Goal: Task Accomplishment & Management: Complete application form

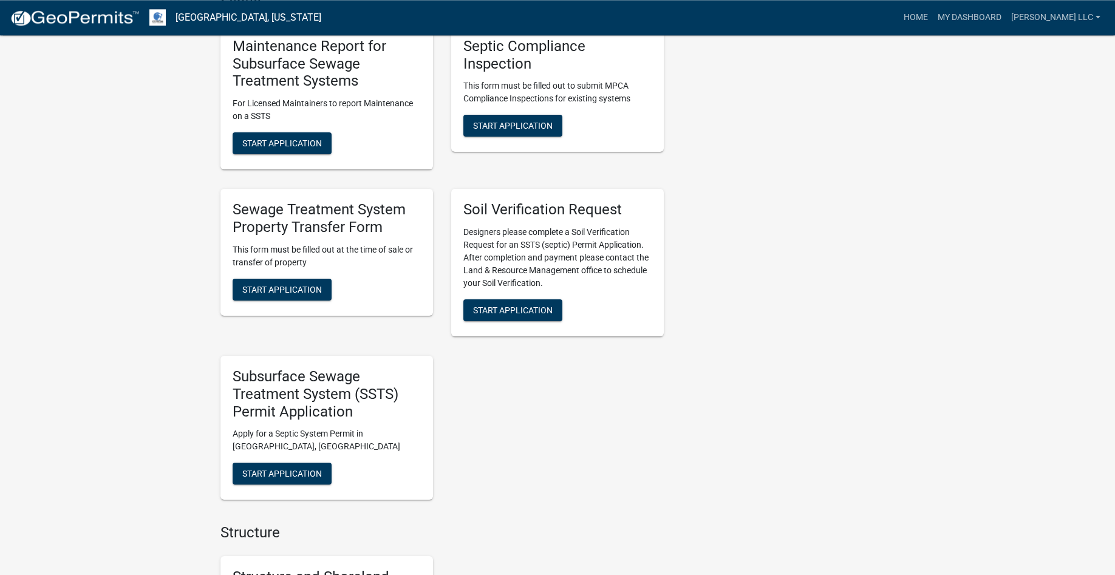
scroll to position [929, 0]
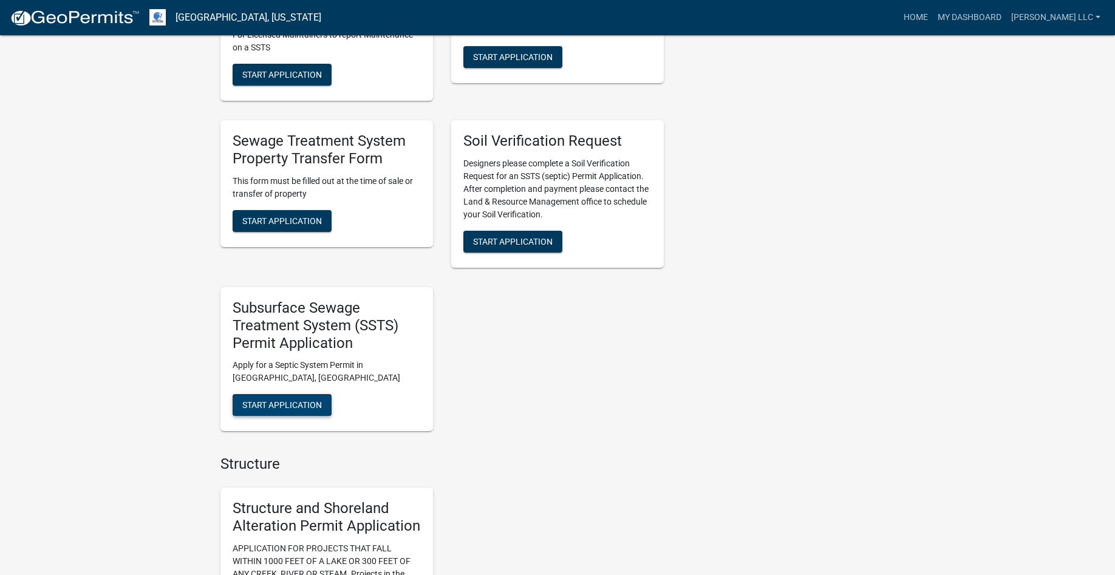
click at [267, 404] on span "Start Application" at bounding box center [282, 405] width 80 height 10
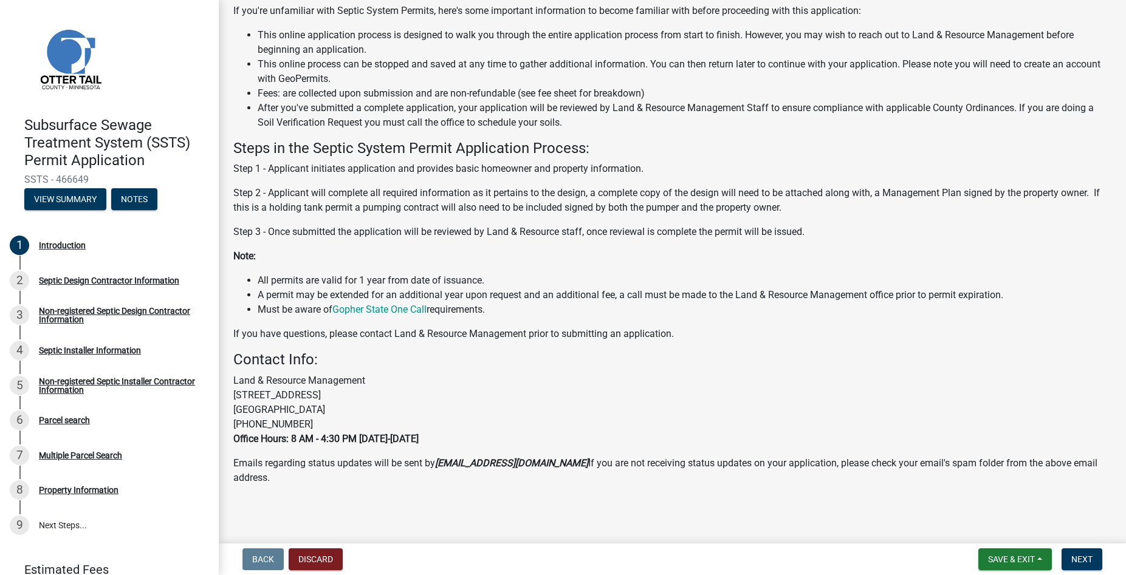
scroll to position [120, 0]
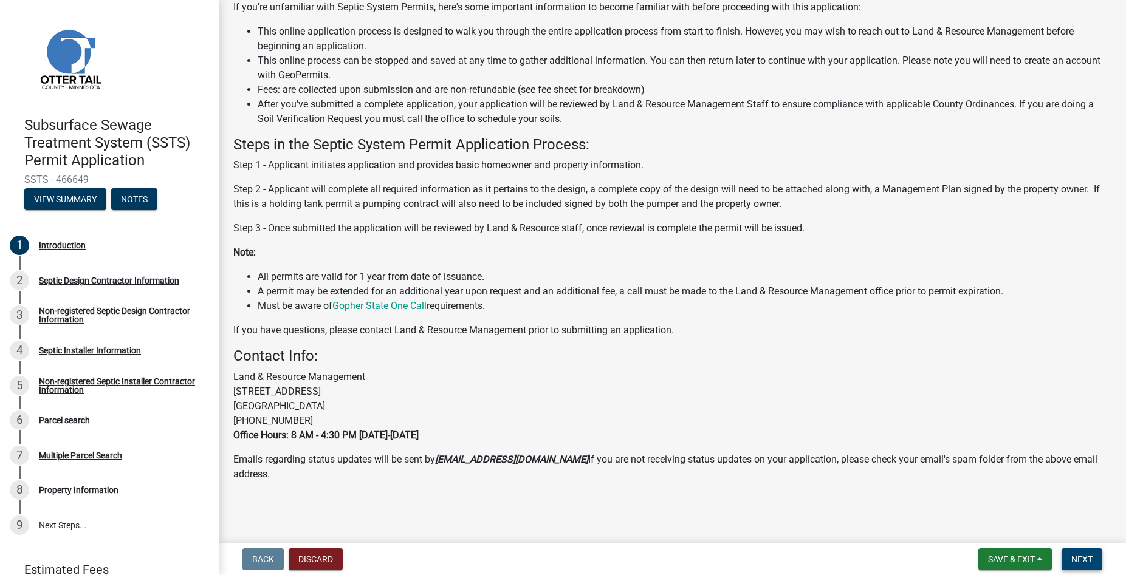
click at [1082, 559] on span "Next" at bounding box center [1081, 560] width 21 height 10
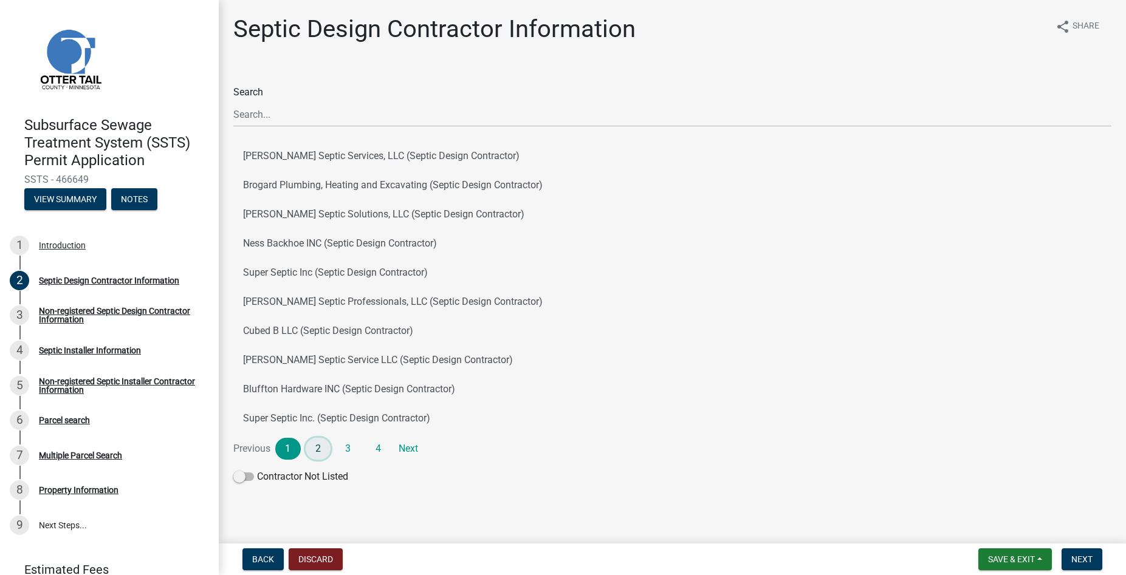
click at [313, 446] on link "2" at bounding box center [319, 449] width 26 height 22
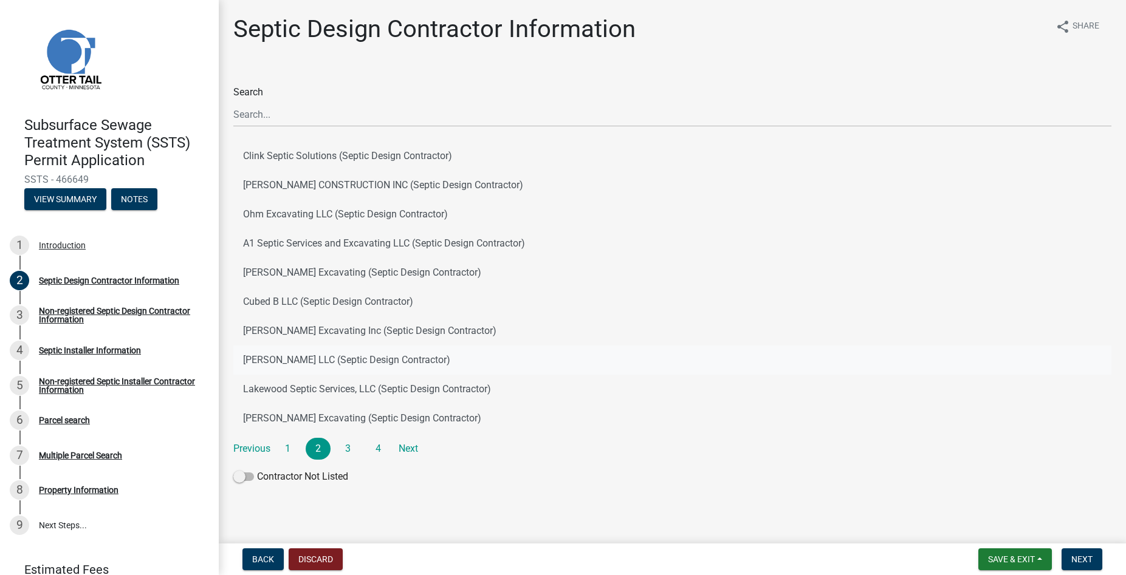
click at [296, 352] on button "Roisum LLC (Septic Design Contractor)" at bounding box center [672, 360] width 878 height 29
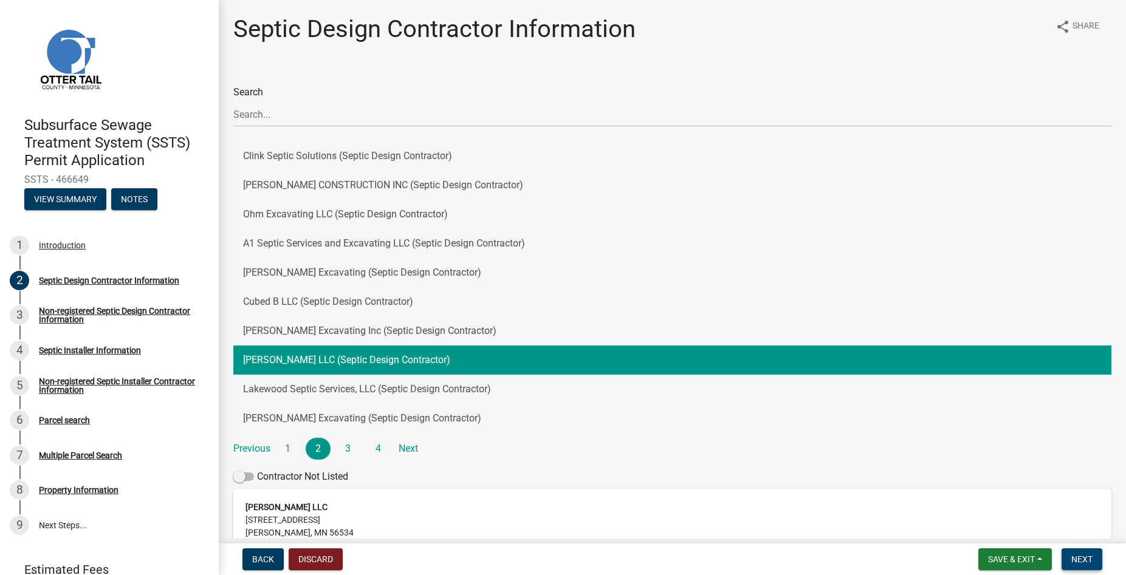
click at [1077, 559] on span "Next" at bounding box center [1081, 560] width 21 height 10
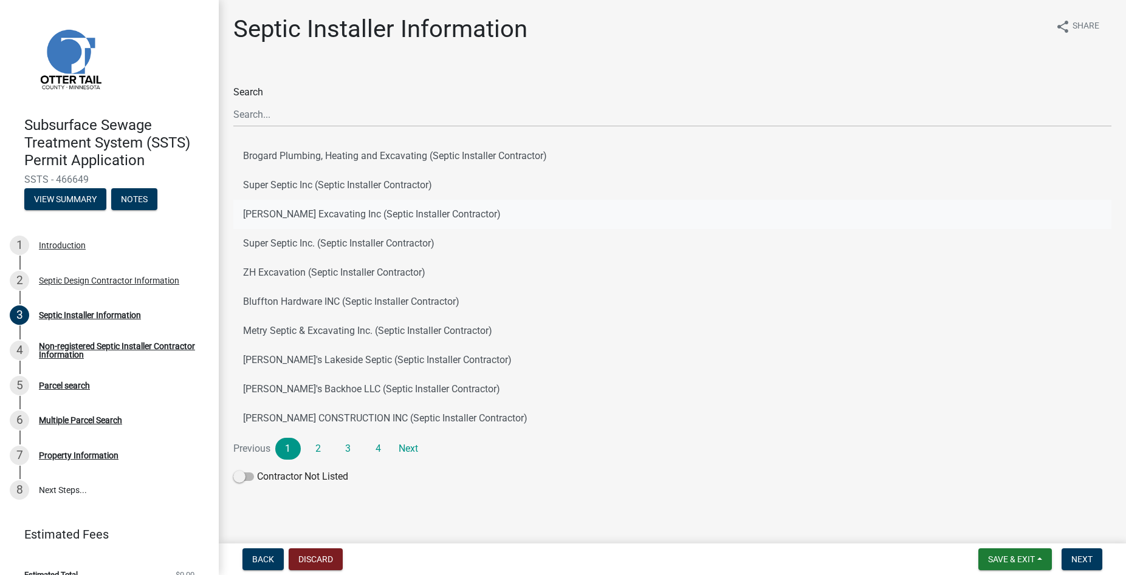
click at [308, 214] on button "Ruther Excavating Inc (Septic Installer Contractor)" at bounding box center [672, 214] width 878 height 29
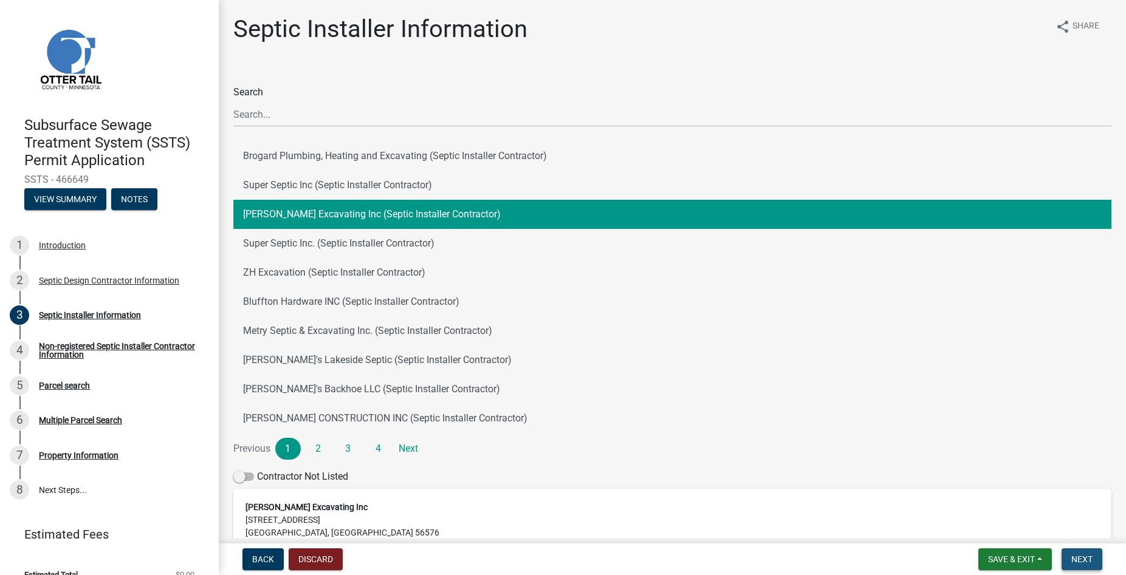
click at [1078, 559] on span "Next" at bounding box center [1081, 560] width 21 height 10
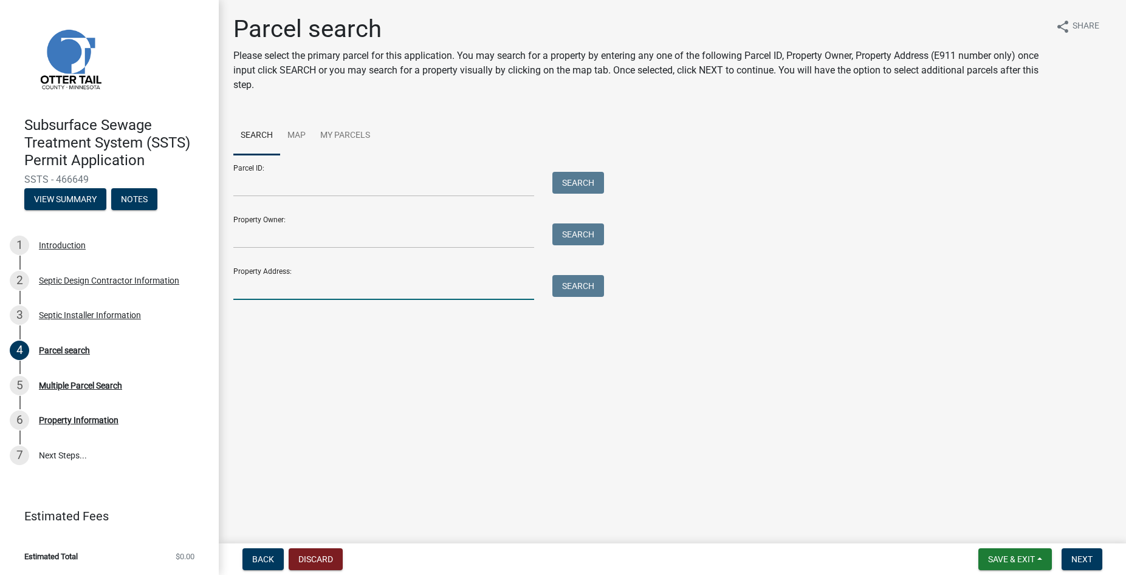
click at [337, 292] on input "Property Address:" at bounding box center [383, 287] width 301 height 25
type input "40579"
click at [583, 283] on button "Search" at bounding box center [578, 286] width 52 height 22
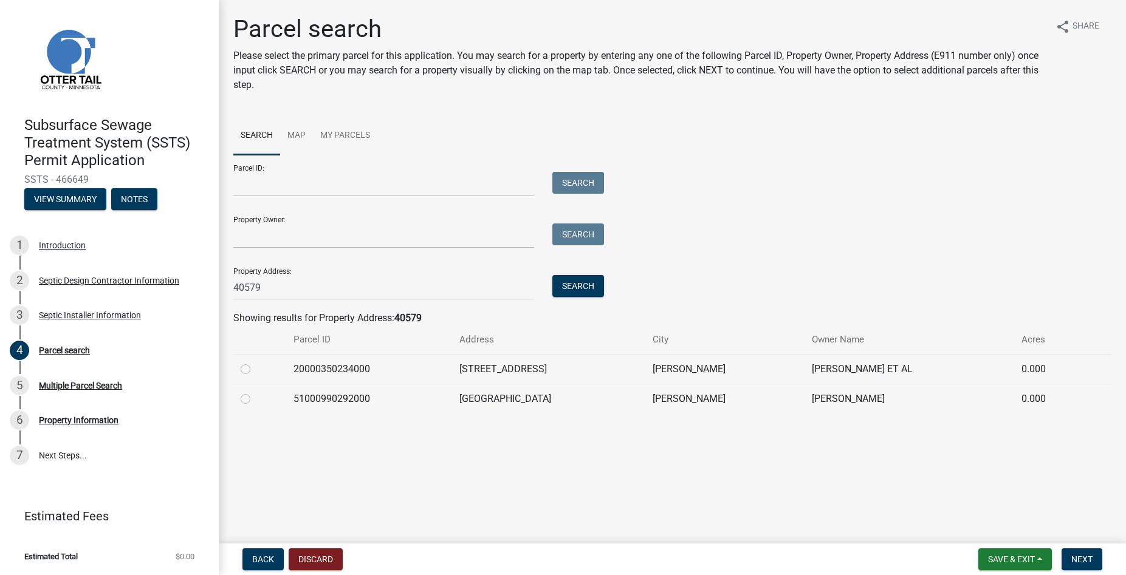
click at [255, 362] on label at bounding box center [255, 362] width 0 height 0
click at [255, 370] on input "radio" at bounding box center [259, 366] width 8 height 8
radio input "true"
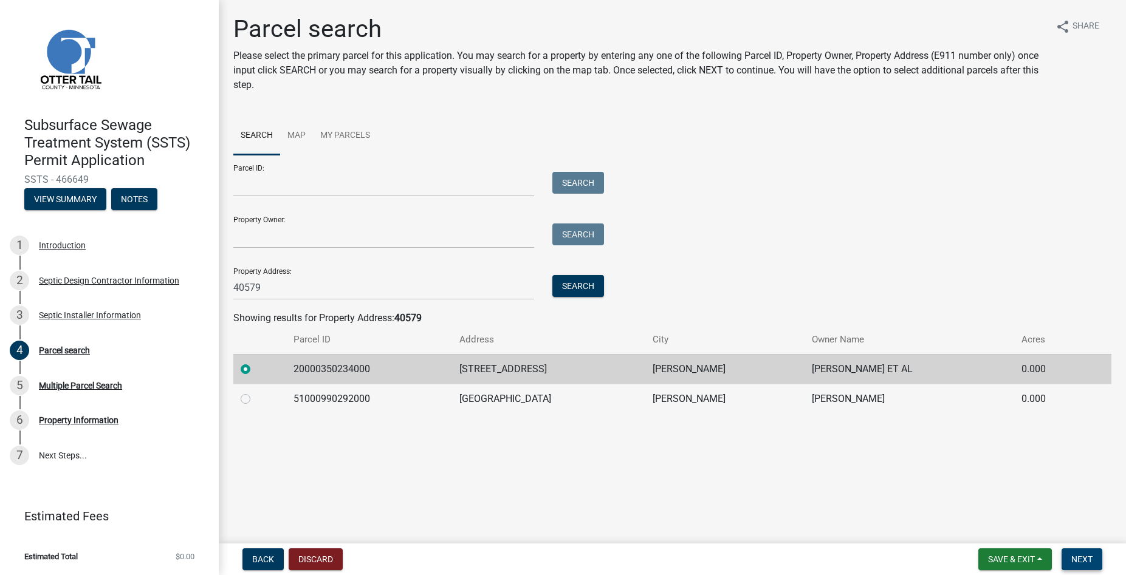
click at [1082, 558] on span "Next" at bounding box center [1081, 560] width 21 height 10
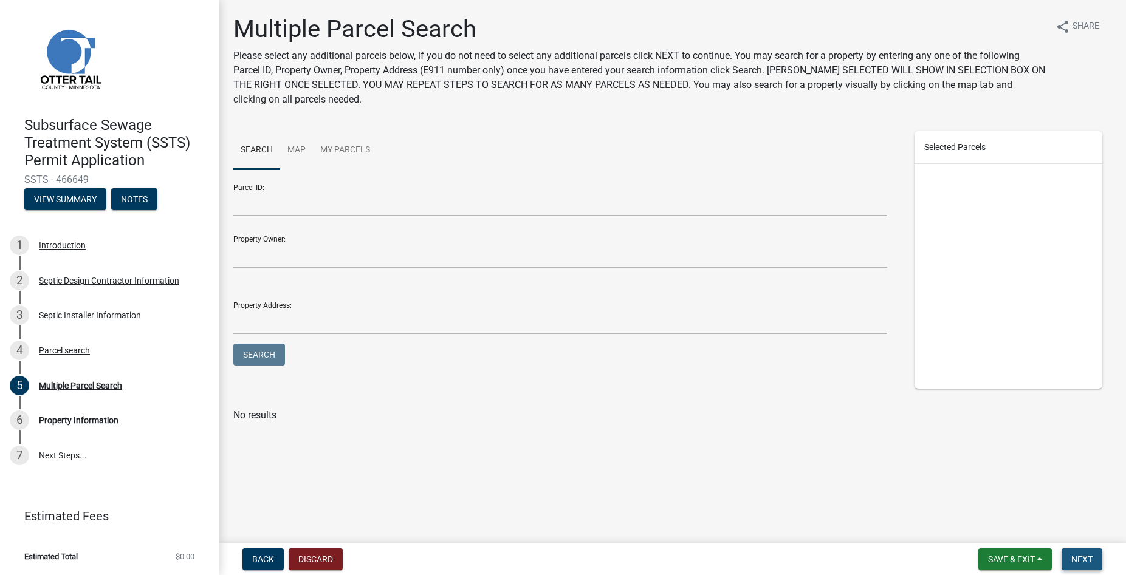
click at [1074, 564] on span "Next" at bounding box center [1081, 560] width 21 height 10
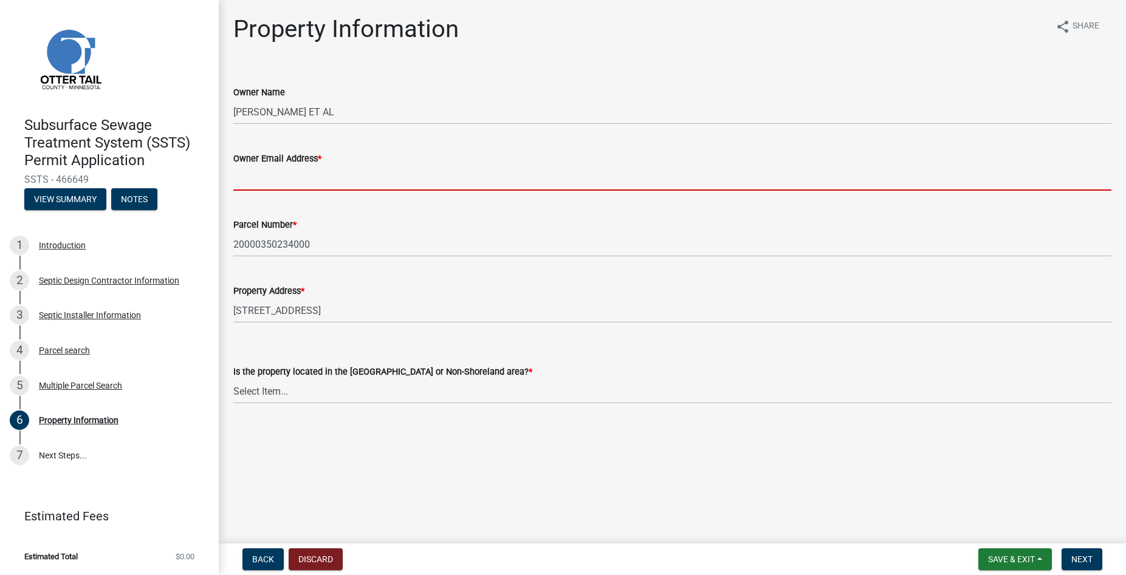
click at [283, 186] on input "Owner Email Address *" at bounding box center [672, 178] width 878 height 25
paste input "kandas@arvig.net"
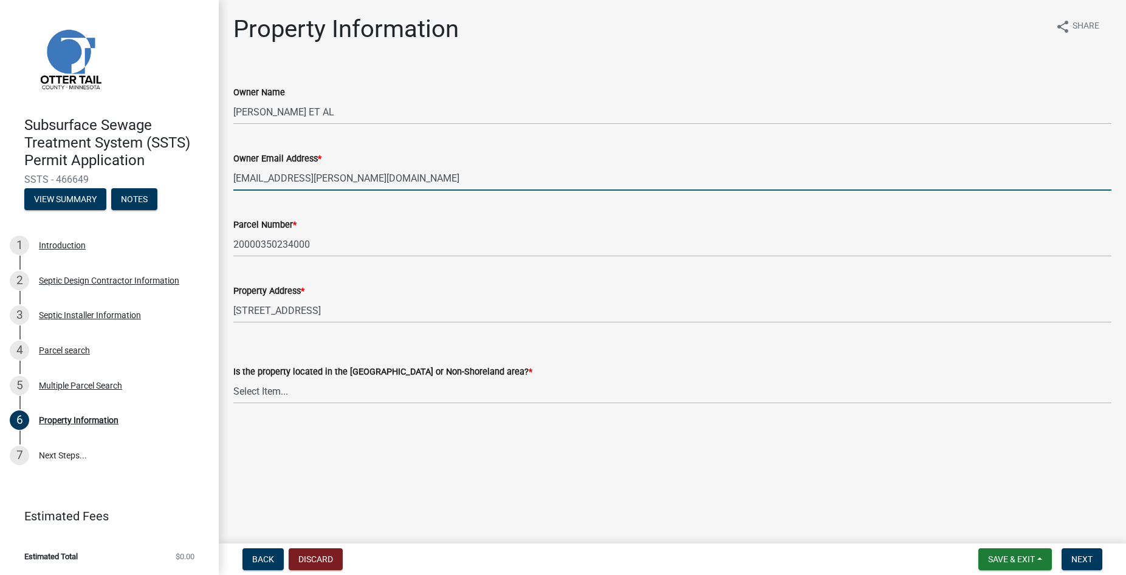
type input "kandas@arvig.net"
click at [233, 379] on select "Select Item... Shoreland Non-Shoreland" at bounding box center [672, 391] width 878 height 25
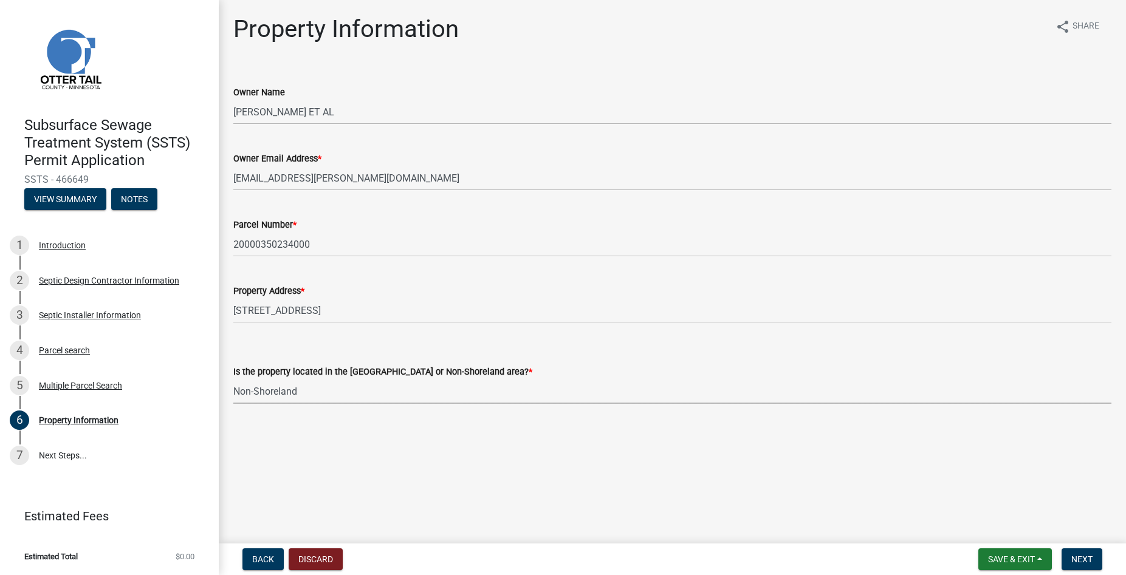
click option "Non-Shoreland" at bounding box center [0, 0] width 0 height 0
select select "5ed11e82-653f-4fcc-a472-8d95af57556c"
click at [1077, 559] on span "Next" at bounding box center [1081, 560] width 21 height 10
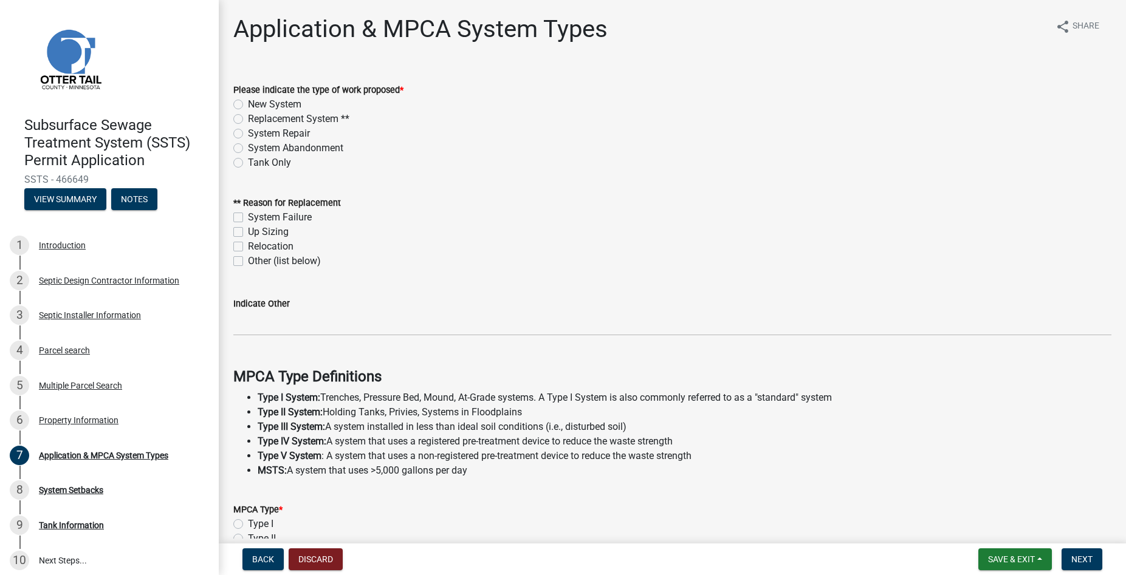
click at [248, 118] on label "Replacement System **" at bounding box center [298, 119] width 101 height 15
click at [248, 118] on input "Replacement System **" at bounding box center [252, 116] width 8 height 8
radio input "true"
click at [248, 216] on label "System Failure" at bounding box center [280, 217] width 64 height 15
click at [248, 216] on input "System Failure" at bounding box center [252, 214] width 8 height 8
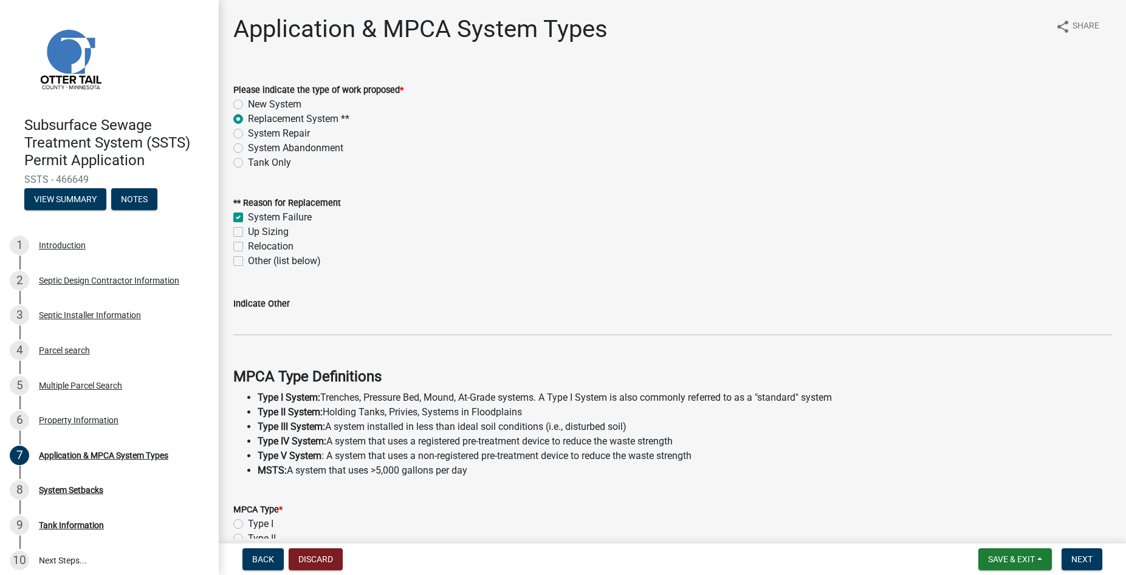
checkbox input "true"
checkbox input "false"
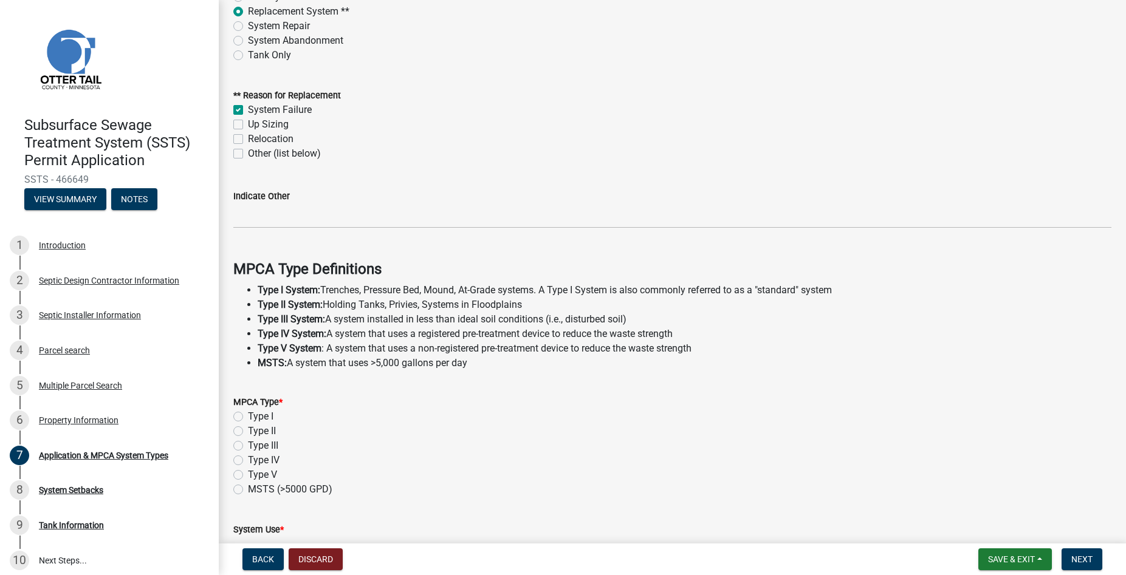
scroll to position [139, 0]
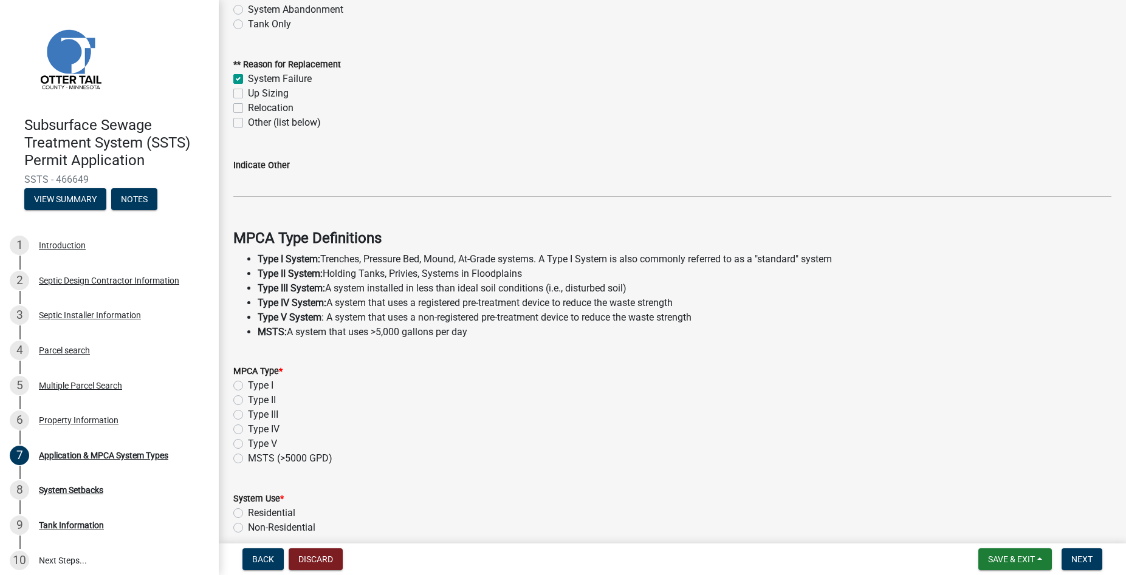
click at [248, 389] on label "Type I" at bounding box center [261, 385] width 26 height 15
click at [248, 386] on input "Type I" at bounding box center [252, 382] width 8 height 8
radio input "true"
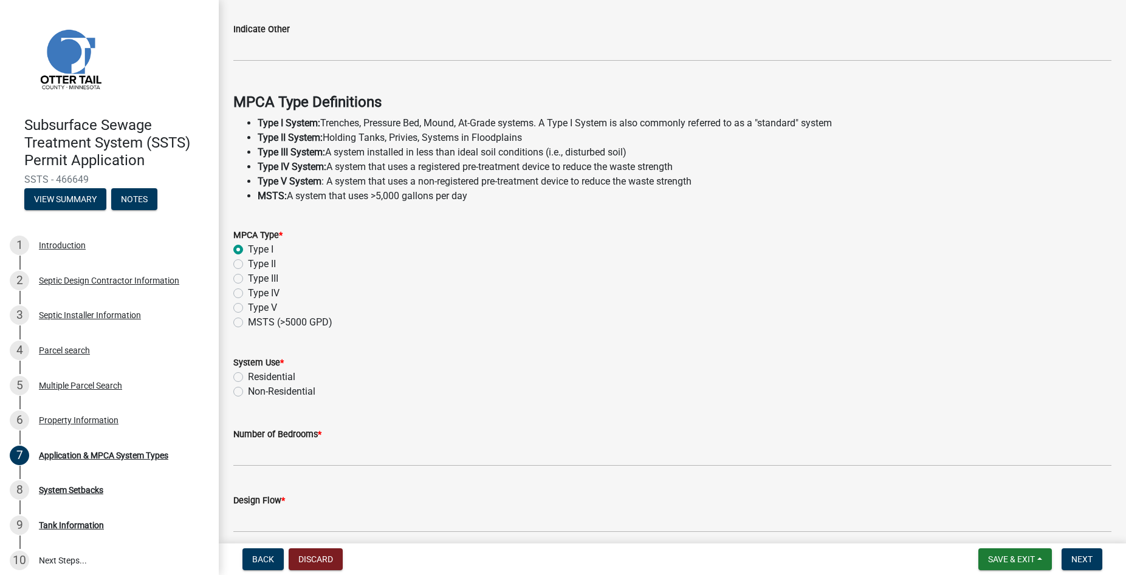
scroll to position [277, 0]
click at [248, 372] on label "Residential" at bounding box center [271, 375] width 47 height 15
click at [248, 372] on input "Residential" at bounding box center [252, 372] width 8 height 8
radio input "true"
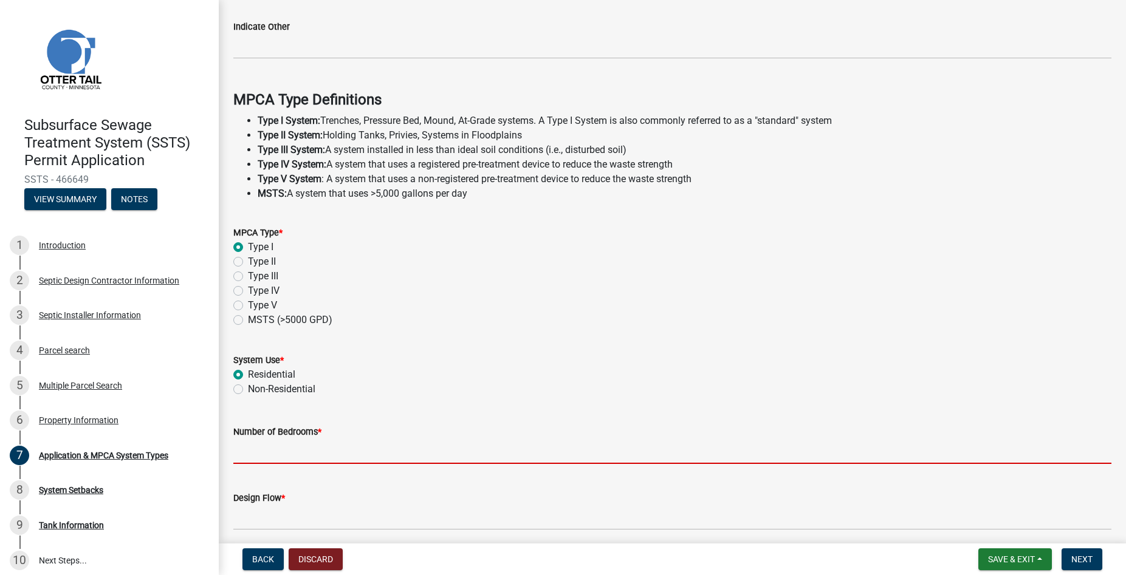
click at [271, 450] on input "Number of Bedrooms *" at bounding box center [672, 451] width 878 height 25
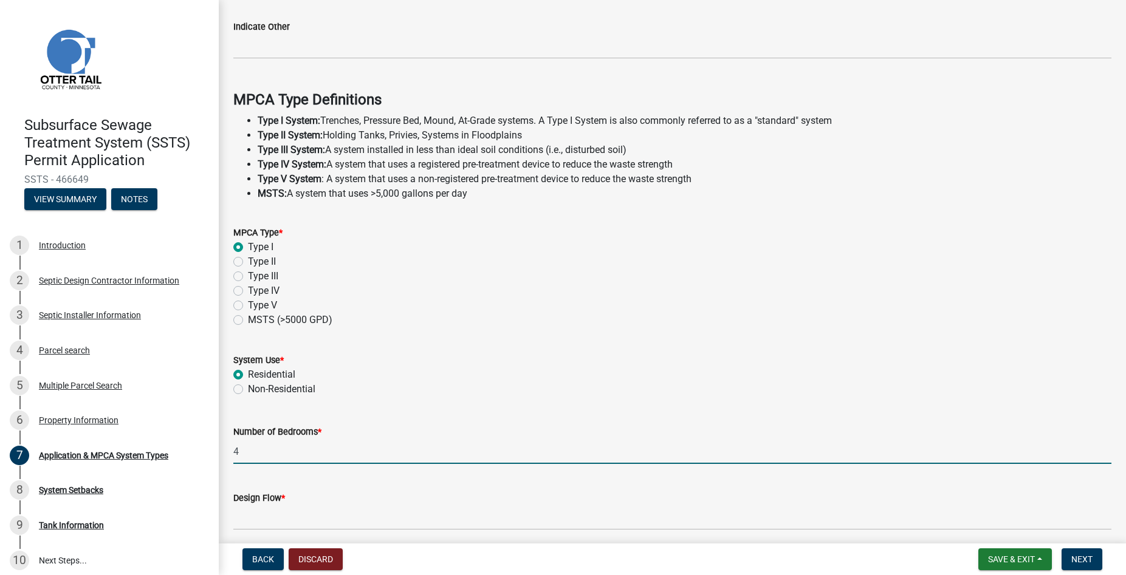
type input "4"
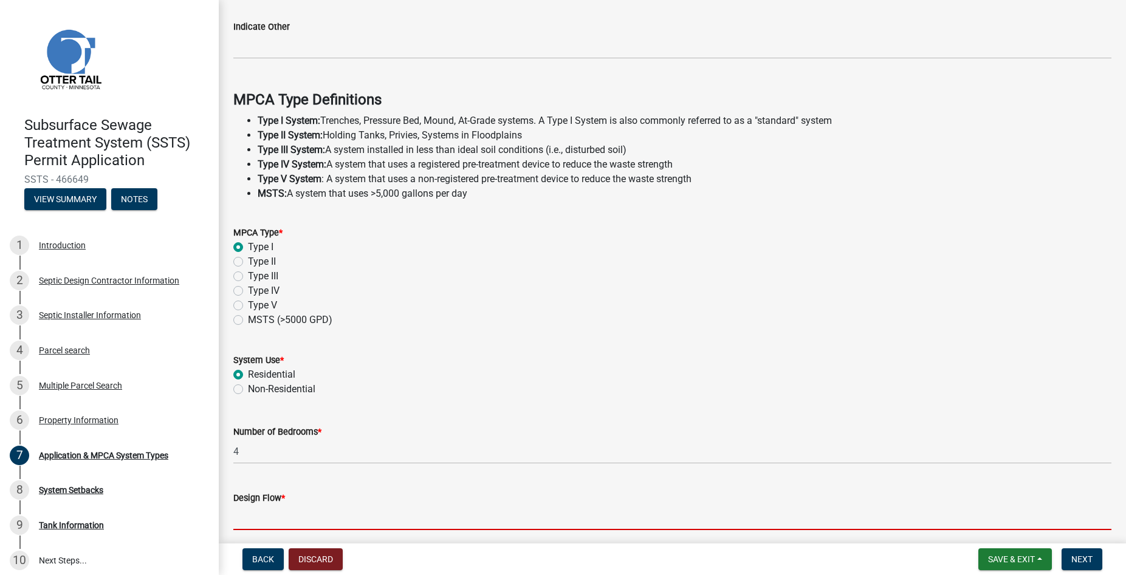
click at [262, 518] on input "Design Flow *" at bounding box center [672, 517] width 878 height 25
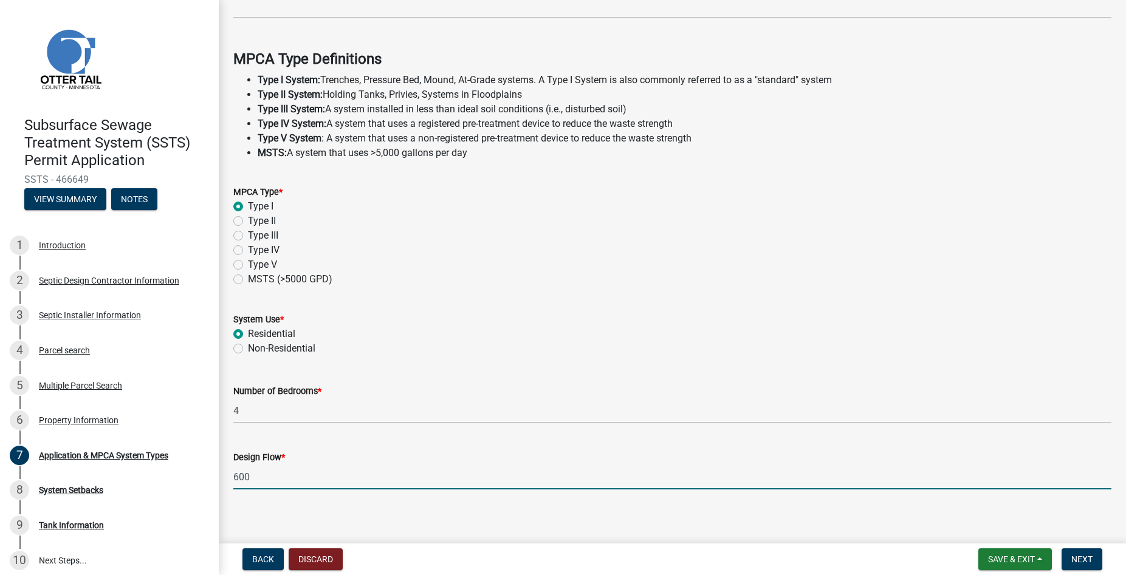
scroll to position [327, 0]
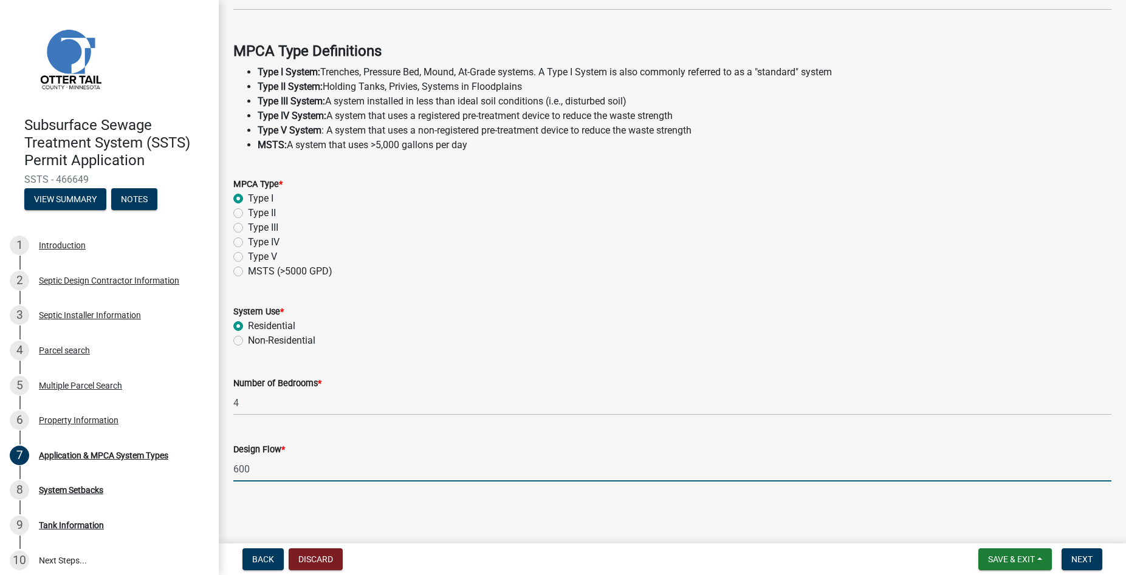
type input "600"
click at [1084, 561] on span "Next" at bounding box center [1081, 560] width 21 height 10
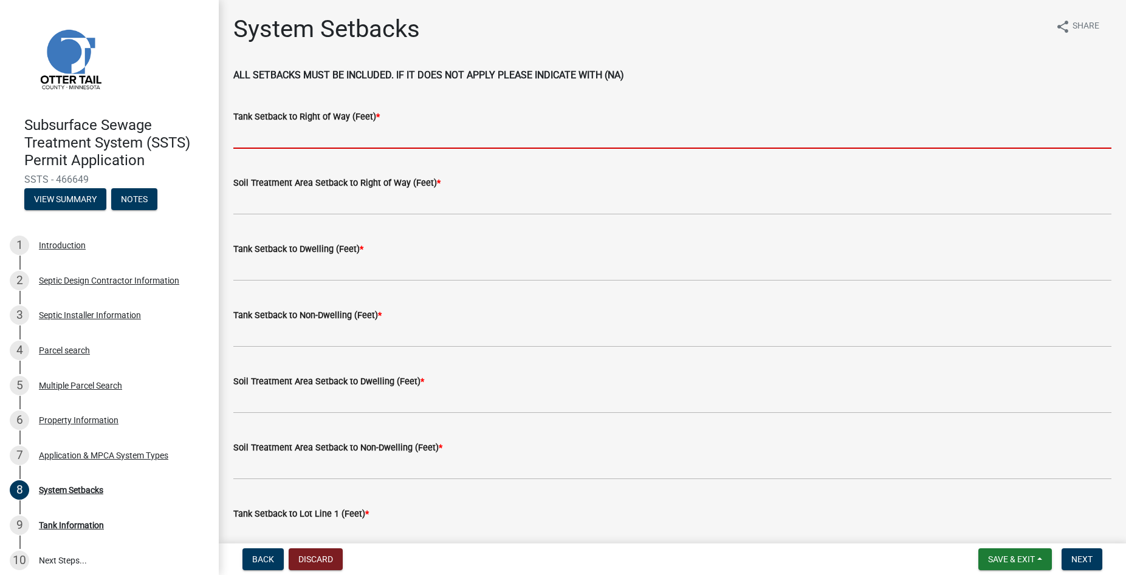
click at [268, 136] on input "Tank Setback to Right of Way (Feet) *" at bounding box center [672, 136] width 878 height 25
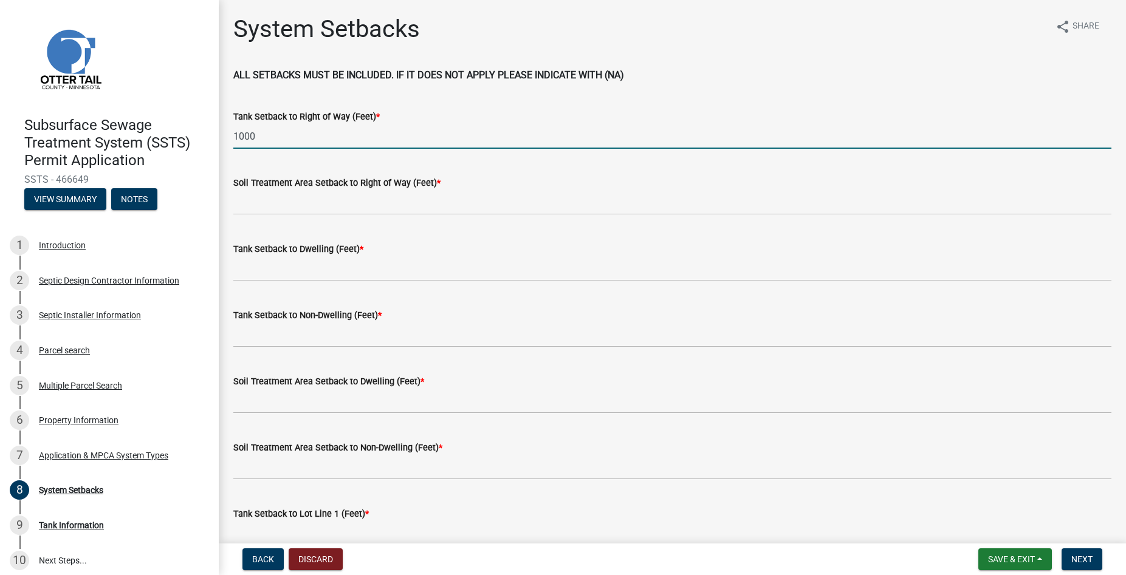
type input "1000"
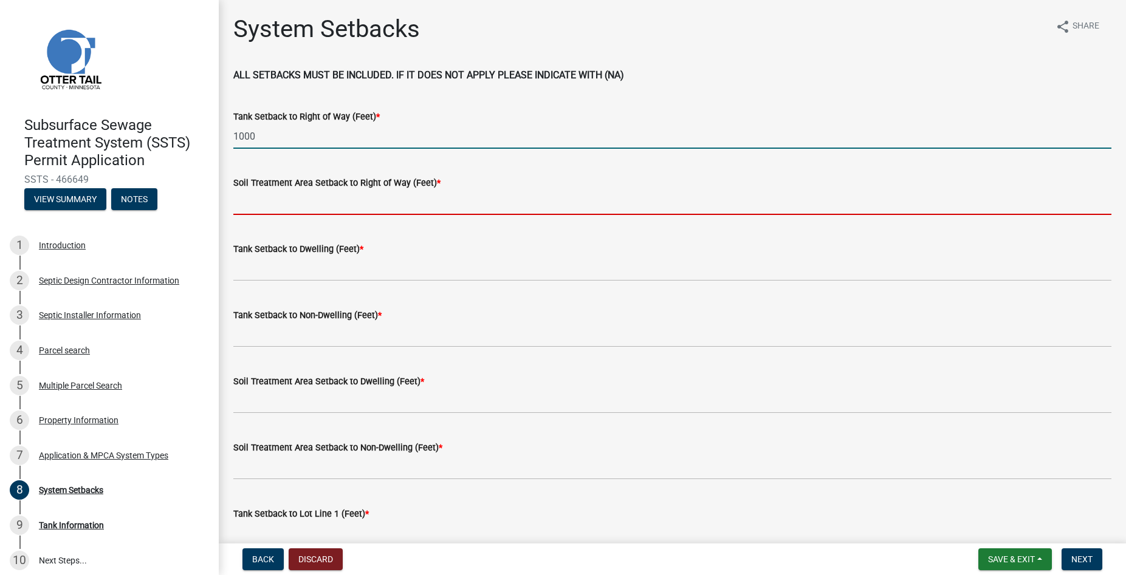
click at [270, 194] on input "Soil Treatment Area Setback to Right of Way (Feet) *" at bounding box center [672, 202] width 878 height 25
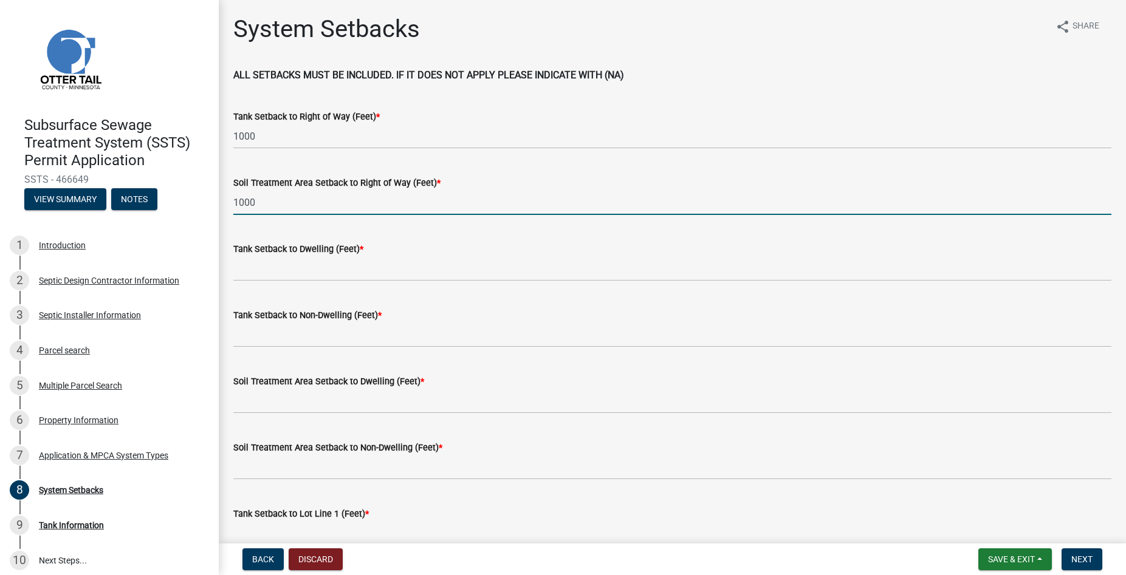
type input "1000"
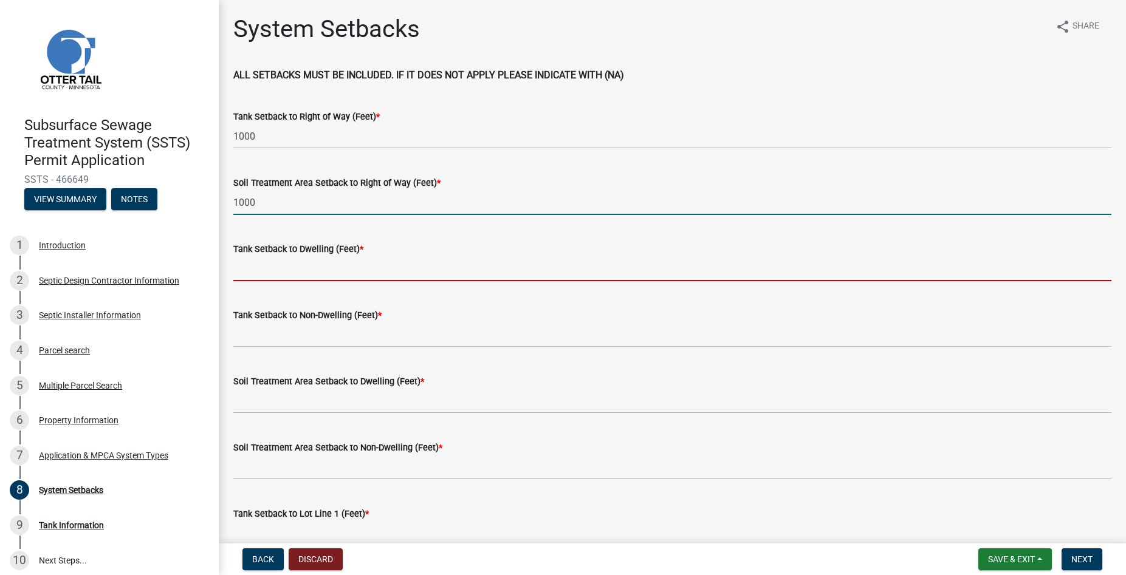
click at [261, 267] on input "Tank Setback to Dwelling (Feet) *" at bounding box center [672, 268] width 878 height 25
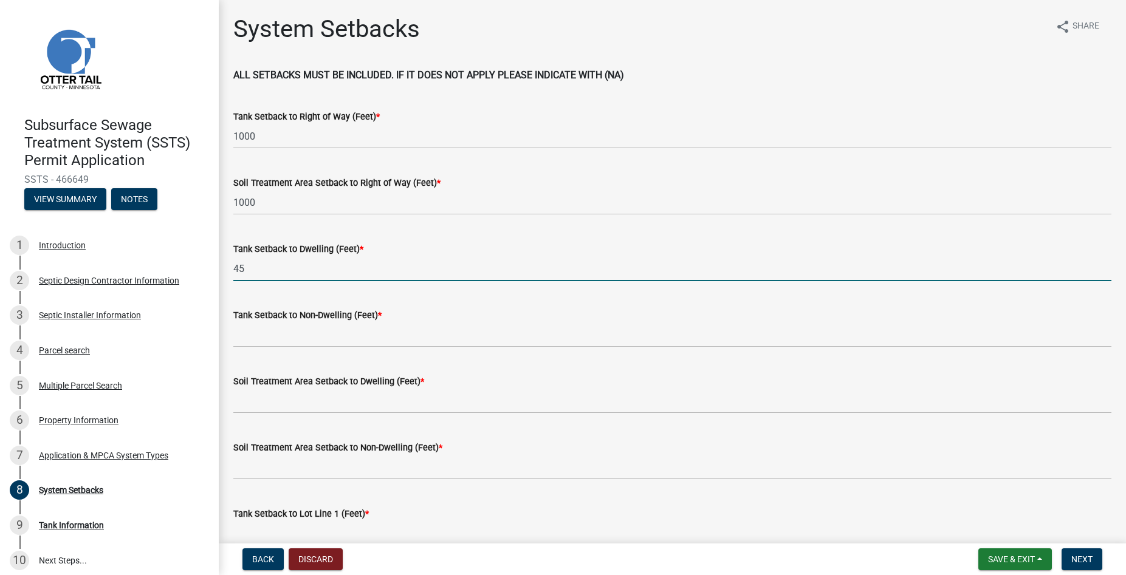
type input "45"
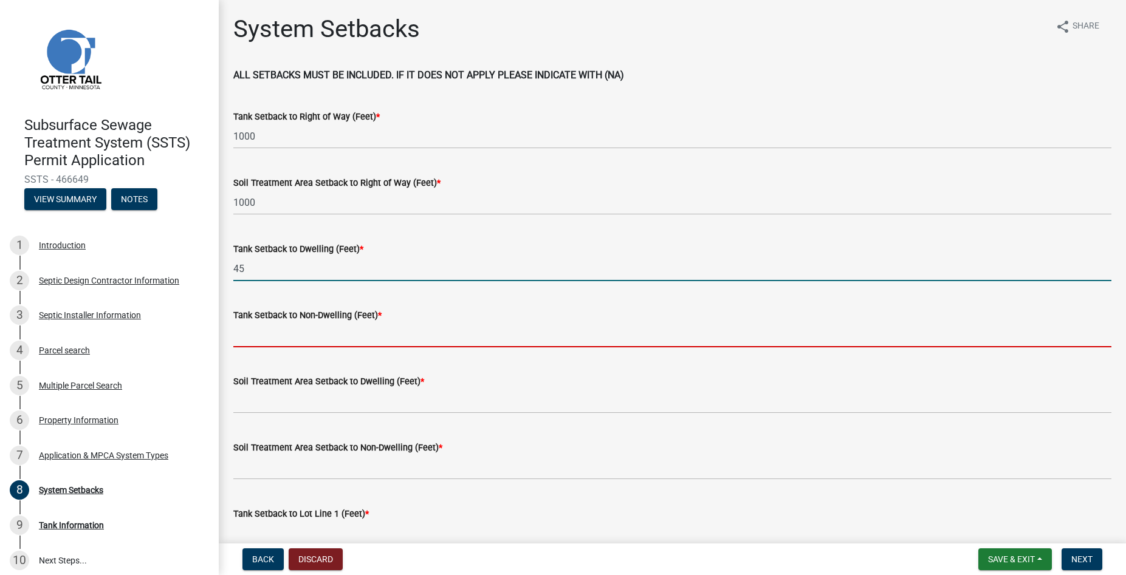
click at [264, 333] on input "Tank Setback to Non-Dwelling (Feet) *" at bounding box center [672, 335] width 878 height 25
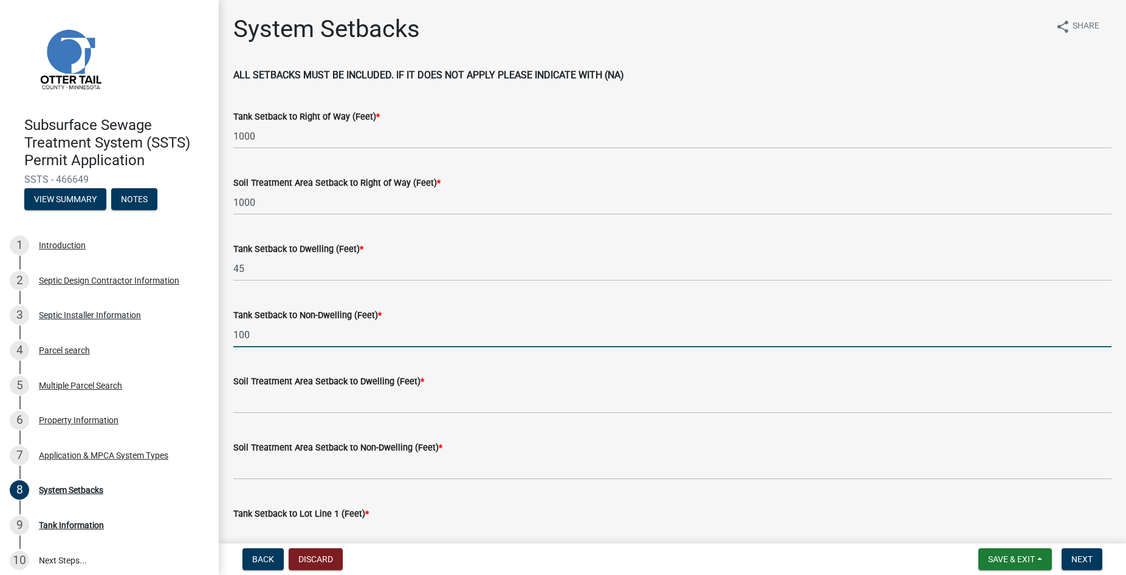
type input "100"
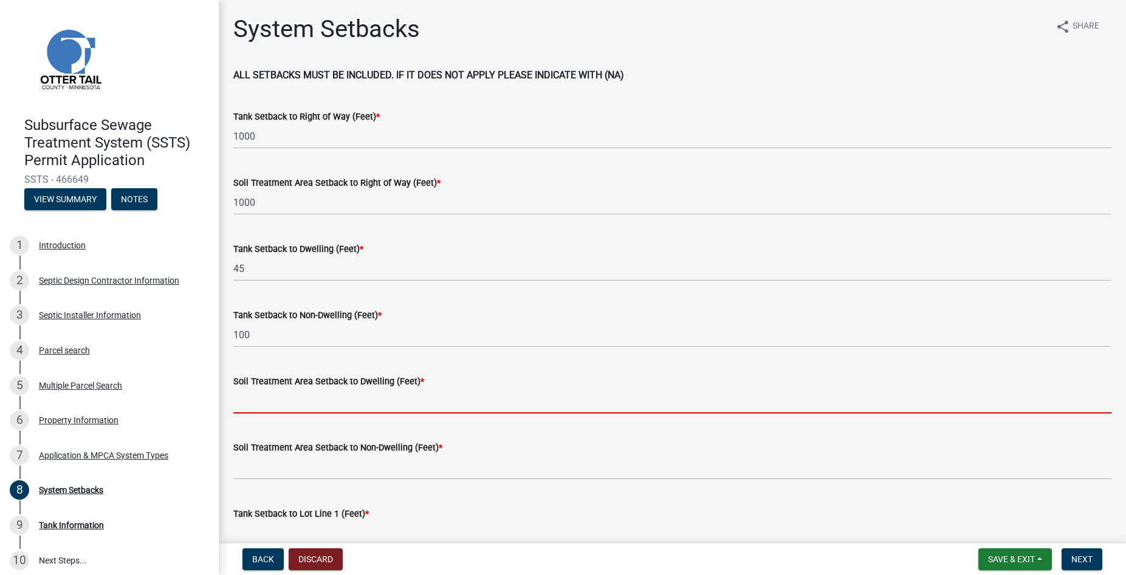
click at [253, 397] on input "Soil Treatment Area Setback to Dwelling (Feet) *" at bounding box center [672, 401] width 878 height 25
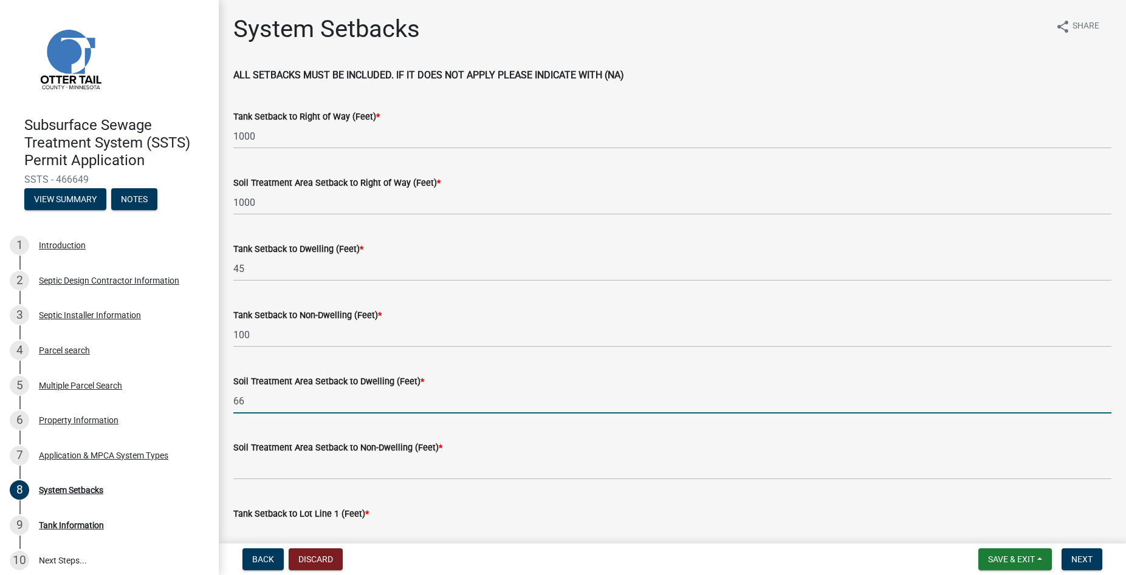
type input "66"
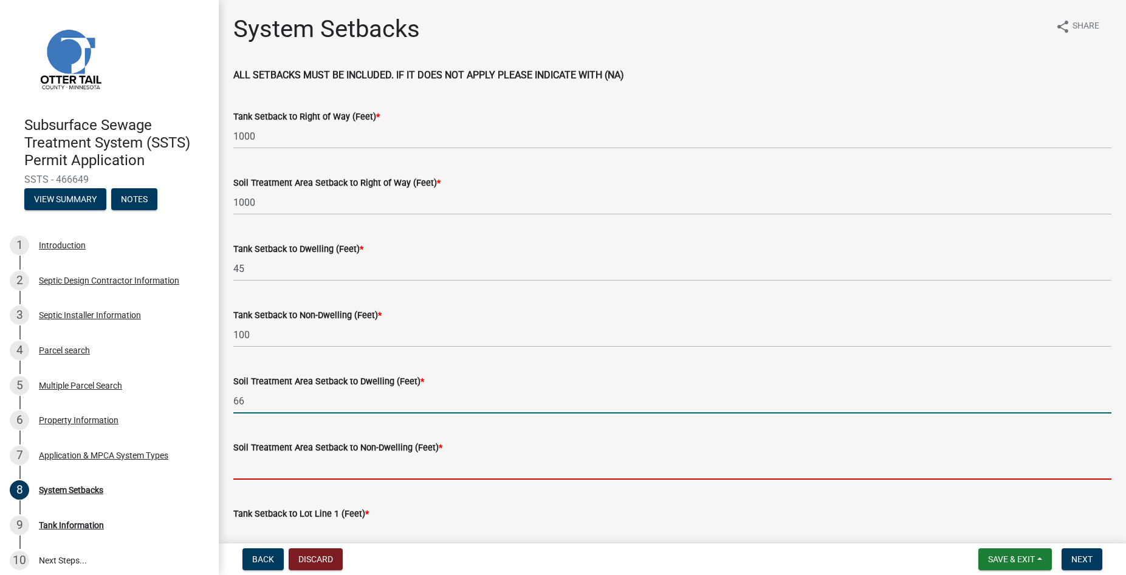
click at [258, 465] on input "Soil Treatment Area Setback to Non-Dwelling (Feet) *" at bounding box center [672, 467] width 878 height 25
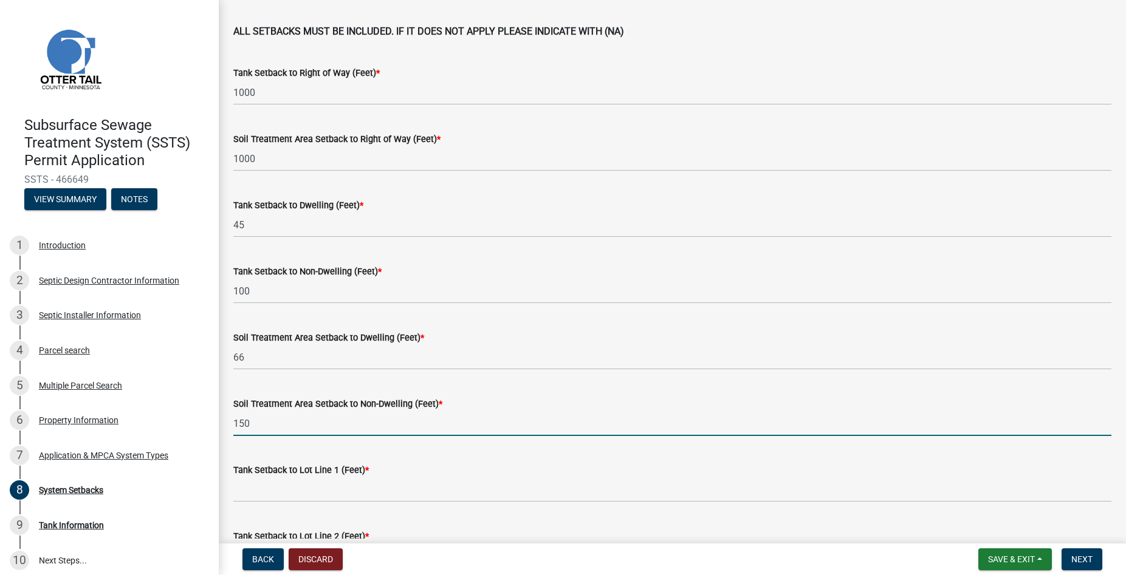
scroll to position [69, 0]
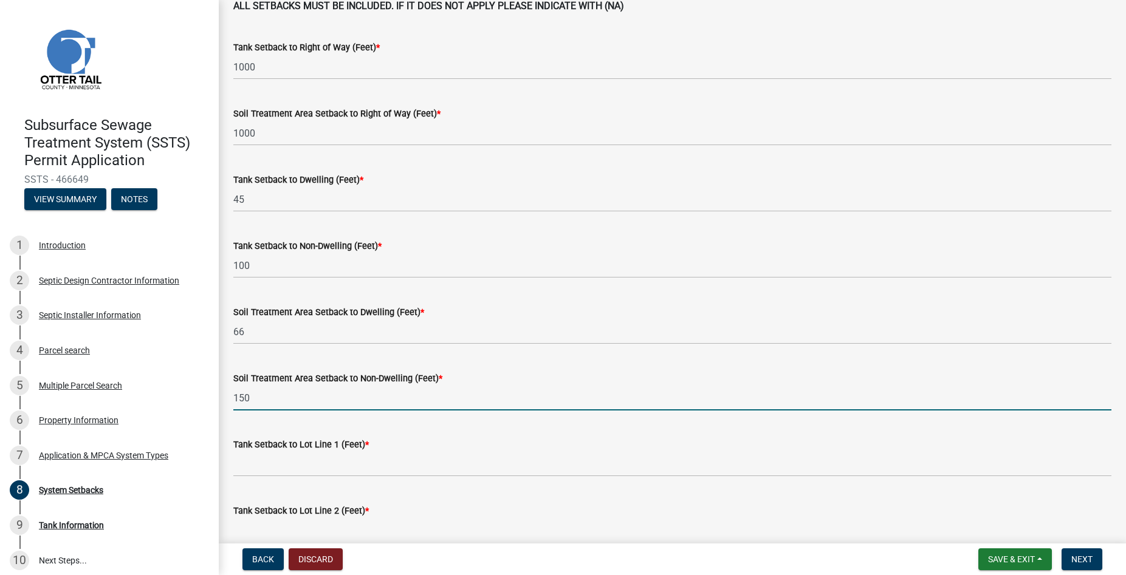
click at [257, 398] on input "150" at bounding box center [672, 398] width 878 height 25
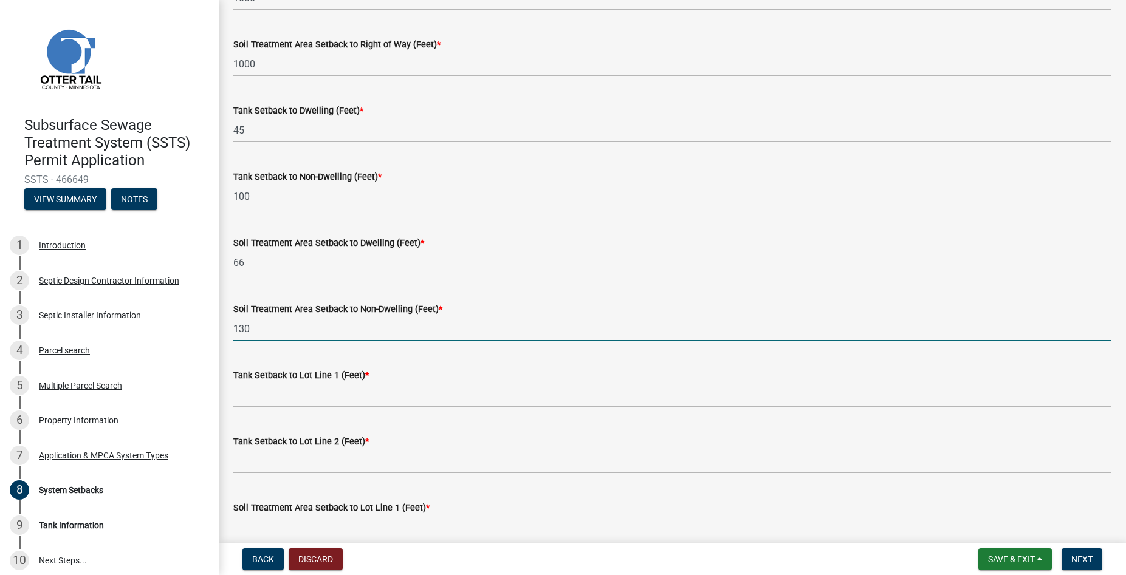
type input "130"
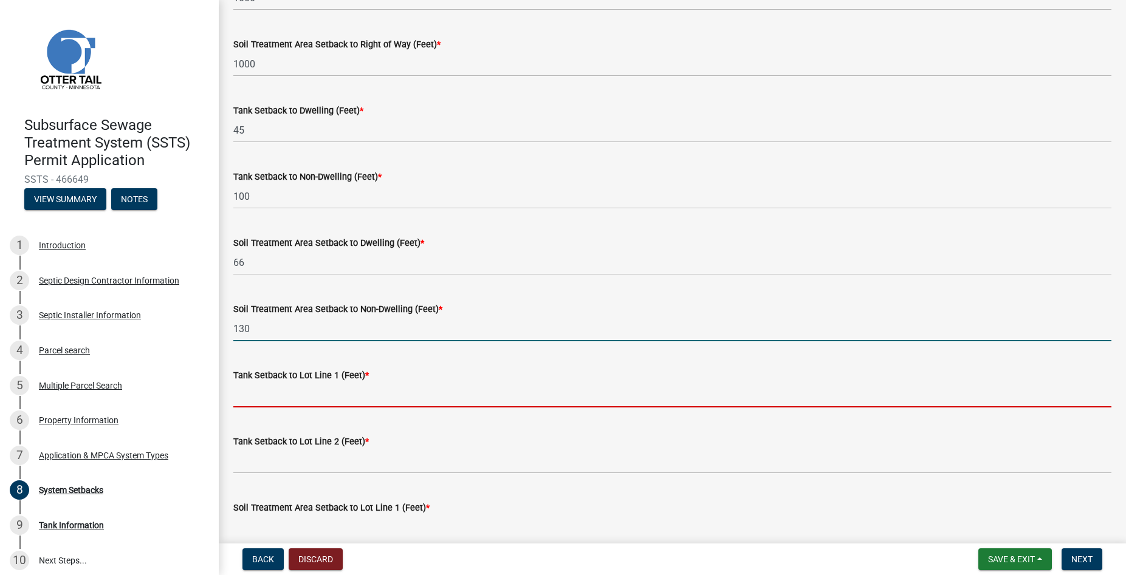
click at [259, 399] on input "Tank Setback to Lot Line 1 (Feet) *" at bounding box center [672, 395] width 878 height 25
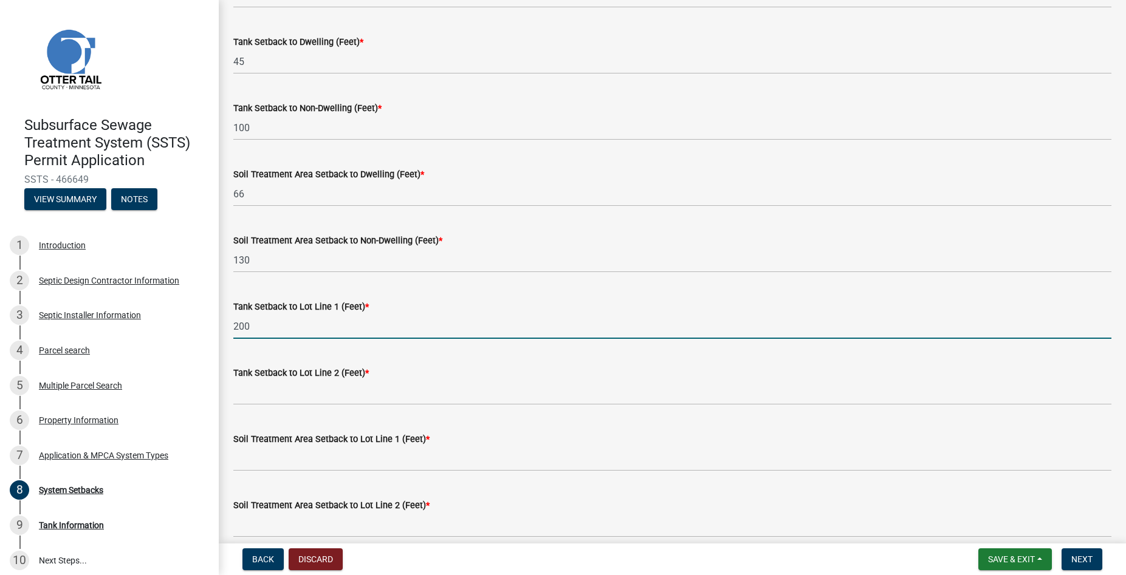
scroll to position [208, 0]
type input "200"
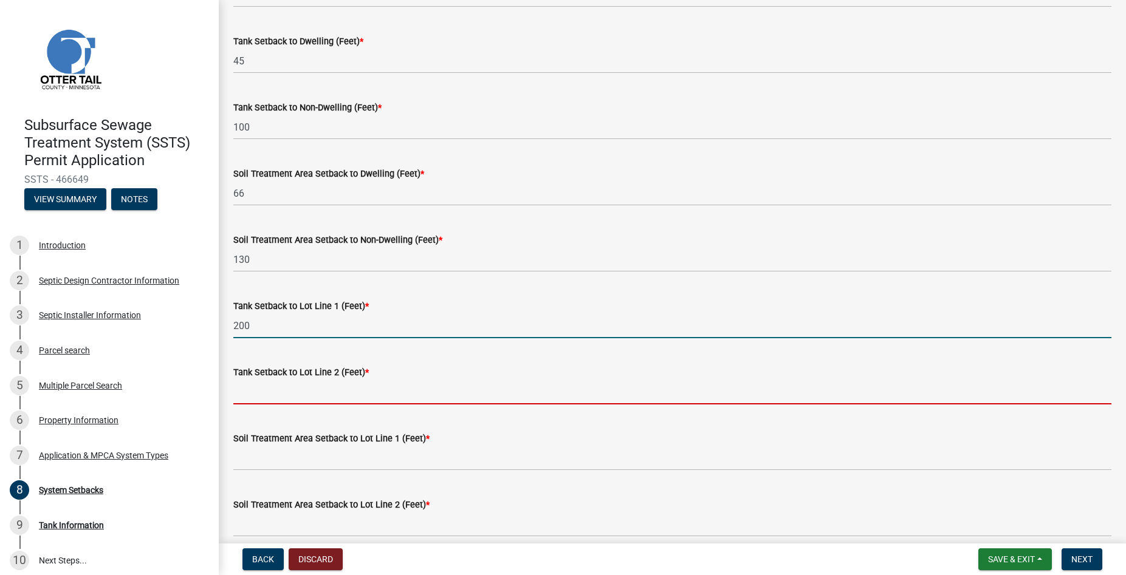
click at [265, 392] on input "Tank Setback to Lot Line 2 (Feet) *" at bounding box center [672, 392] width 878 height 25
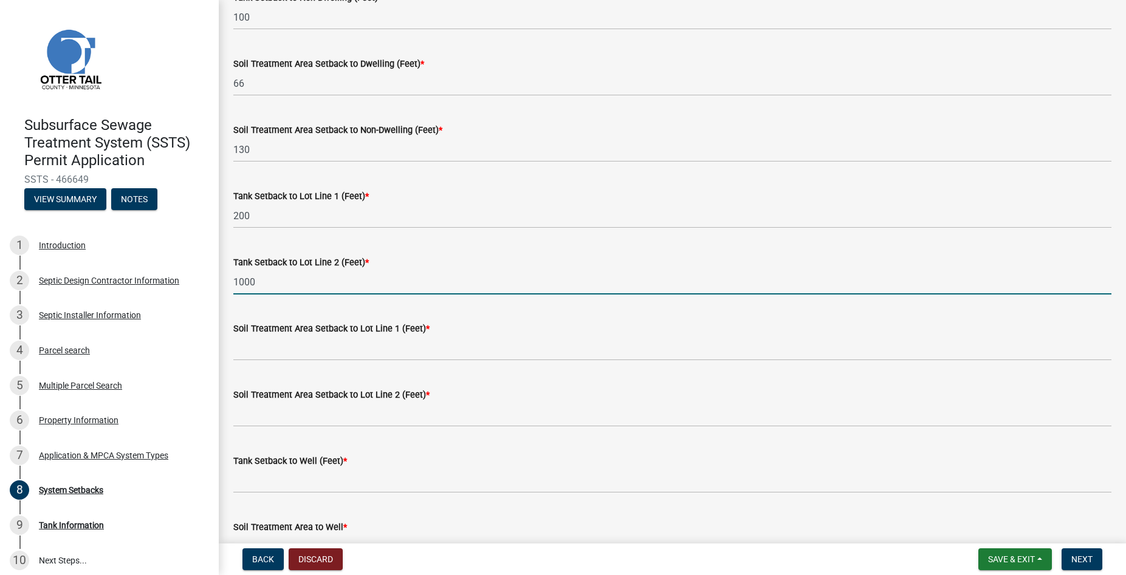
scroll to position [346, 0]
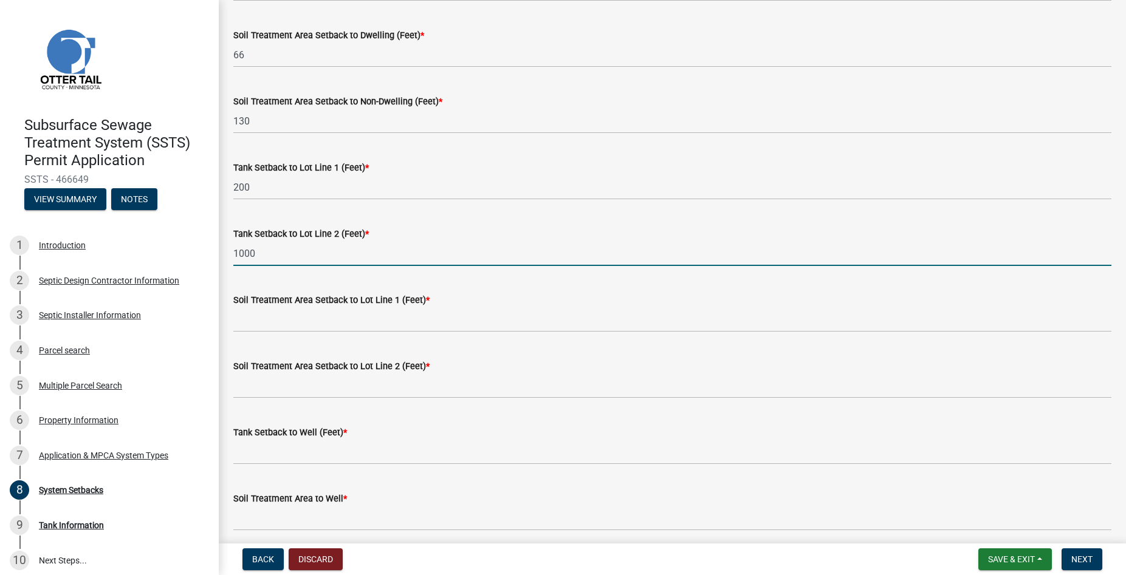
type input "1000"
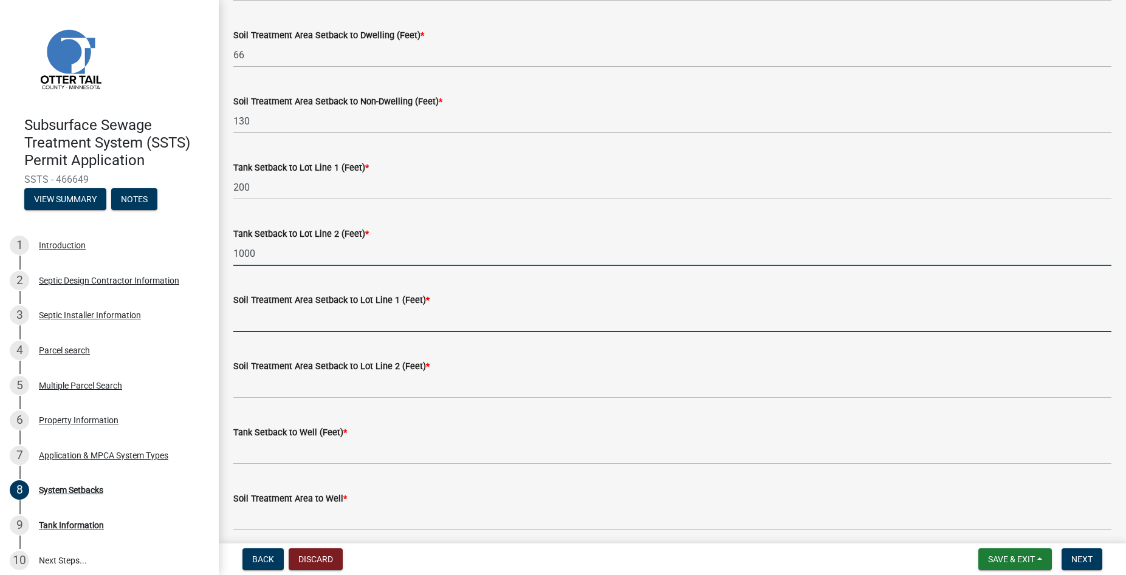
click at [290, 317] on input "Soil Treatment Area Setback to Lot Line 1 (Feet) *" at bounding box center [672, 319] width 878 height 25
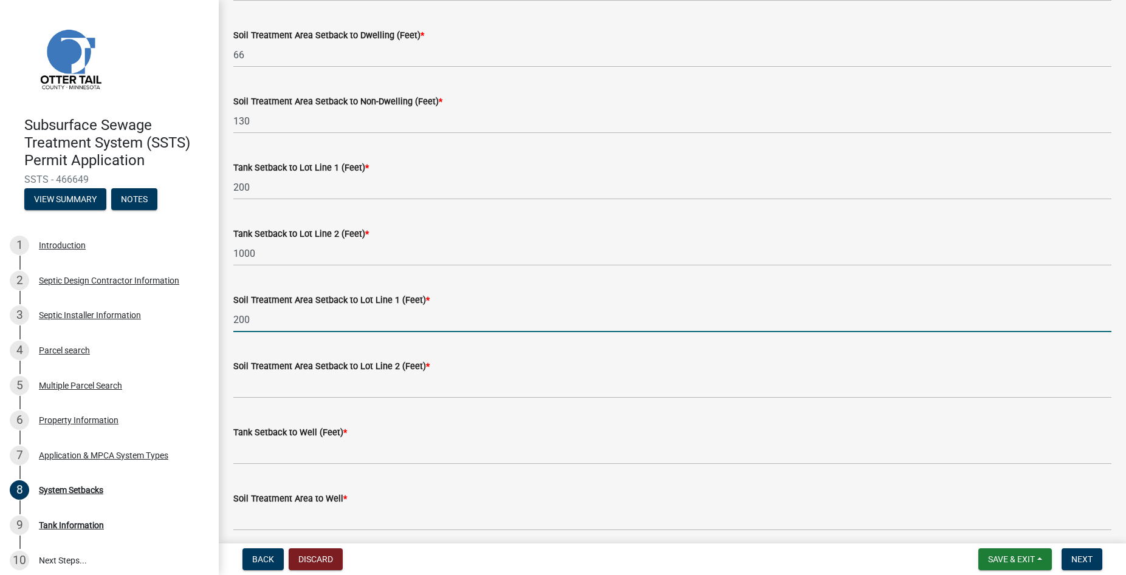
type input "200"
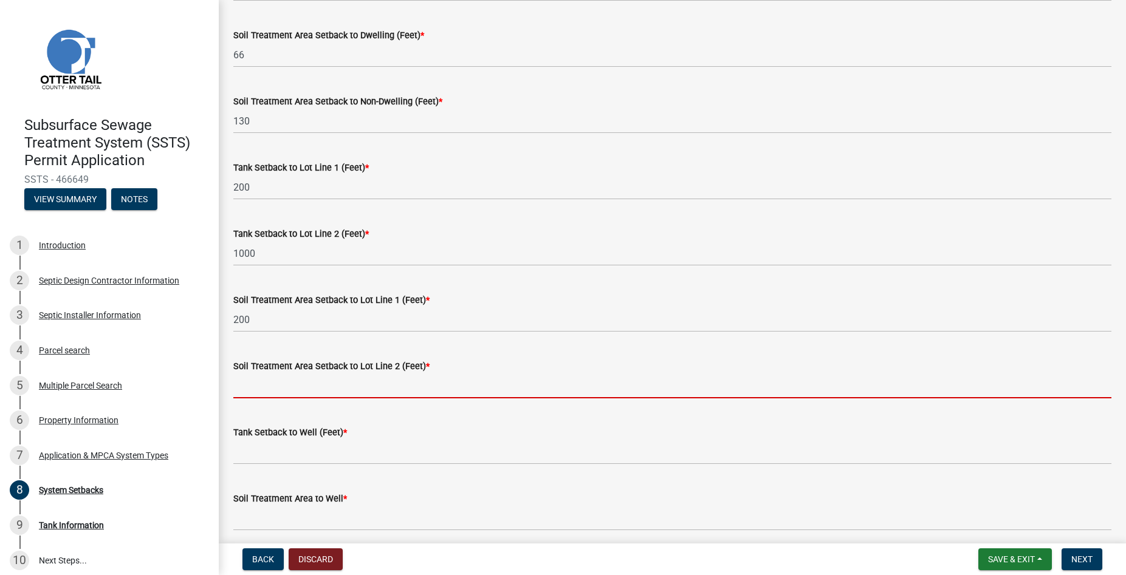
click at [276, 381] on input "Soil Treatment Area Setback to Lot Line 2 (Feet) *" at bounding box center [672, 386] width 878 height 25
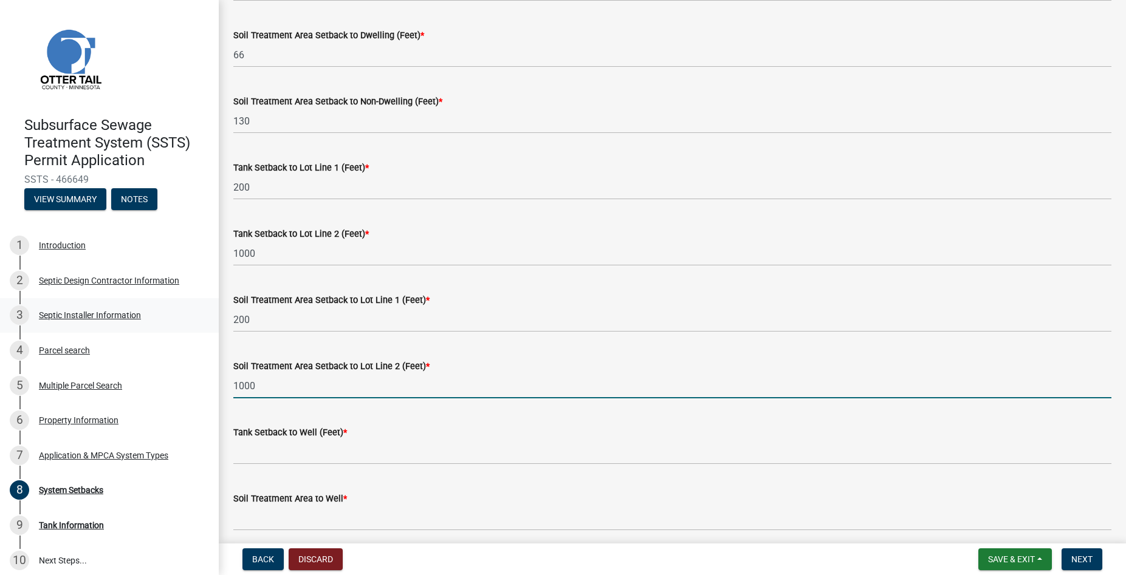
type input "1000"
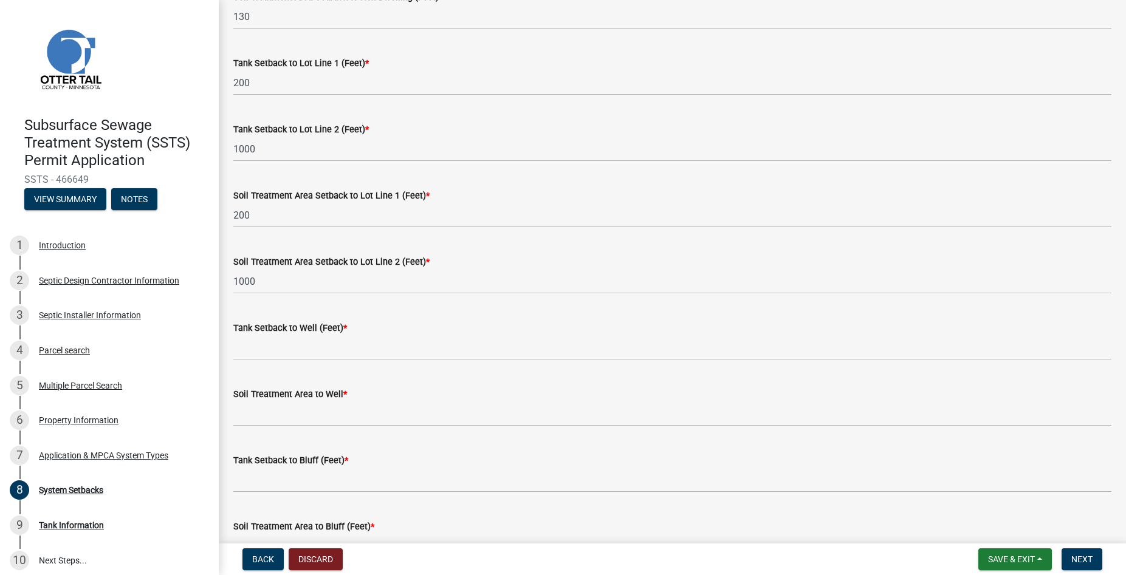
scroll to position [485, 0]
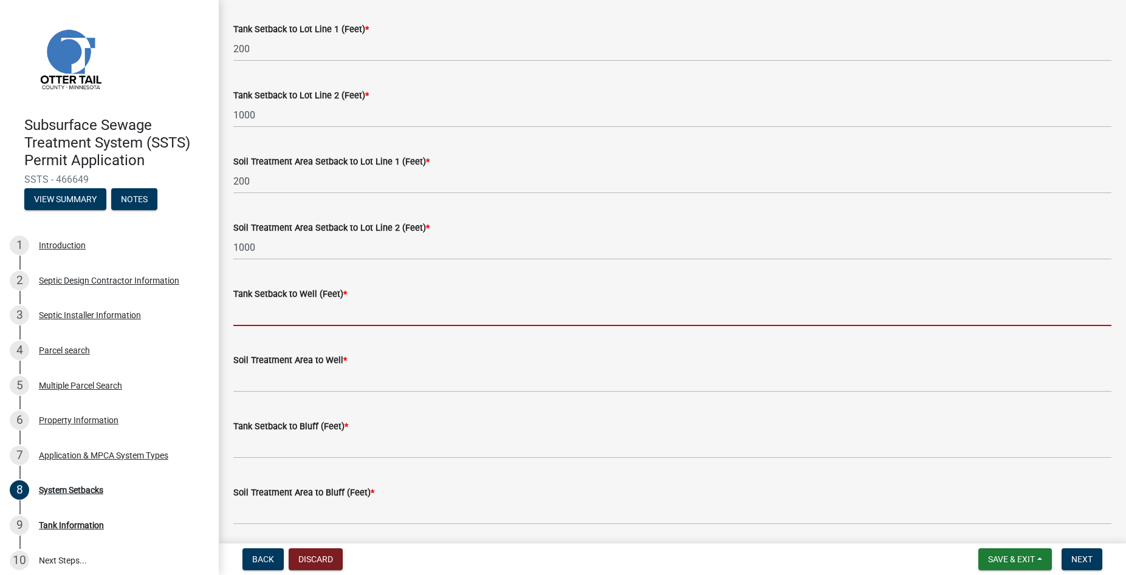
click at [292, 317] on input "Tank Setback to Well (Feet) *" at bounding box center [672, 313] width 878 height 25
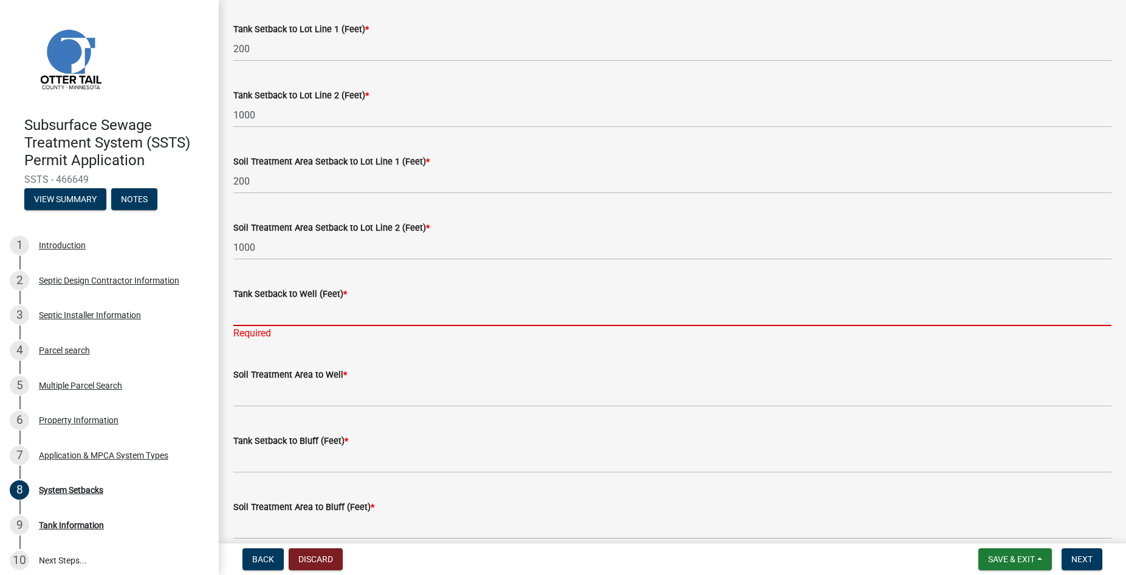
click at [261, 315] on input "Tank Setback to Well (Feet) *" at bounding box center [672, 313] width 878 height 25
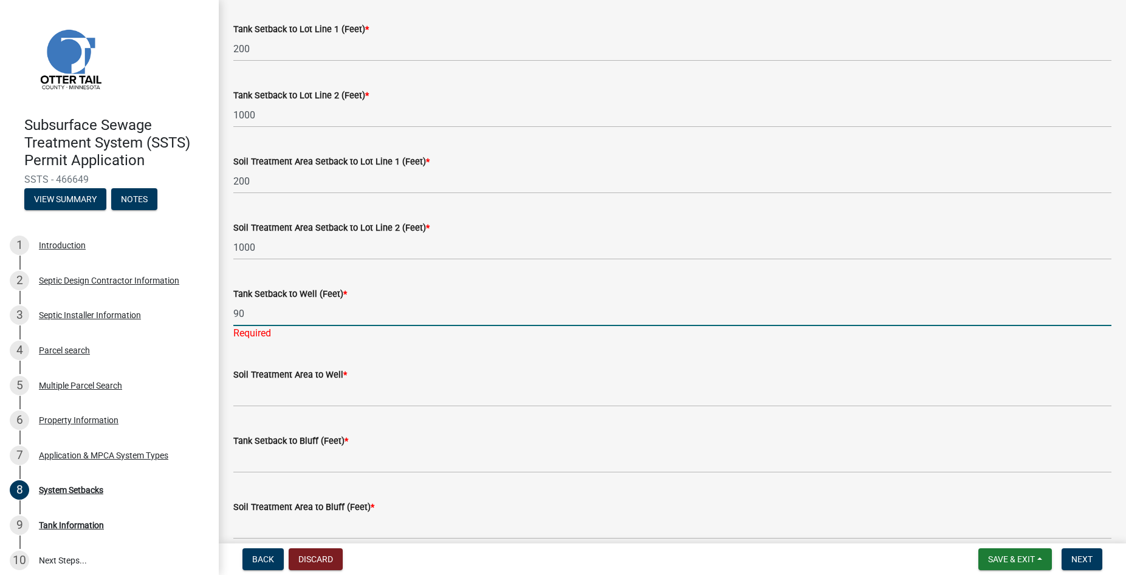
type input "90"
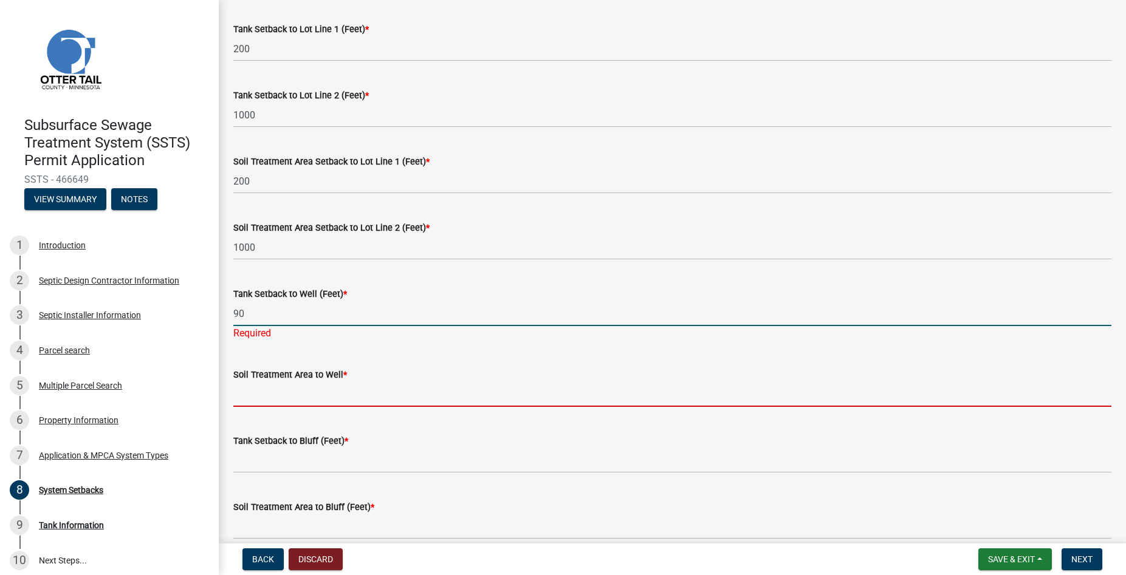
click at [264, 388] on input "Soil Treatment Area to Well *" at bounding box center [672, 394] width 878 height 25
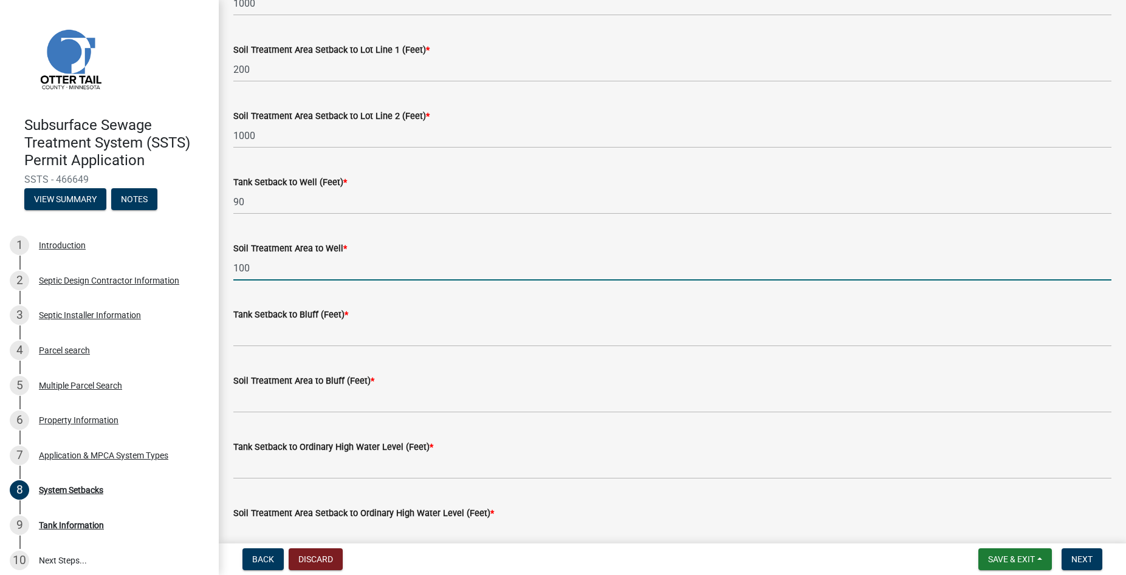
scroll to position [623, 0]
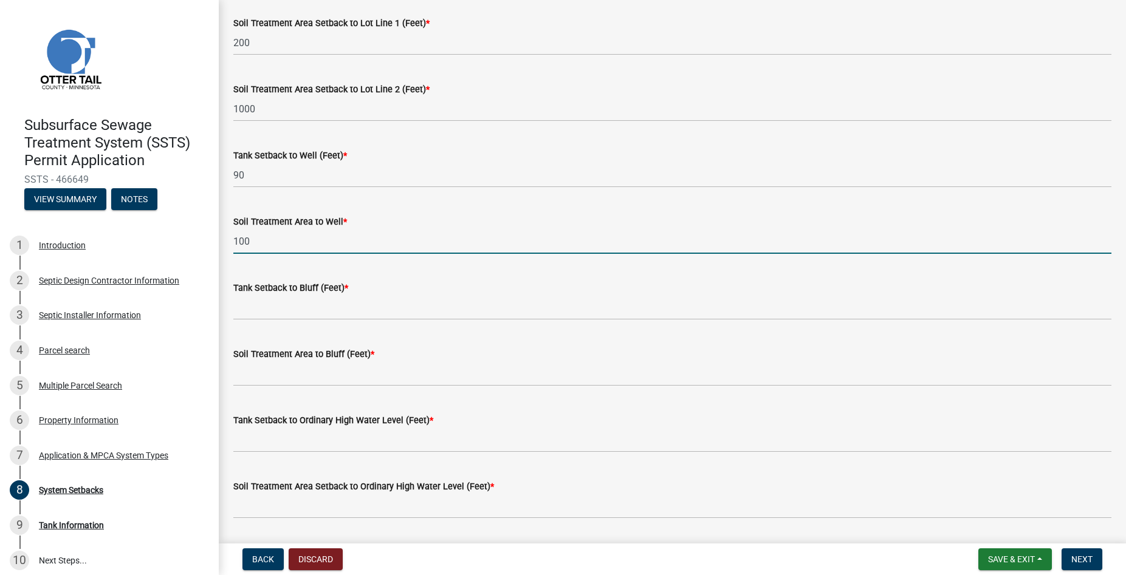
type input "100"
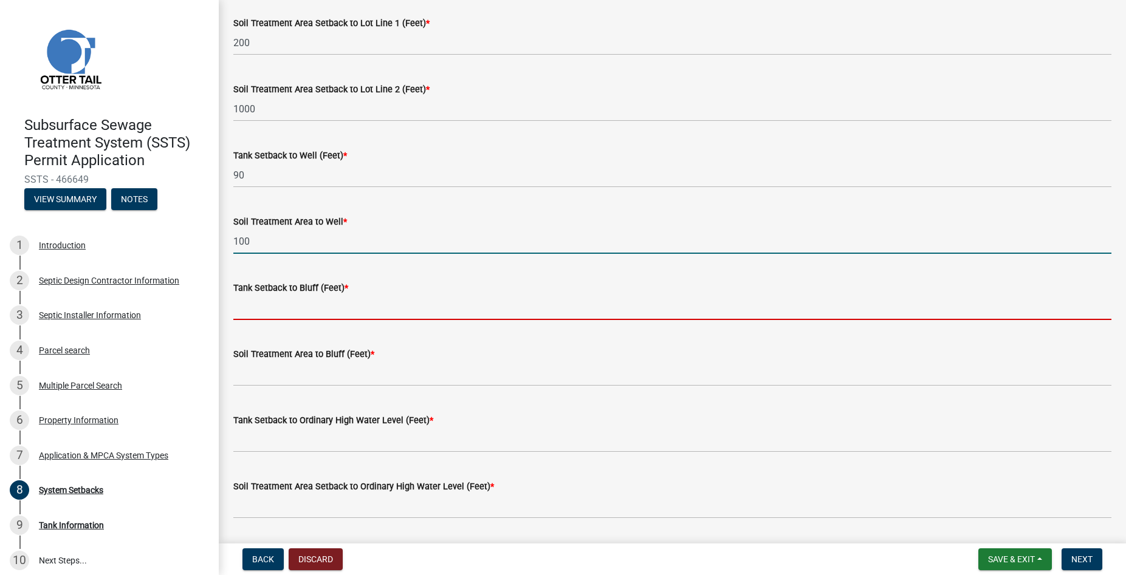
click at [256, 312] on input "Tank Setback to Bluff (Feet) *" at bounding box center [672, 307] width 878 height 25
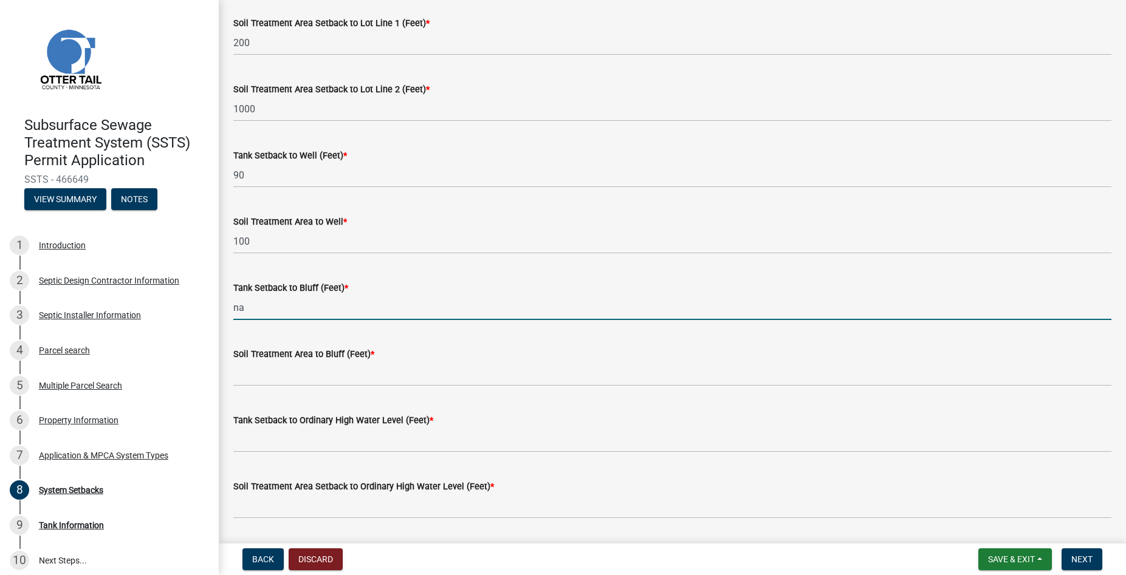
type input "na"
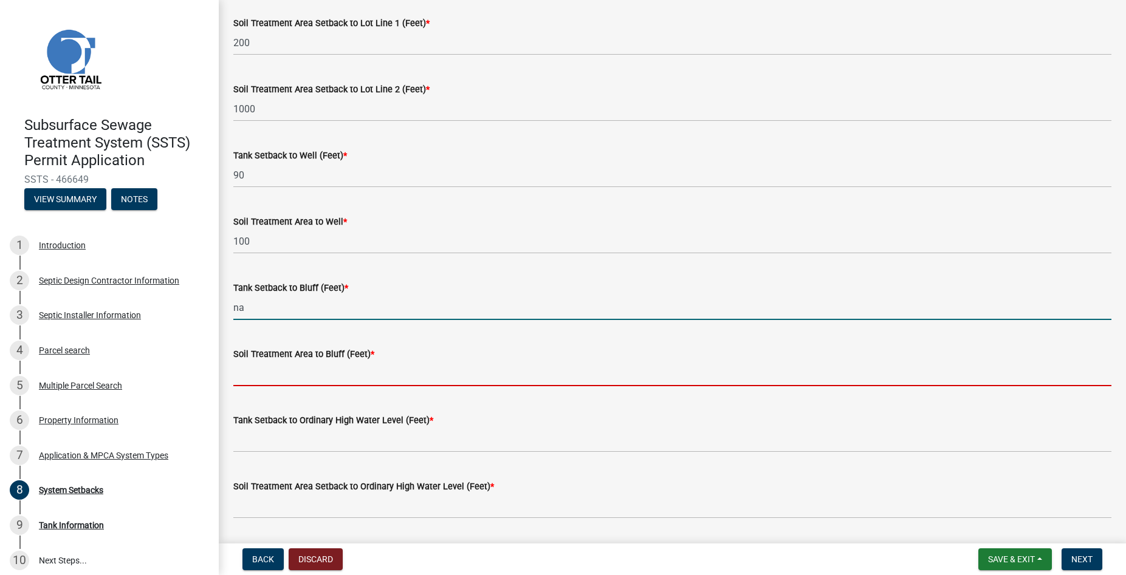
click at [255, 369] on input "Soil Treatment Area to Bluff (Feet) *" at bounding box center [672, 373] width 878 height 25
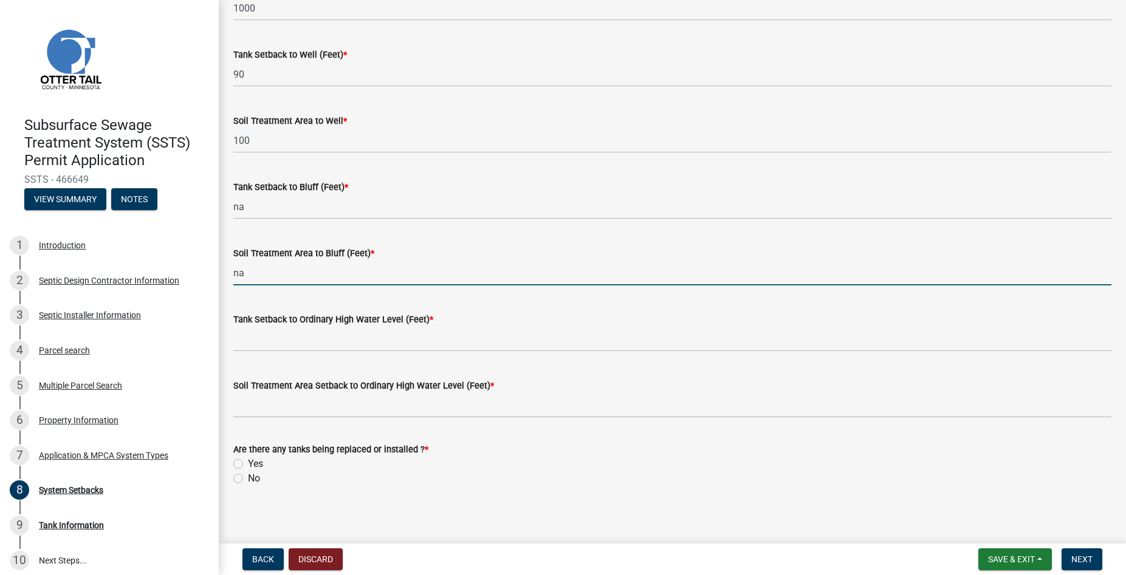
scroll to position [730, 0]
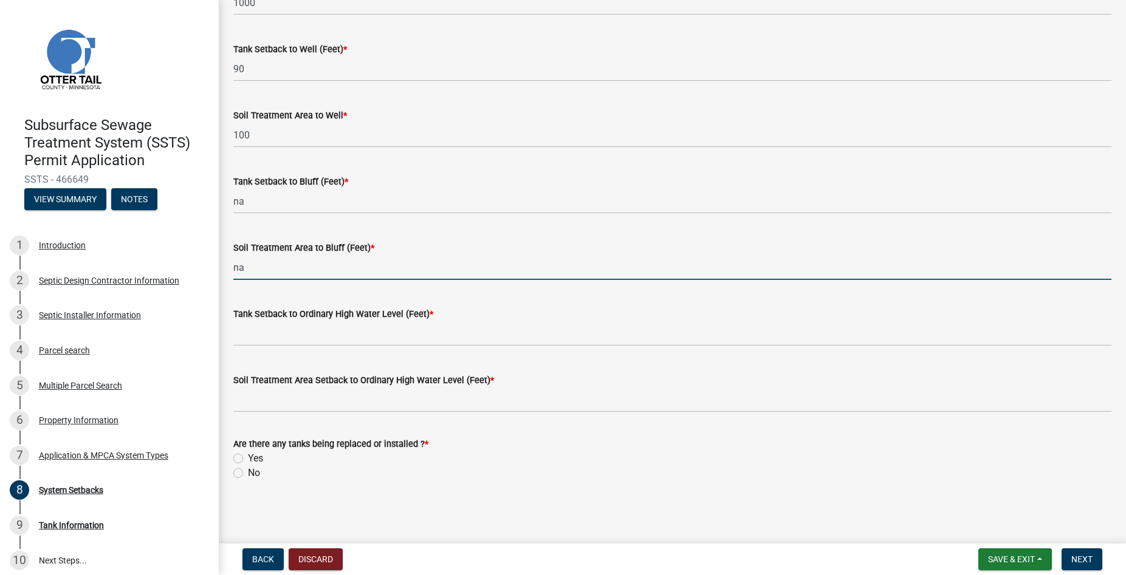
type input "na"
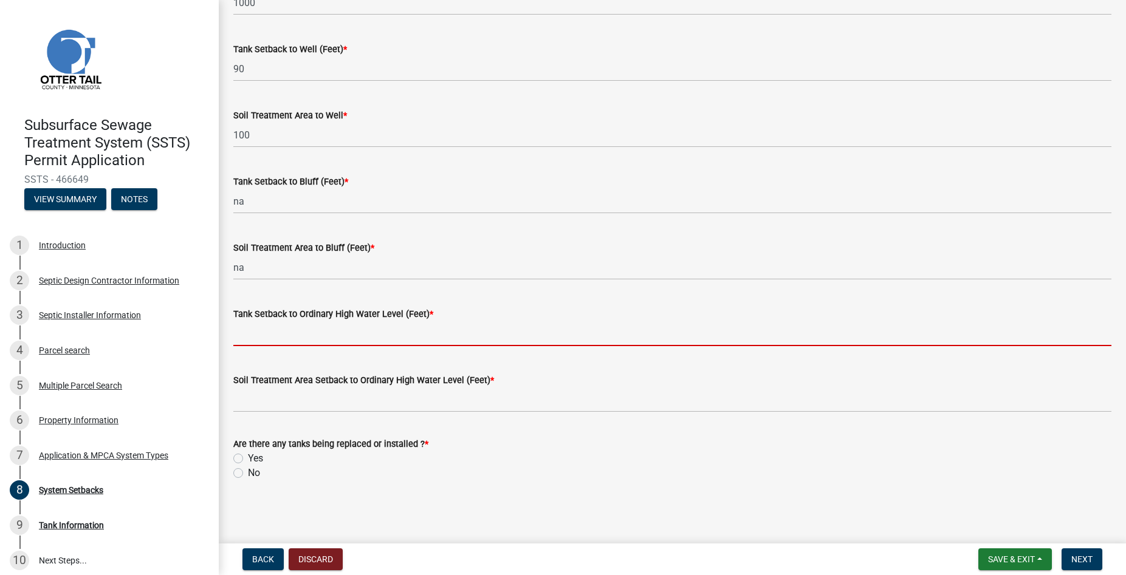
click at [273, 327] on input "Tank Setback to Ordinary High Water Level (Feet) *" at bounding box center [672, 333] width 878 height 25
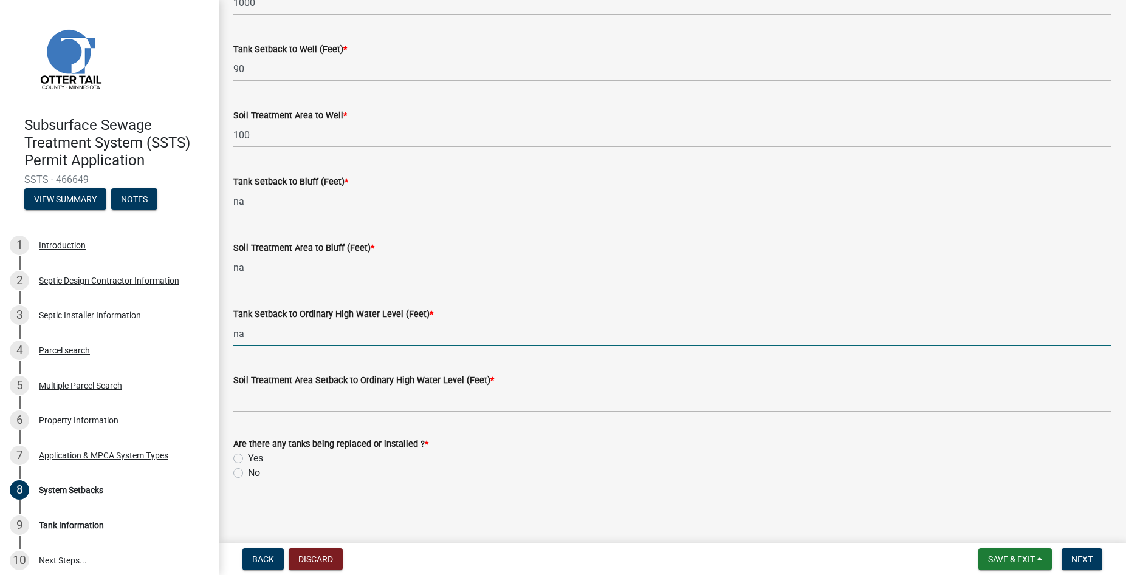
type input "na"
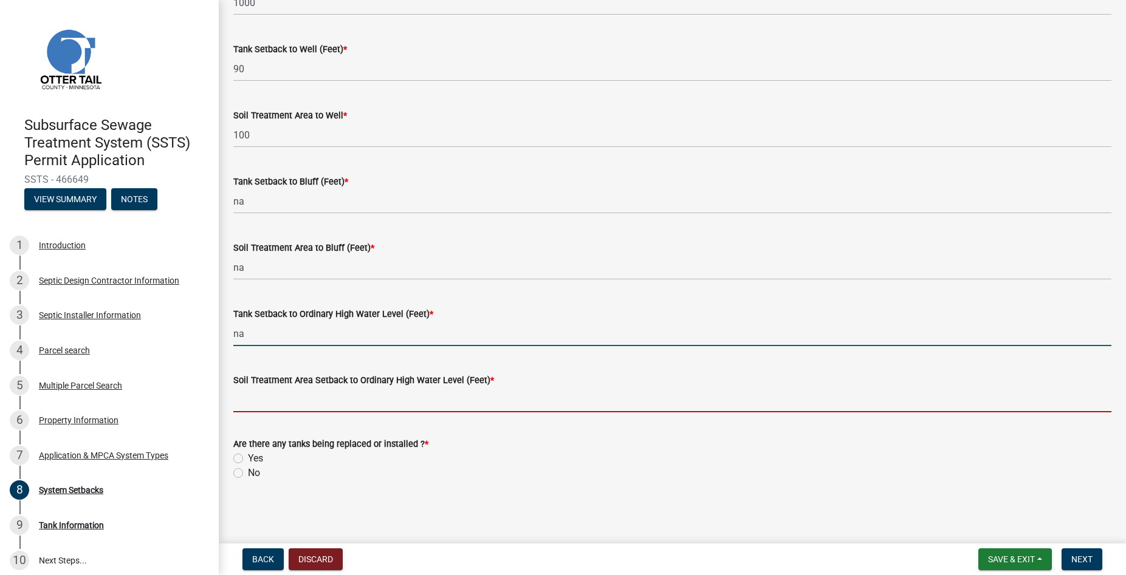
click at [261, 397] on input "Soil Treatment Area Setback to Ordinary High Water Level (Feet) *" at bounding box center [672, 400] width 878 height 25
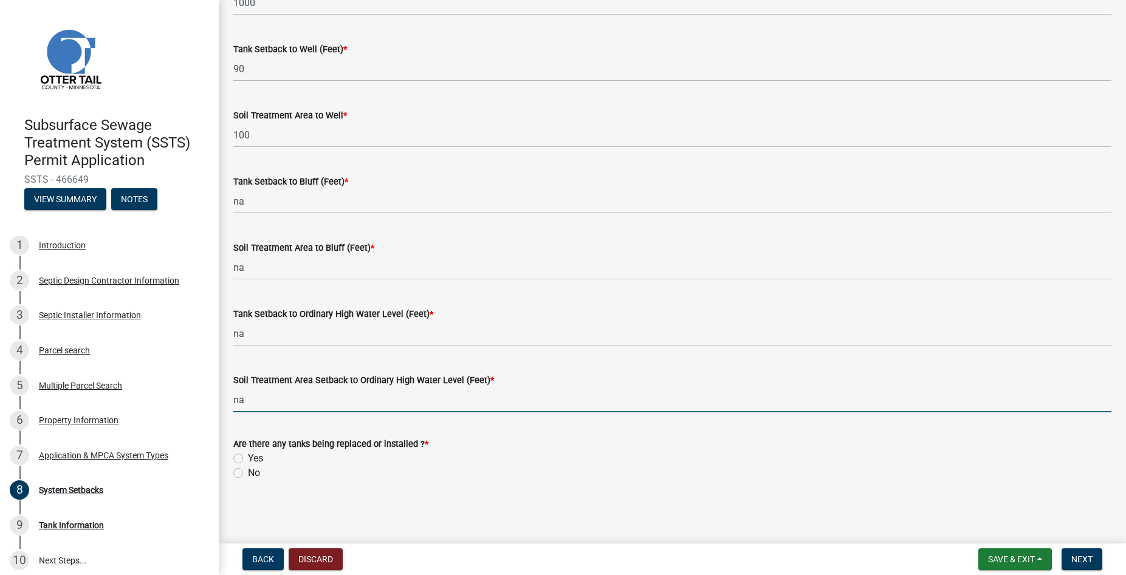
type input "na"
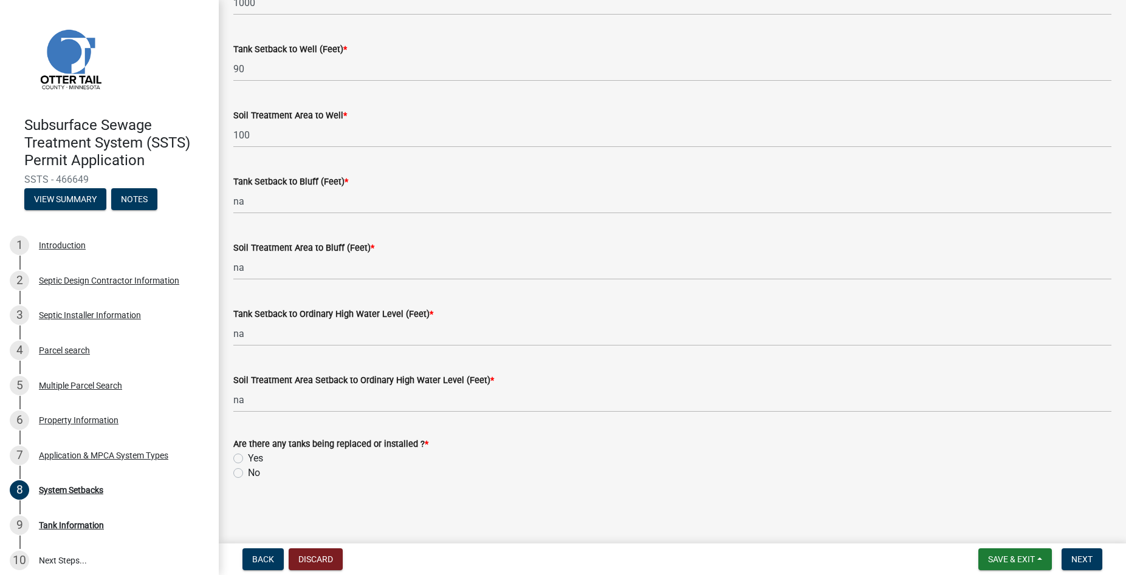
click at [232, 457] on div "Are there any tanks being replaced or installed ? * Yes No" at bounding box center [672, 451] width 896 height 58
click at [248, 455] on label "Yes" at bounding box center [255, 458] width 15 height 15
click at [248, 455] on input "Yes" at bounding box center [252, 455] width 8 height 8
radio input "true"
click at [1078, 556] on span "Next" at bounding box center [1081, 560] width 21 height 10
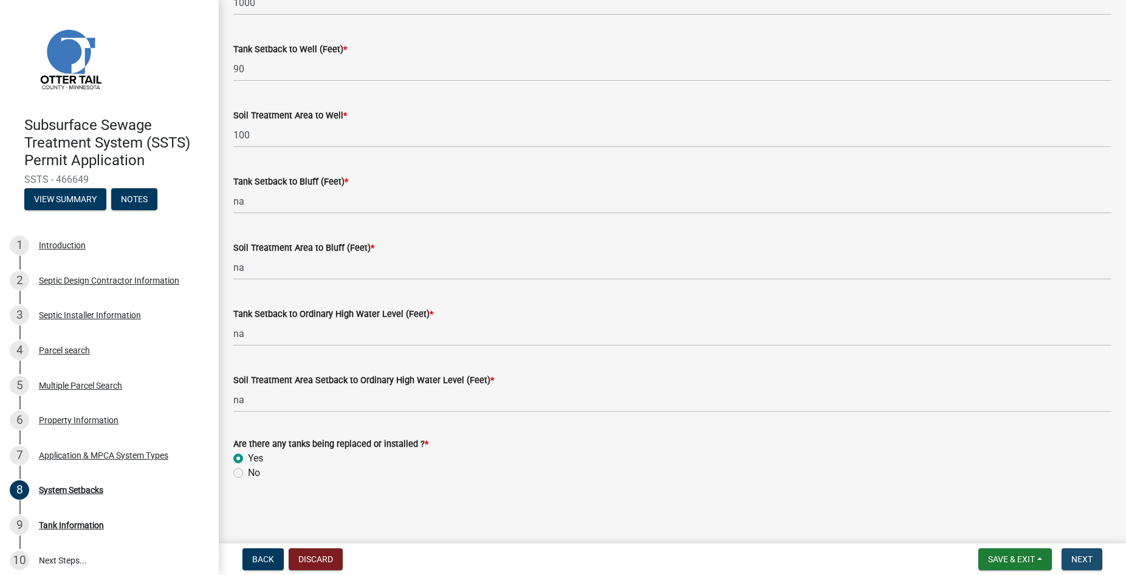
scroll to position [0, 0]
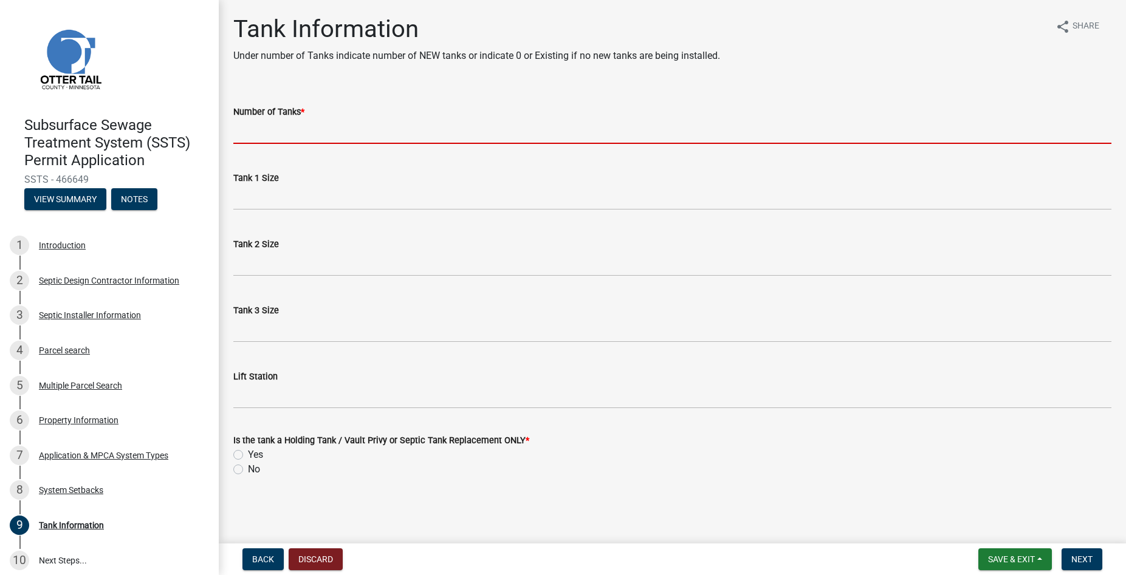
click at [249, 122] on input "Number of Tanks *" at bounding box center [672, 131] width 878 height 25
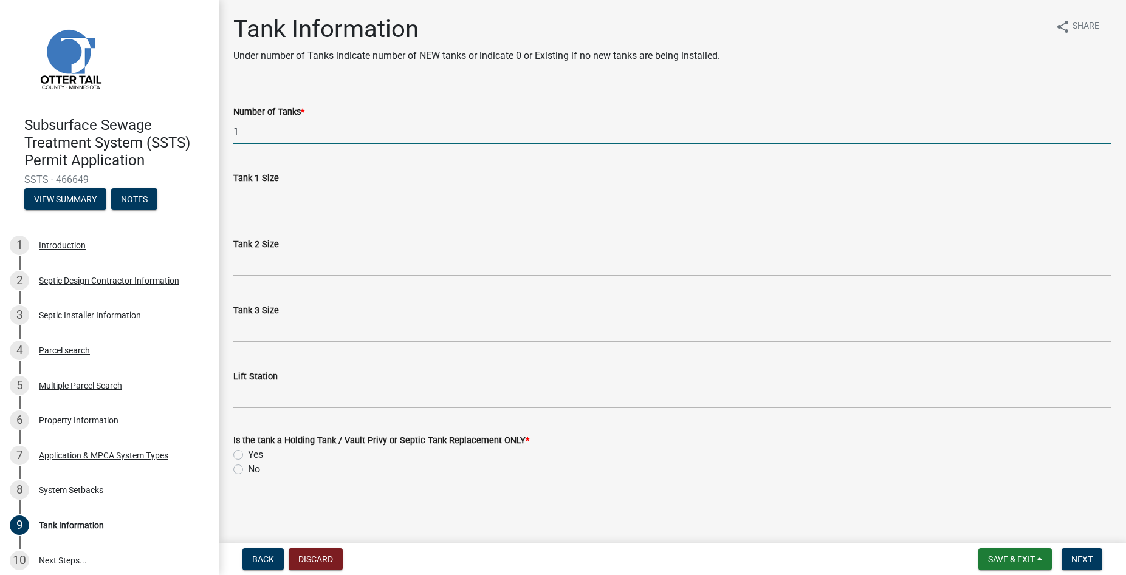
type input "1"
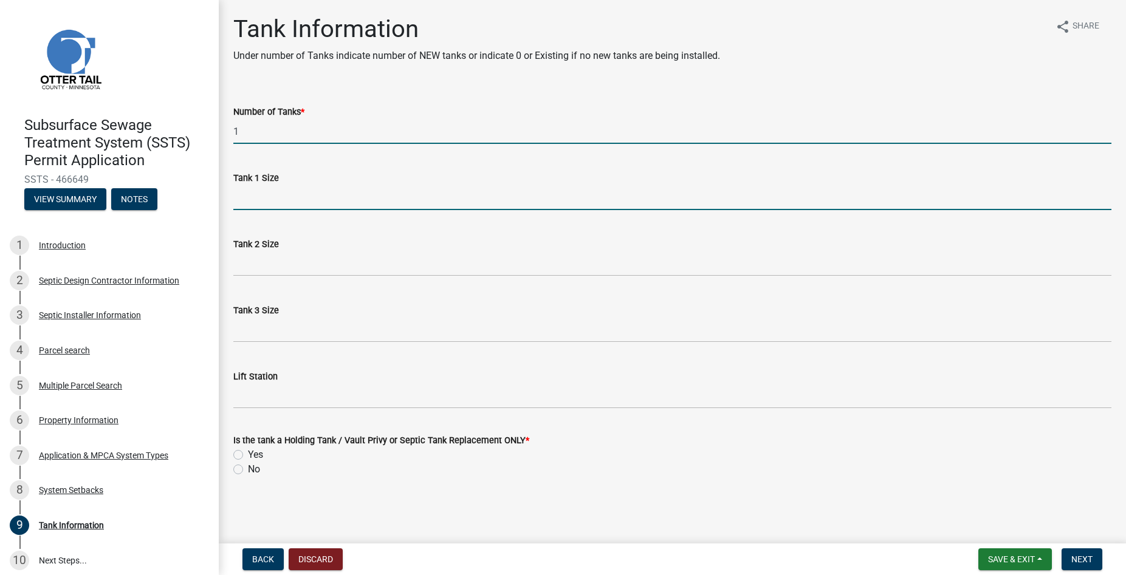
click at [286, 199] on input "Tank 1 Size" at bounding box center [672, 197] width 878 height 25
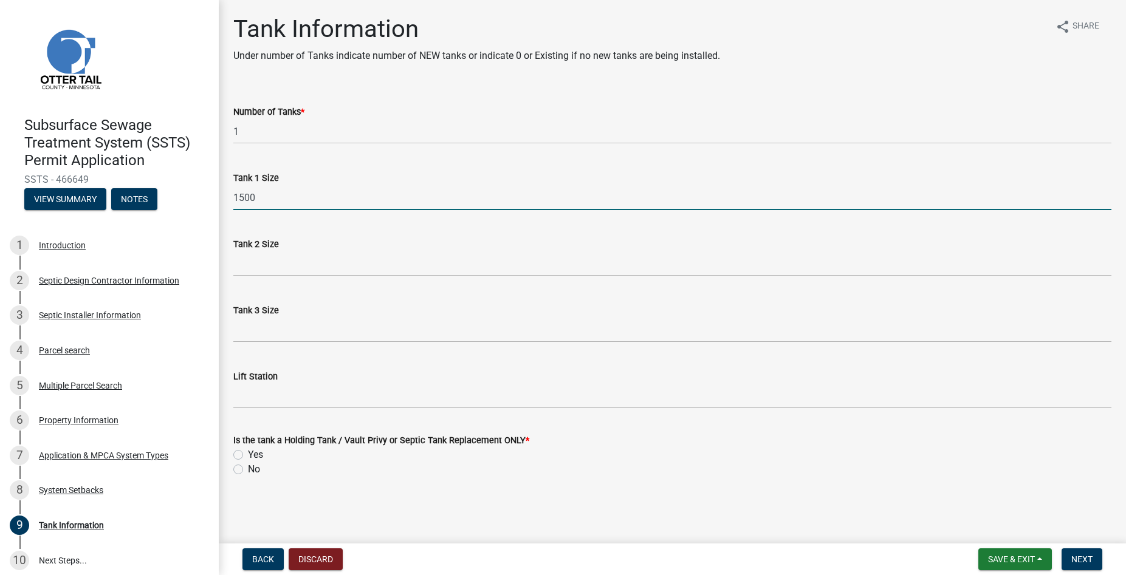
type input "1500"
click at [248, 472] on label "No" at bounding box center [254, 469] width 12 height 15
click at [248, 470] on input "No" at bounding box center [252, 466] width 8 height 8
radio input "true"
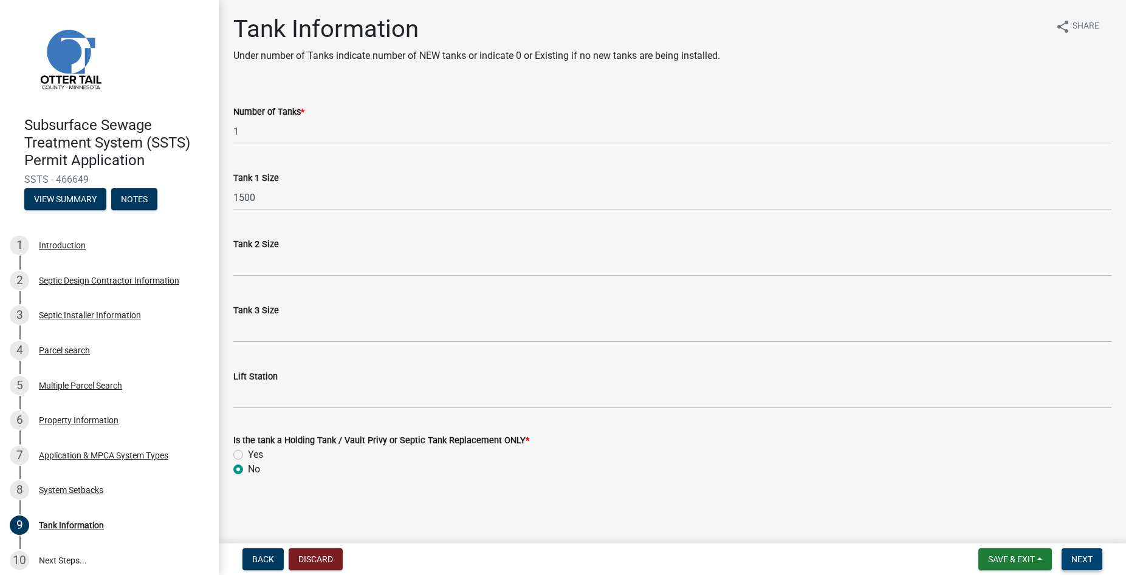
drag, startPoint x: 1083, startPoint y: 563, endPoint x: 1073, endPoint y: 559, distance: 10.6
click at [1084, 563] on span "Next" at bounding box center [1081, 560] width 21 height 10
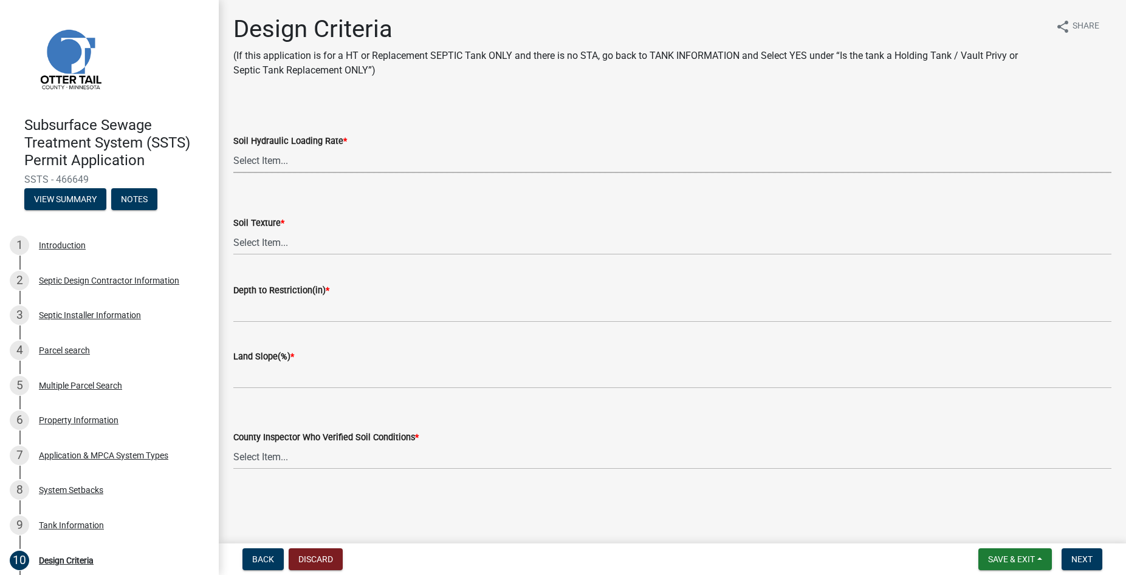
click at [233, 148] on select "Select Item... 1.6 gpd/ft2 1.2 gpd/ft2 1.0 gpd/ft2 0.87 gpd/ft2 0.78 gpd/ft2 0.…" at bounding box center [672, 160] width 878 height 25
click option "1.2 gpd/ft2" at bounding box center [0, 0] width 0 height 0
select select "eaa6e4cf-be76-4366-bfe5-e87acfaaf3f4"
click at [233, 230] on select "Select Item... Coarse Sand (COS) Sand (S) Fine Sand (FS) Very Fine Sand (VFS) L…" at bounding box center [672, 242] width 878 height 25
click option "Sand (S)" at bounding box center [0, 0] width 0 height 0
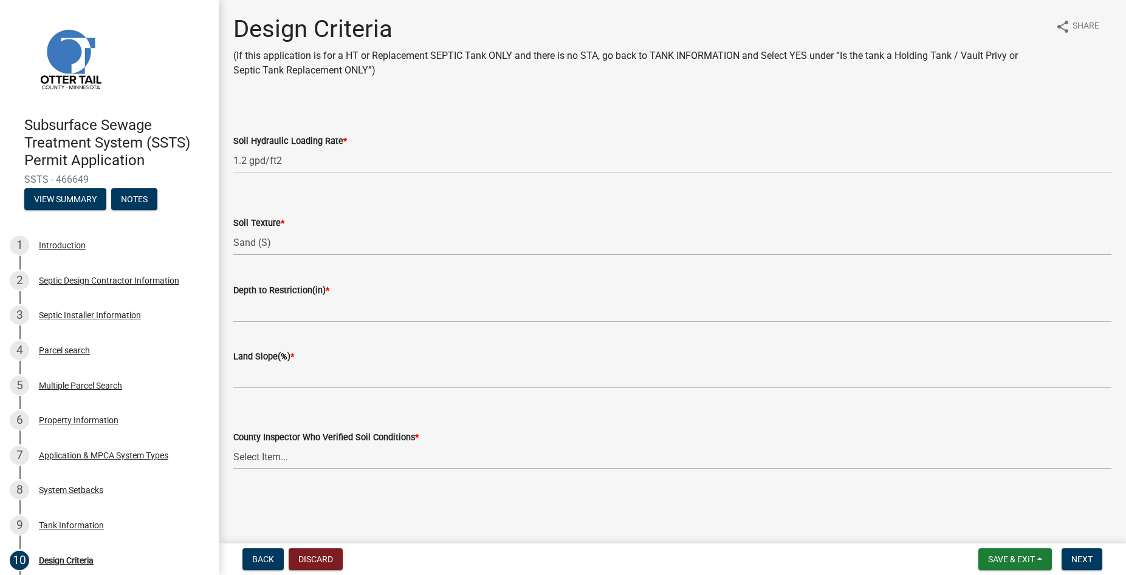
select select "48b77c43-c0ca-4757-a1b1-e2e69db0f822"
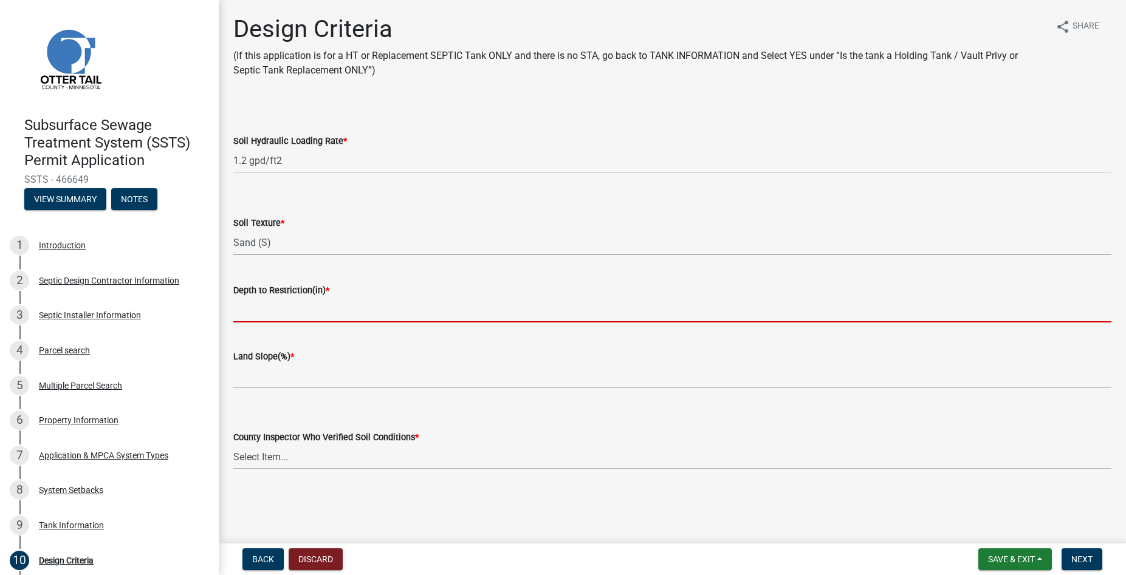
click at [325, 315] on input "Depth to Restriction(in) *" at bounding box center [672, 310] width 878 height 25
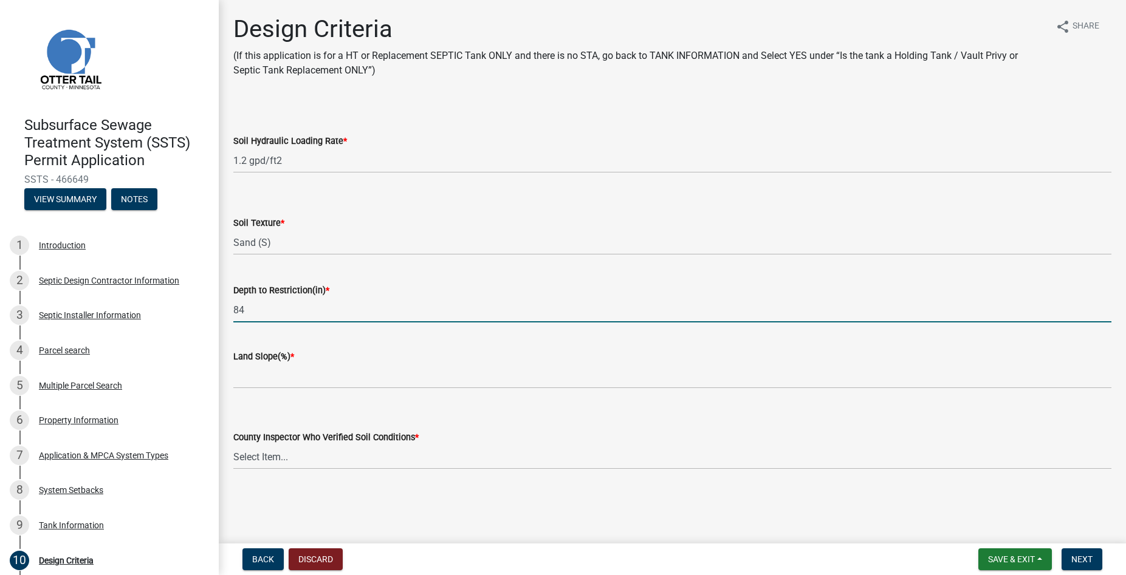
type input "84"
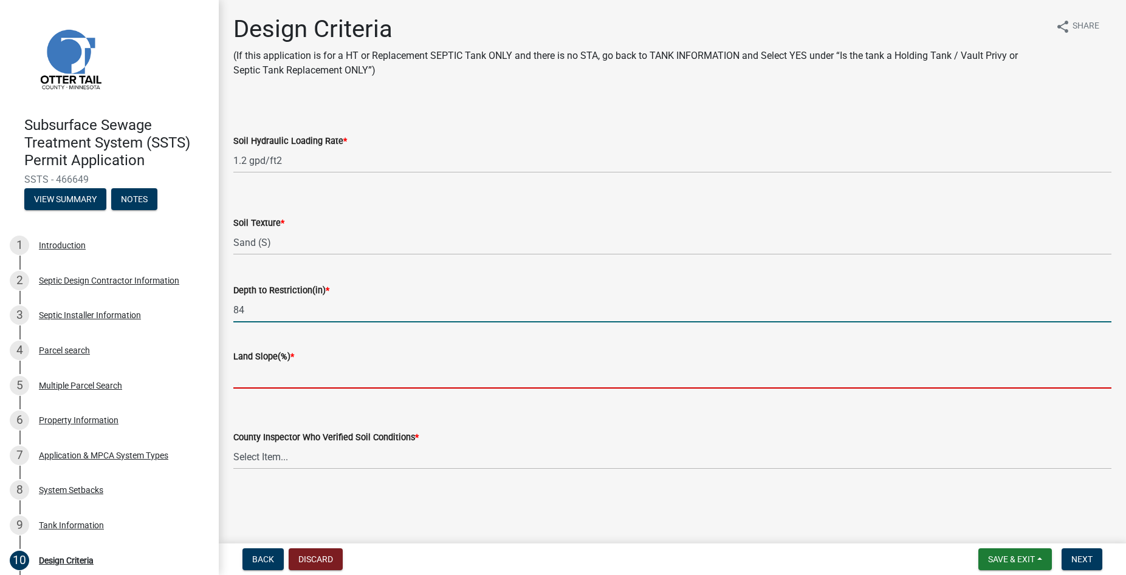
click at [273, 378] on input "Land Slope(%) *" at bounding box center [672, 376] width 878 height 25
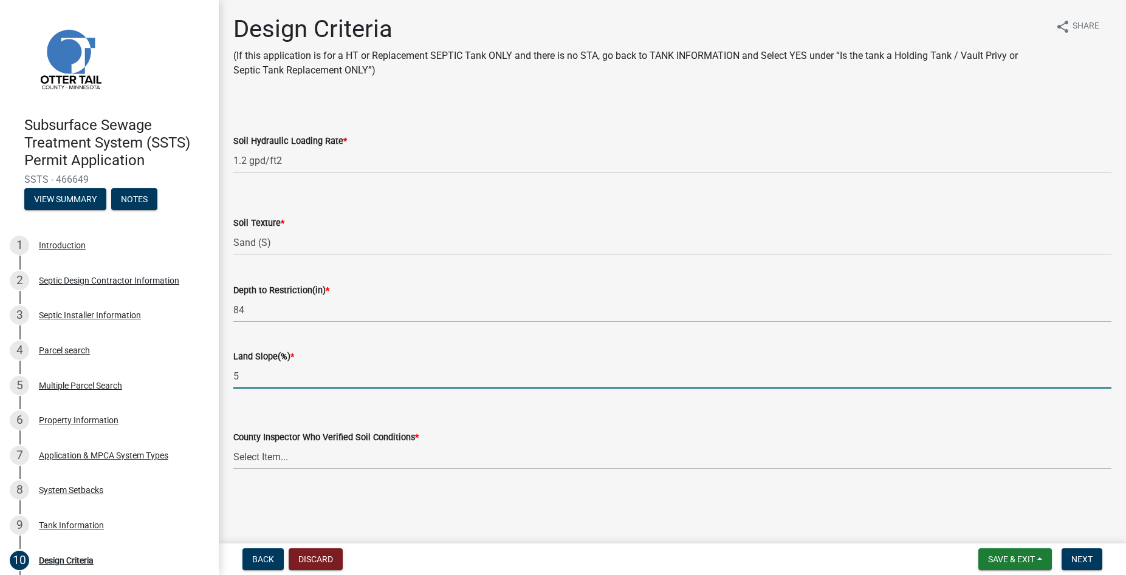
type input "5"
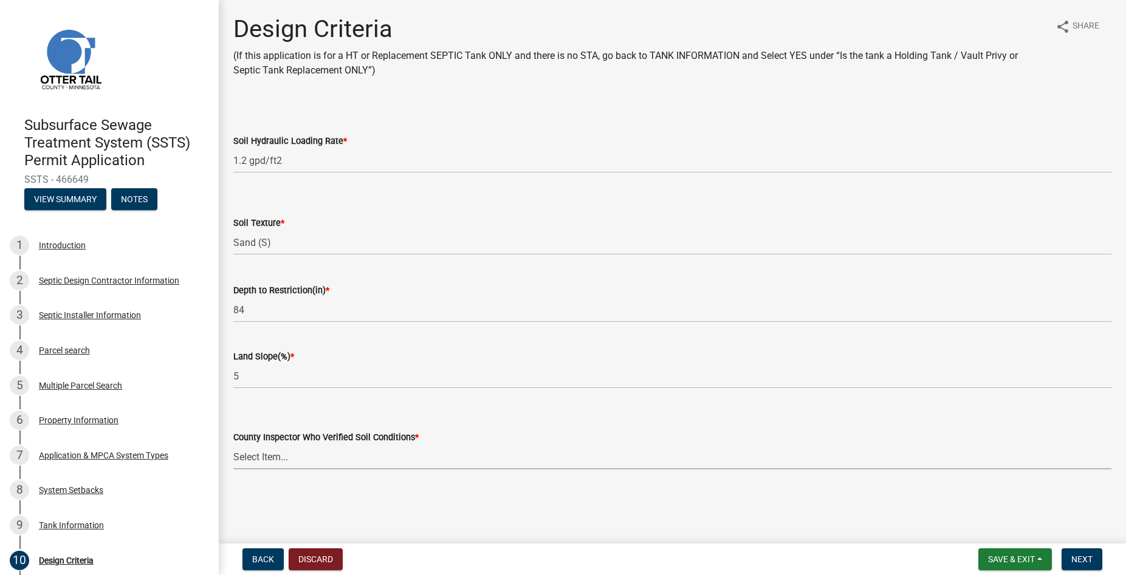
click at [233, 445] on select "Select Item... Alexis Newark Andrea Perales Brittany Tollefson Chris LeClair Co…" at bounding box center [672, 457] width 878 height 25
click option "Brittany Tollefson" at bounding box center [0, 0] width 0 height 0
select select "45db2b75-262a-4f3c-9010-aae25997cba1"
click at [1096, 561] on button "Next" at bounding box center [1081, 560] width 41 height 22
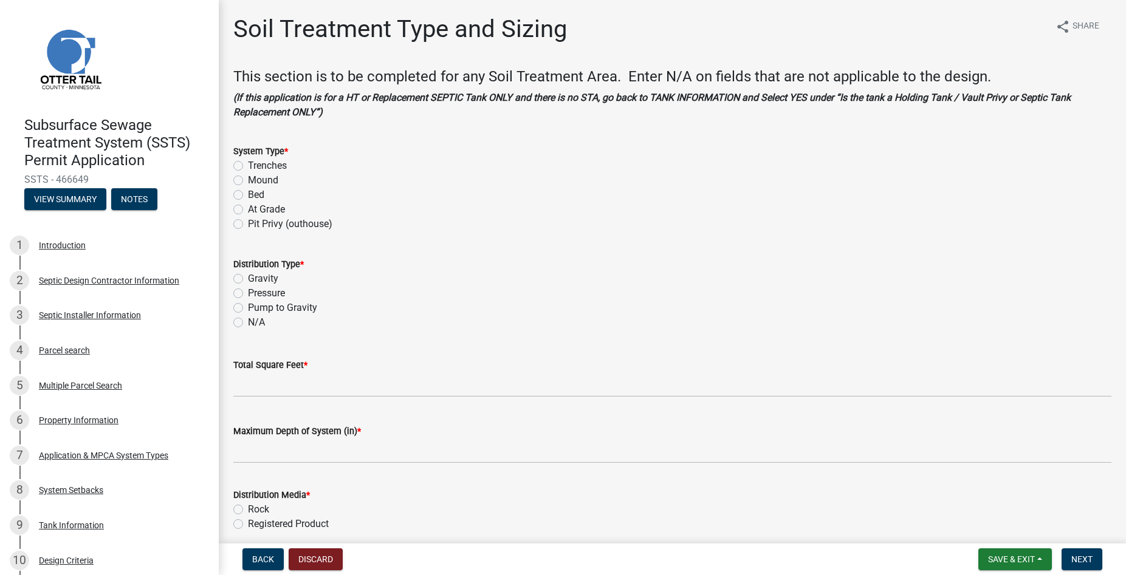
click at [248, 166] on label "Trenches" at bounding box center [267, 166] width 39 height 15
click at [248, 166] on input "Trenches" at bounding box center [252, 163] width 8 height 8
radio input "true"
click at [248, 278] on label "Gravity" at bounding box center [263, 279] width 30 height 15
click at [248, 278] on input "Gravity" at bounding box center [252, 276] width 8 height 8
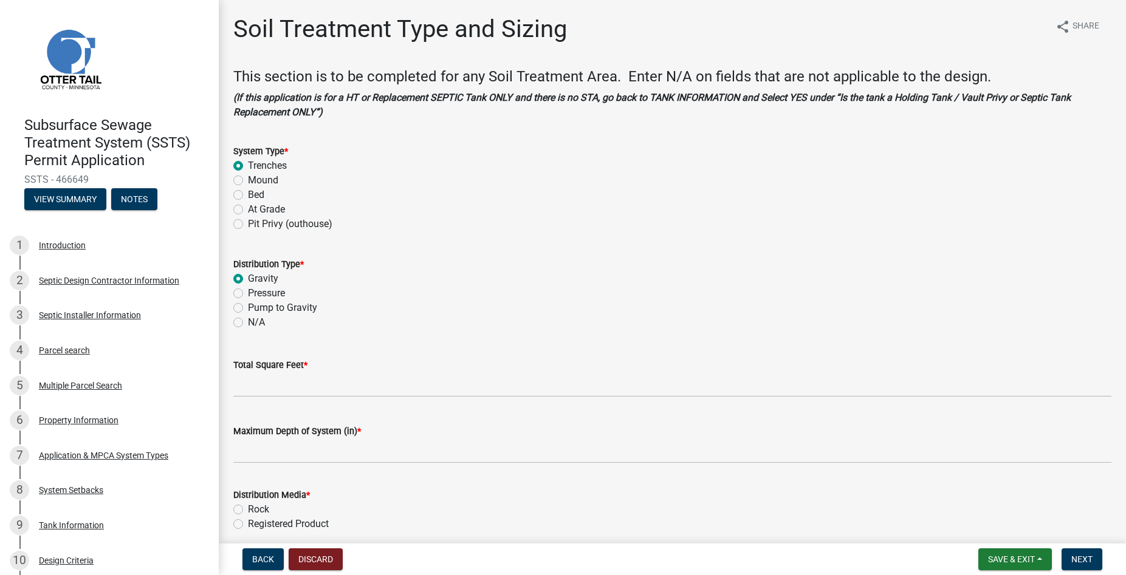
radio input "true"
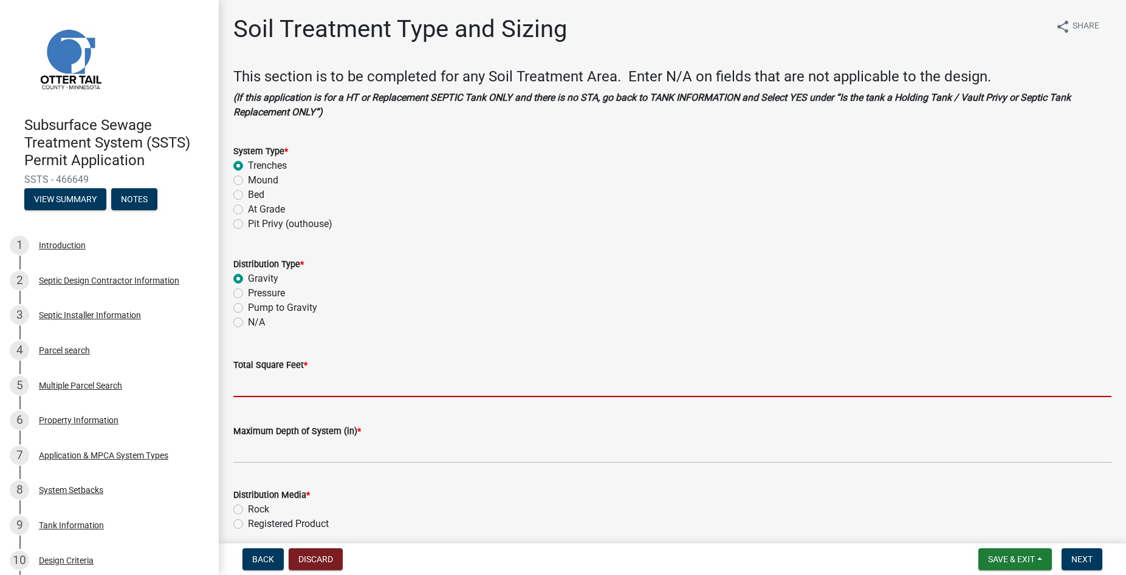
click at [265, 381] on input "Total Square Feet *" at bounding box center [672, 384] width 878 height 25
click at [251, 380] on input "Total Square Feet *" at bounding box center [672, 384] width 878 height 25
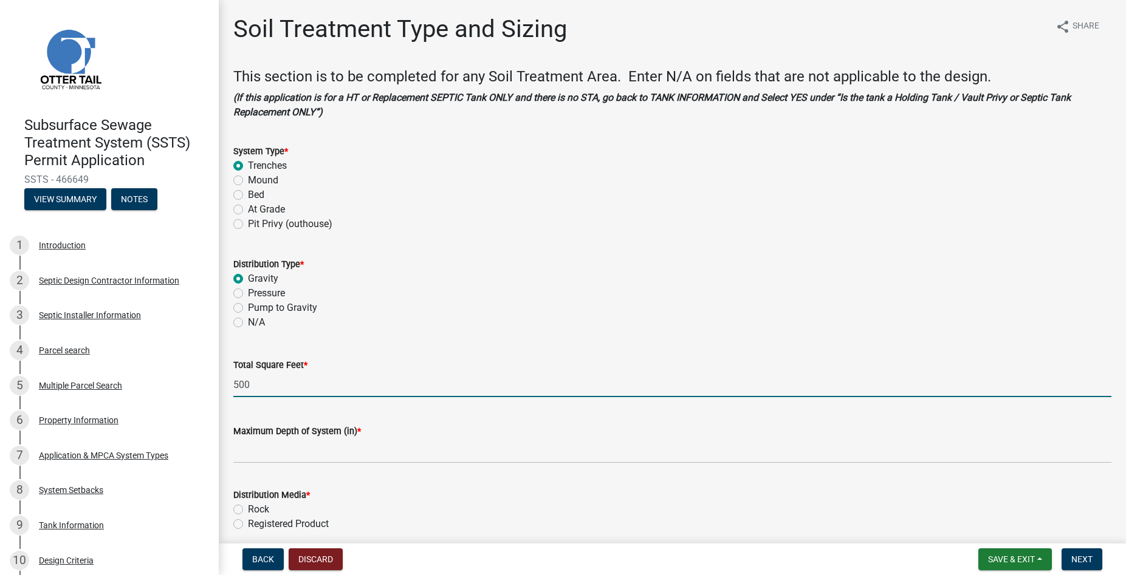
type input "500"
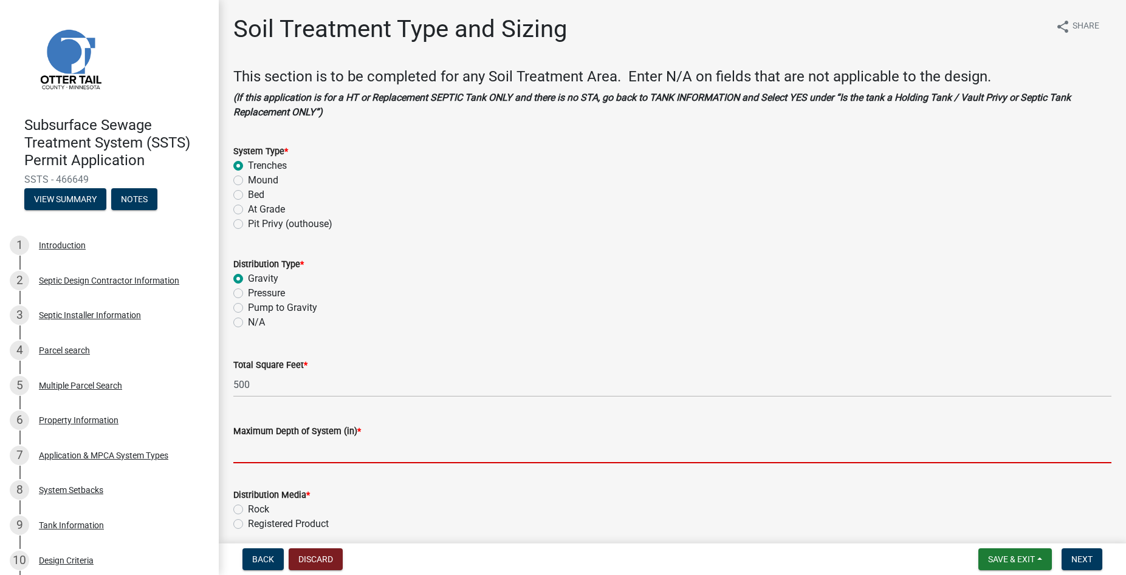
click at [272, 451] on input "Maximum Depth of System (in) *" at bounding box center [672, 451] width 878 height 25
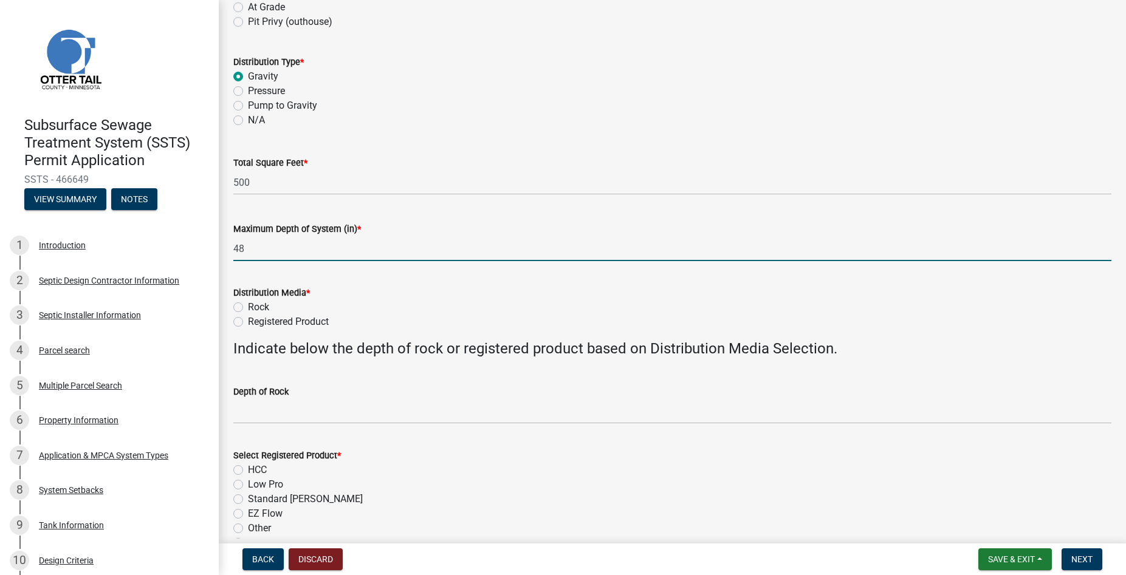
scroll to position [208, 0]
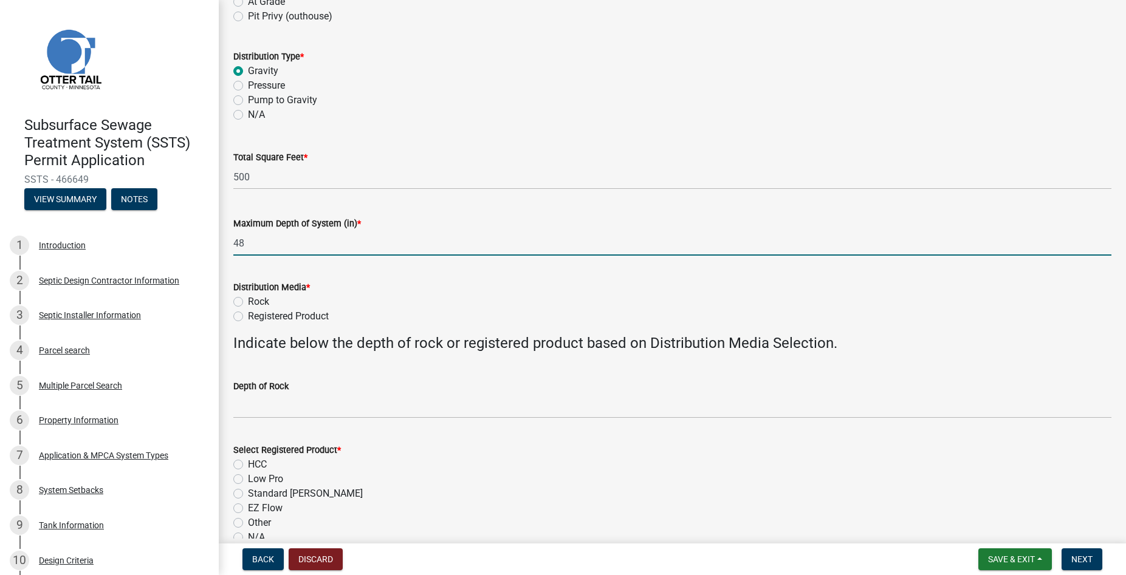
type input "48"
click at [243, 316] on div "Registered Product" at bounding box center [672, 316] width 878 height 15
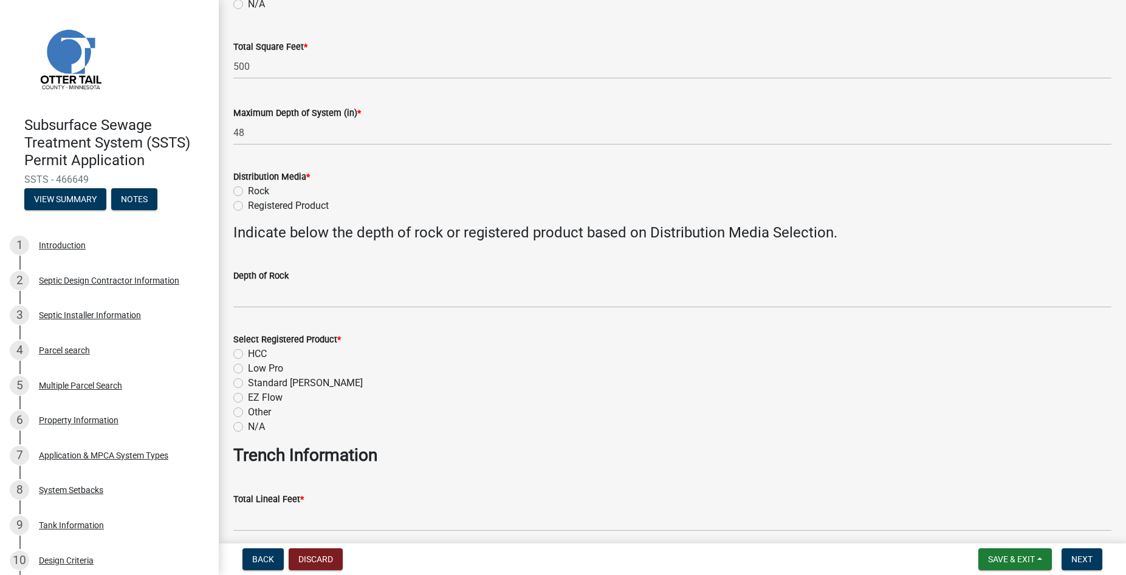
scroll to position [346, 0]
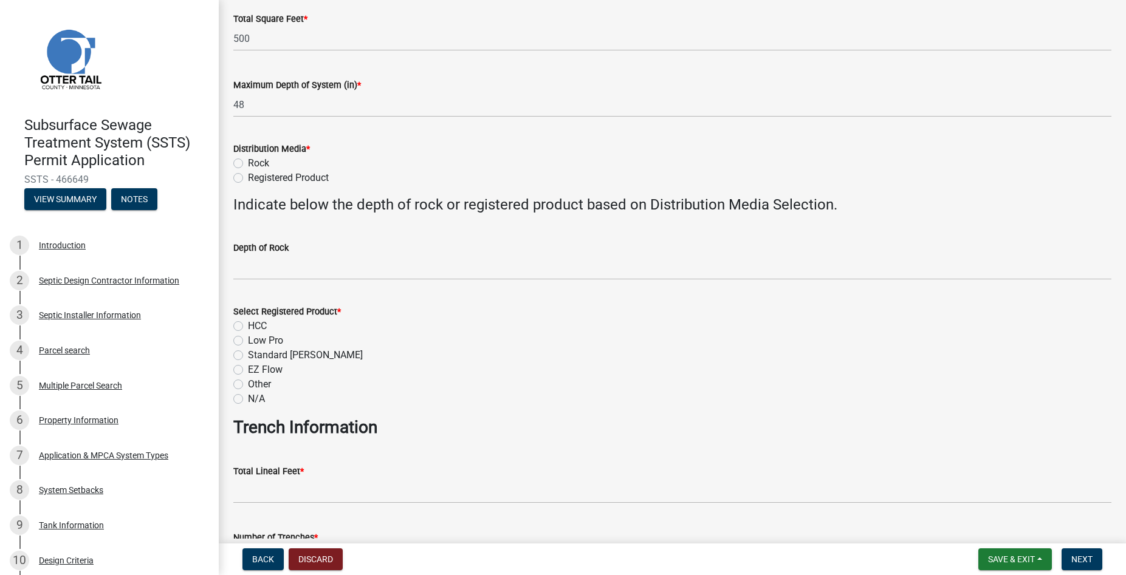
click at [248, 181] on label "Registered Product" at bounding box center [288, 178] width 81 height 15
click at [248, 179] on input "Registered Product" at bounding box center [252, 175] width 8 height 8
radio input "true"
click at [248, 324] on label "HCC" at bounding box center [257, 326] width 19 height 15
click at [248, 324] on input "HCC" at bounding box center [252, 323] width 8 height 8
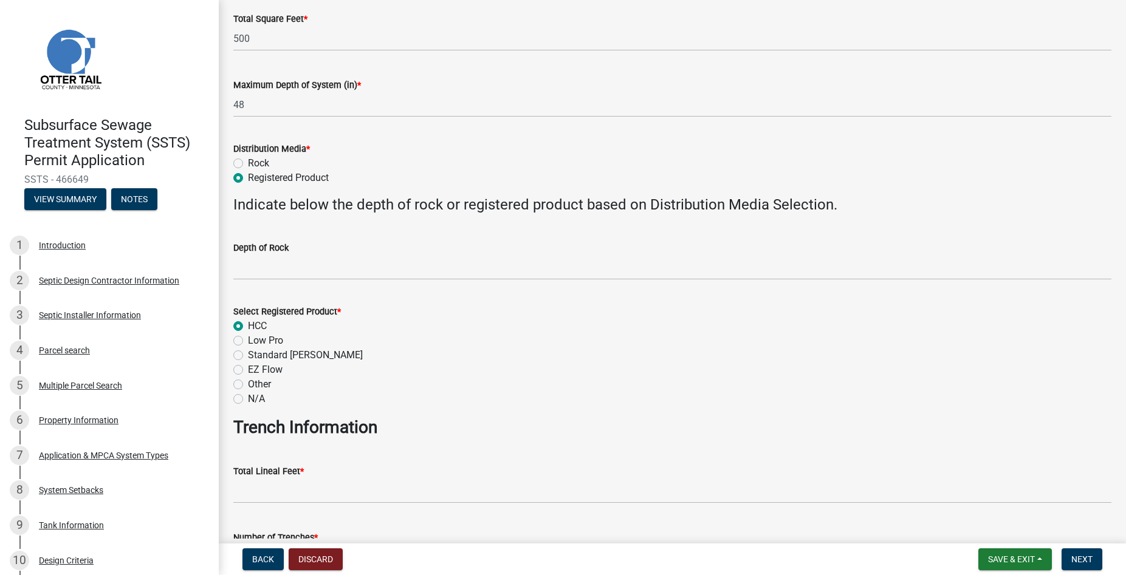
radio input "true"
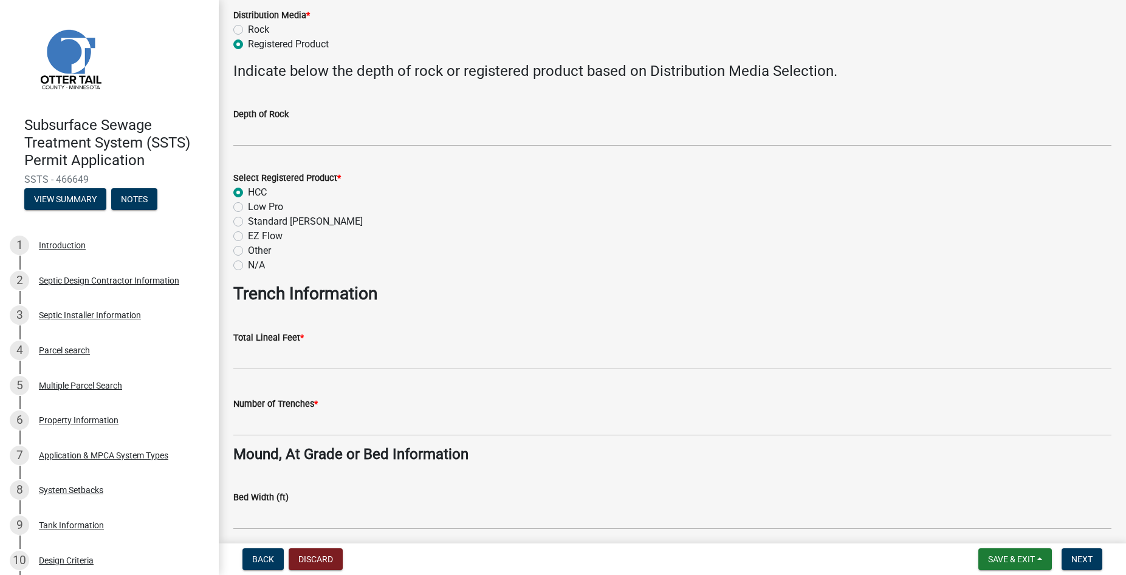
scroll to position [485, 0]
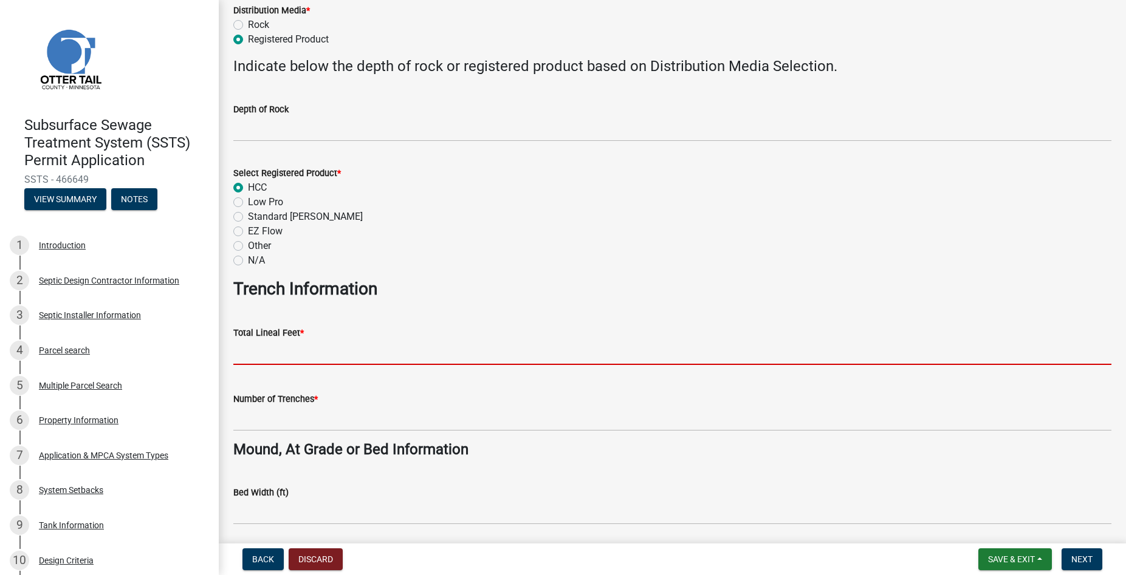
click at [264, 349] on input "Total Lineal Feet *" at bounding box center [672, 352] width 878 height 25
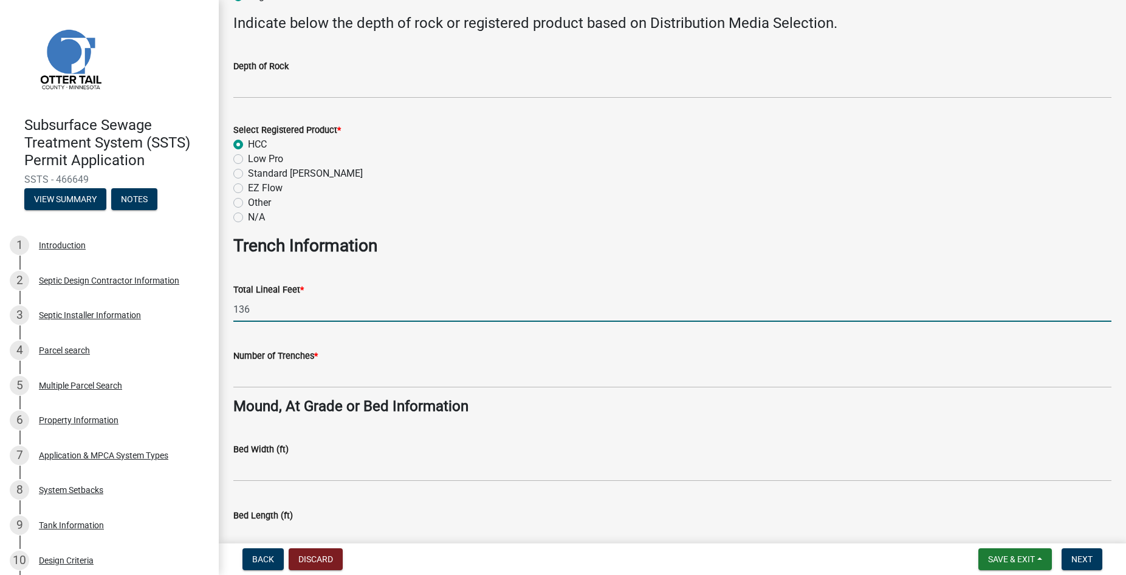
scroll to position [623, 0]
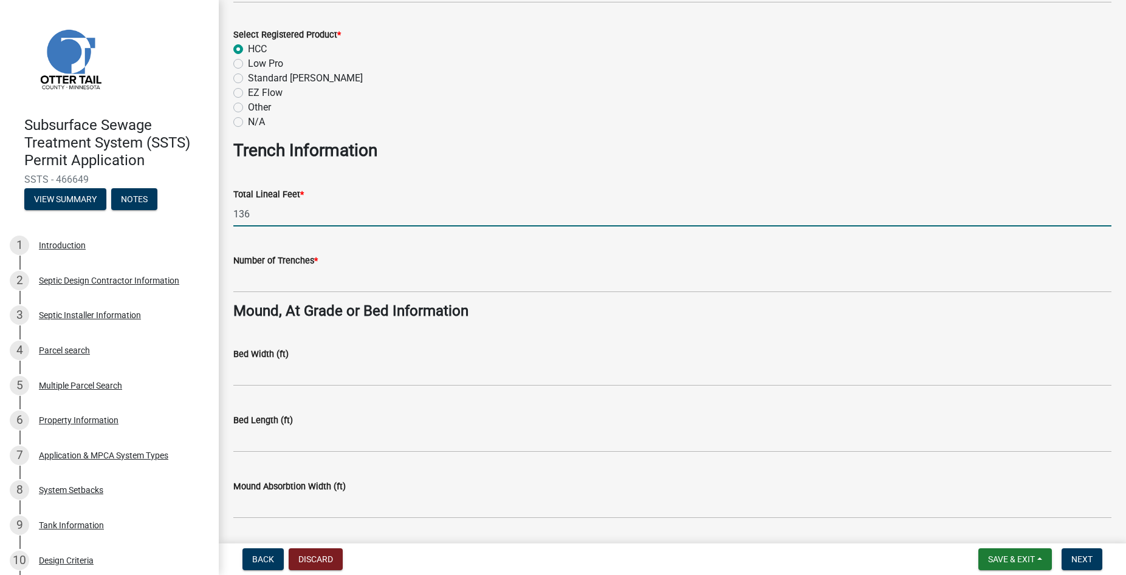
type input "136"
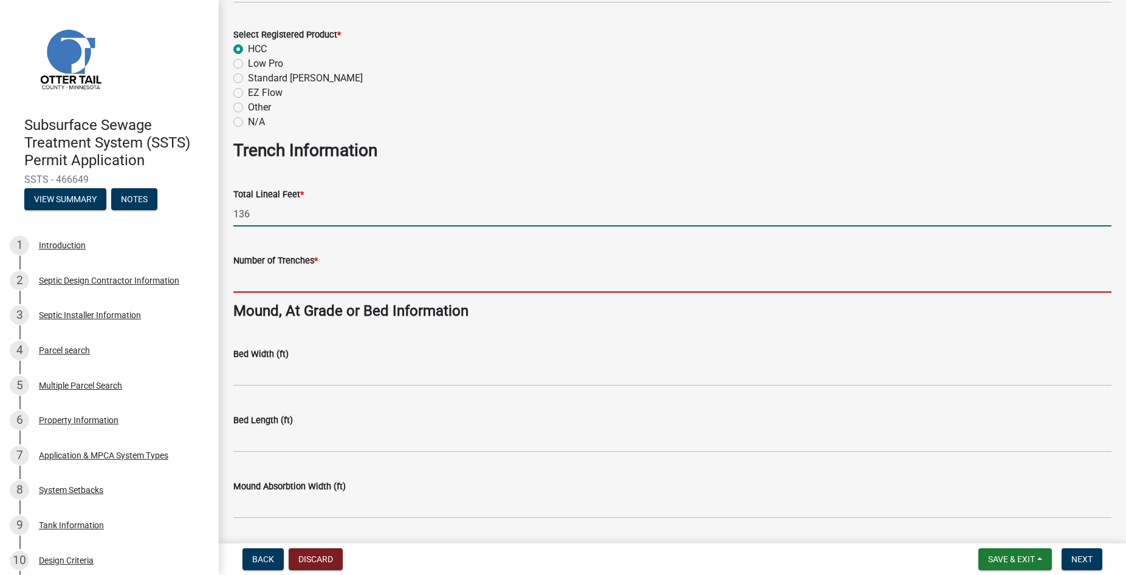
click at [259, 279] on input "Number of Trenches *" at bounding box center [672, 280] width 878 height 25
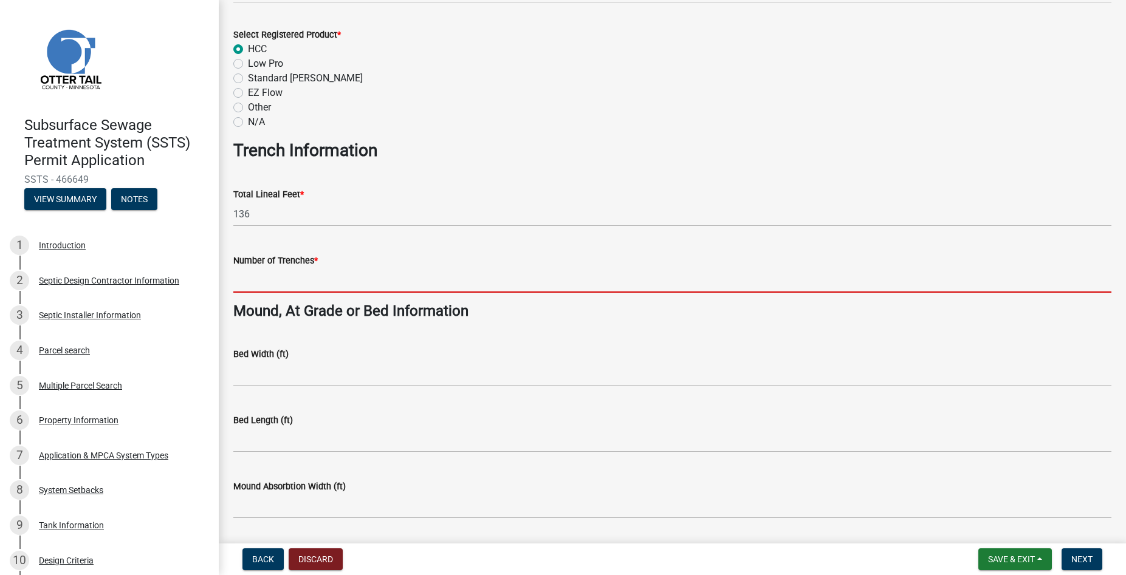
type input "7"
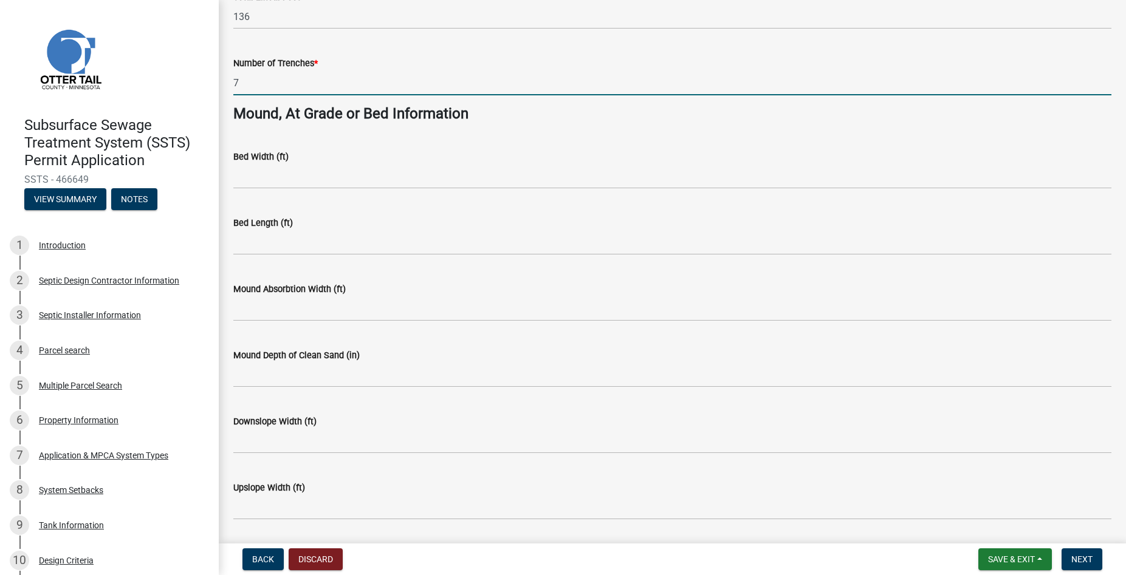
scroll to position [859, 0]
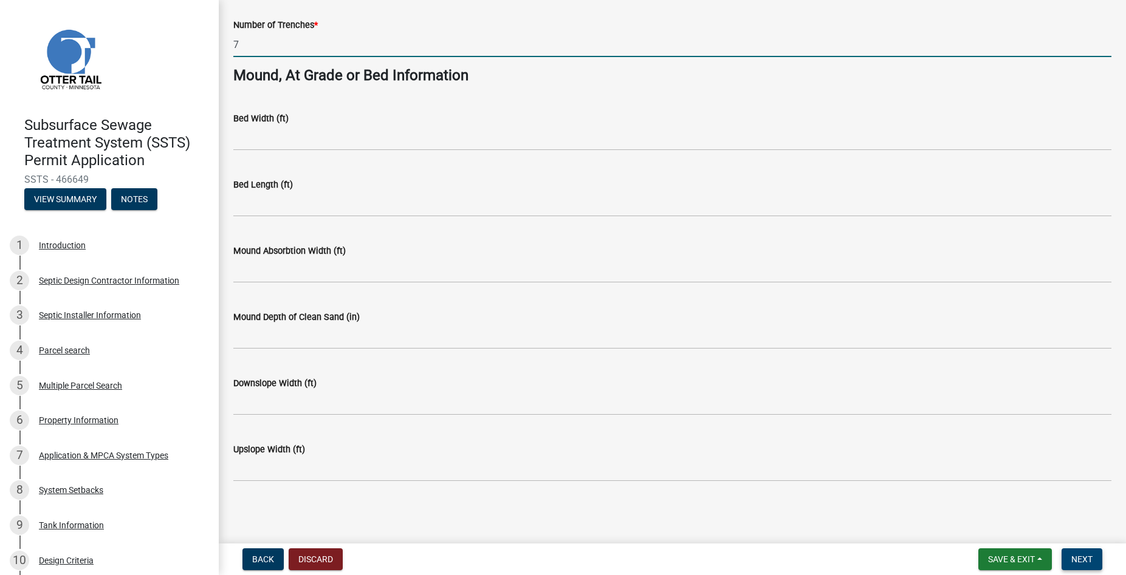
click at [1087, 563] on span "Next" at bounding box center [1081, 560] width 21 height 10
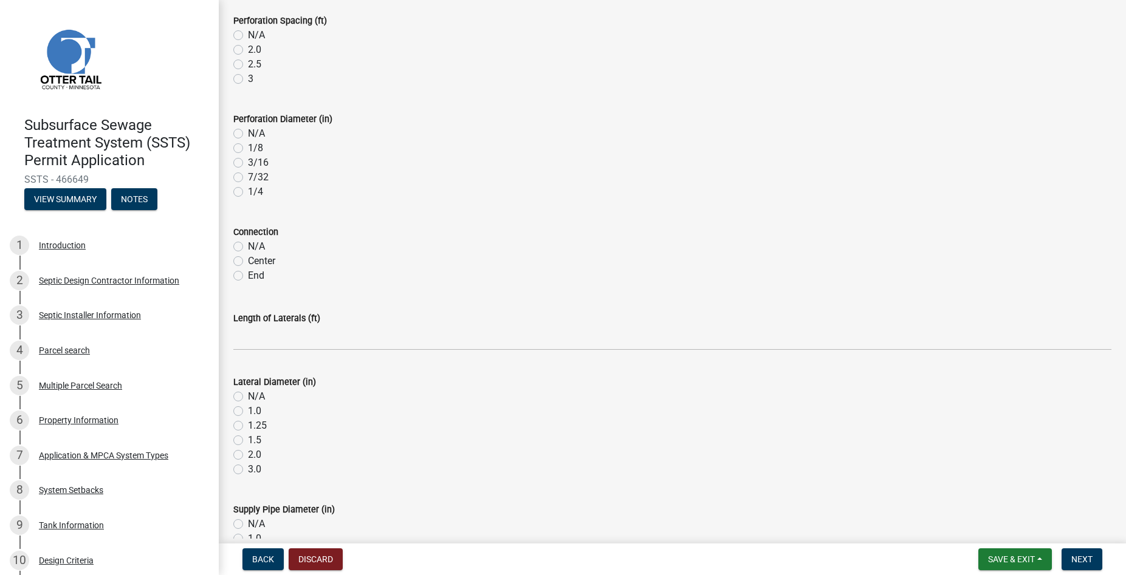
scroll to position [346, 0]
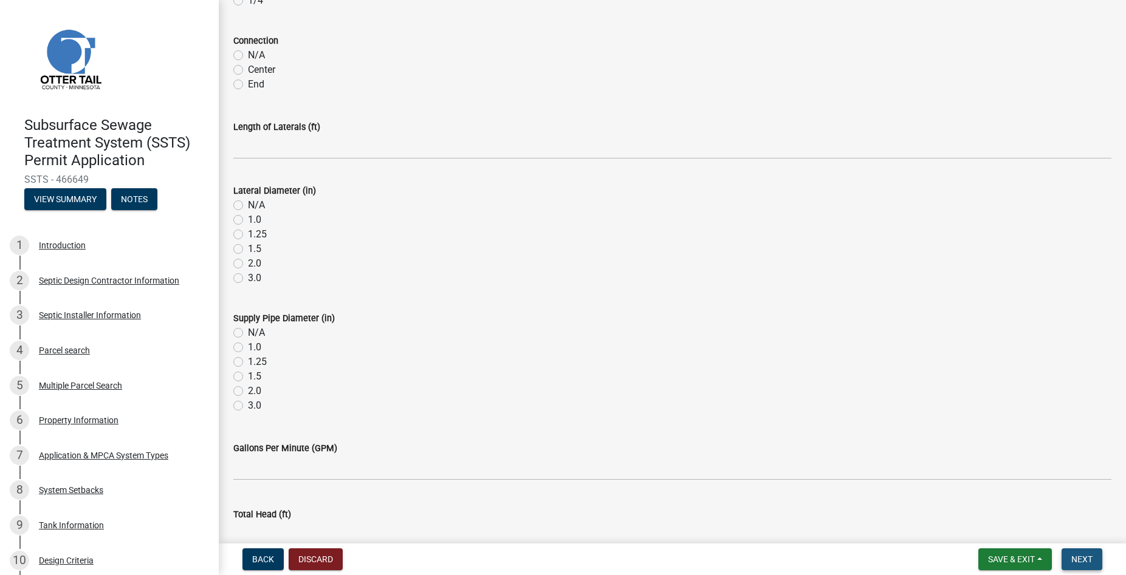
click at [1081, 566] on button "Next" at bounding box center [1081, 560] width 41 height 22
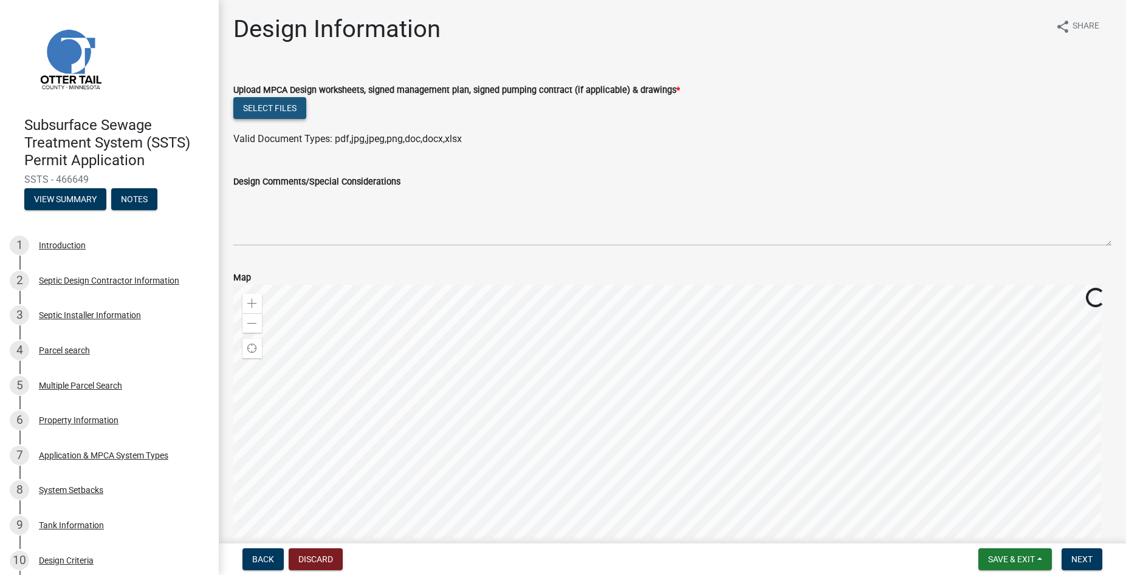
click at [290, 103] on button "Select files" at bounding box center [269, 108] width 73 height 22
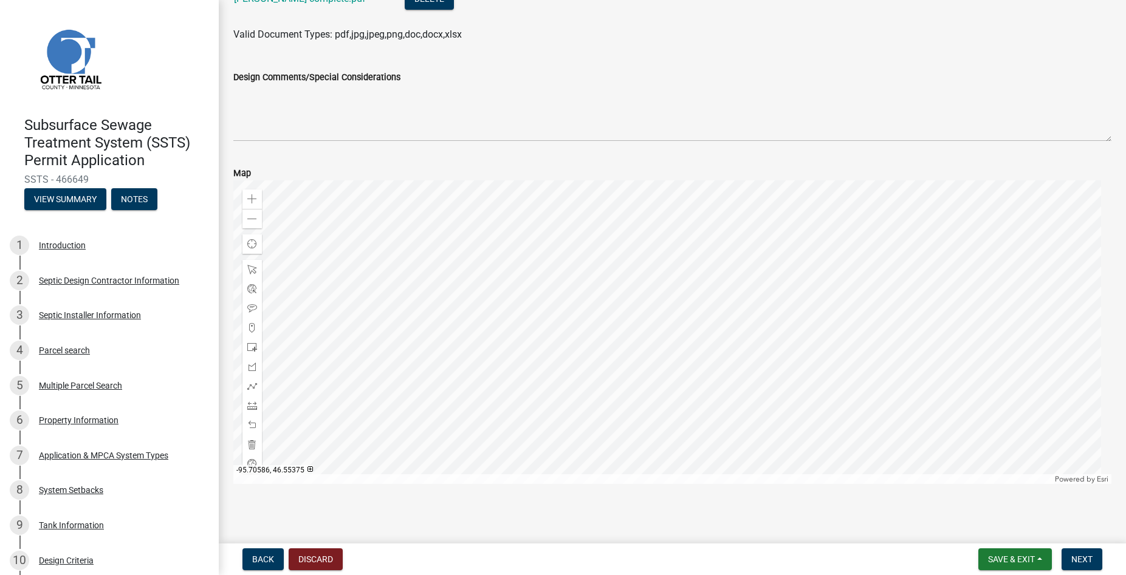
scroll to position [152, 0]
click at [1082, 560] on span "Next" at bounding box center [1081, 560] width 21 height 10
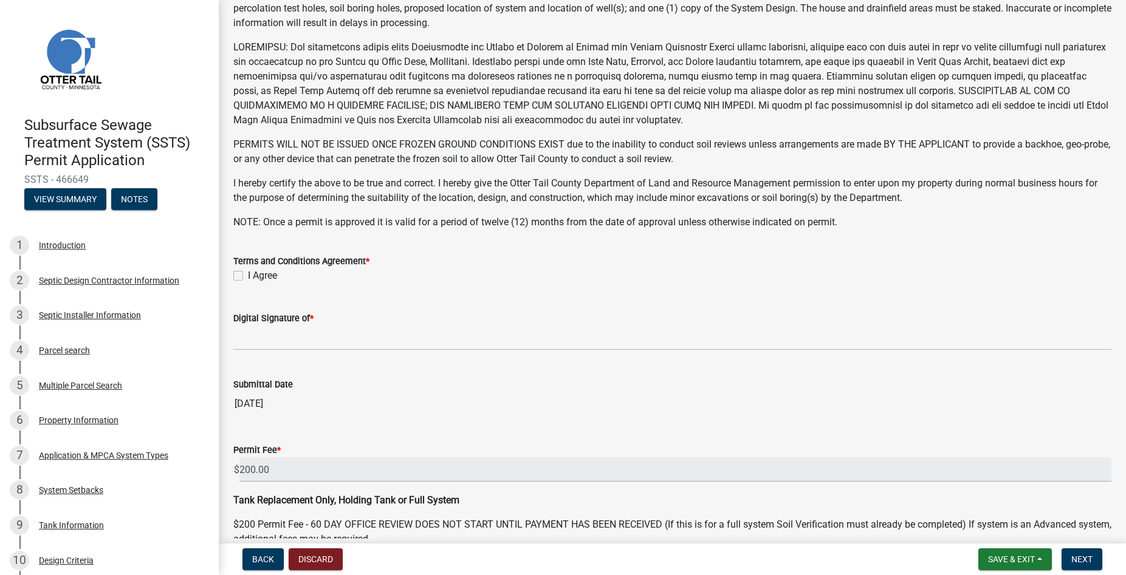
scroll to position [208, 0]
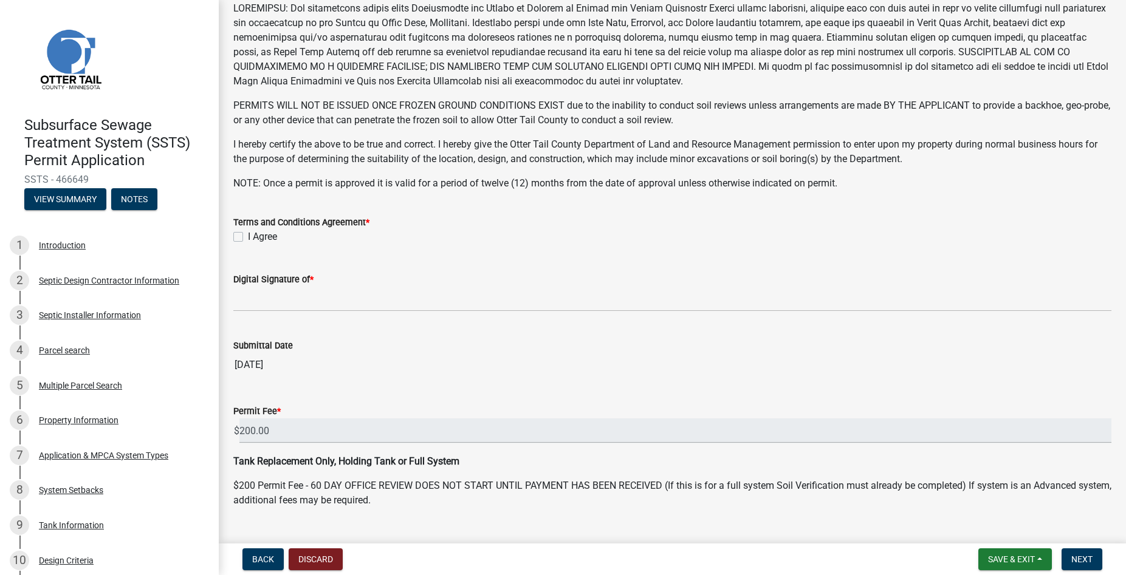
click at [248, 237] on label "I Agree" at bounding box center [262, 237] width 29 height 15
click at [248, 237] on input "I Agree" at bounding box center [252, 234] width 8 height 8
checkbox input "true"
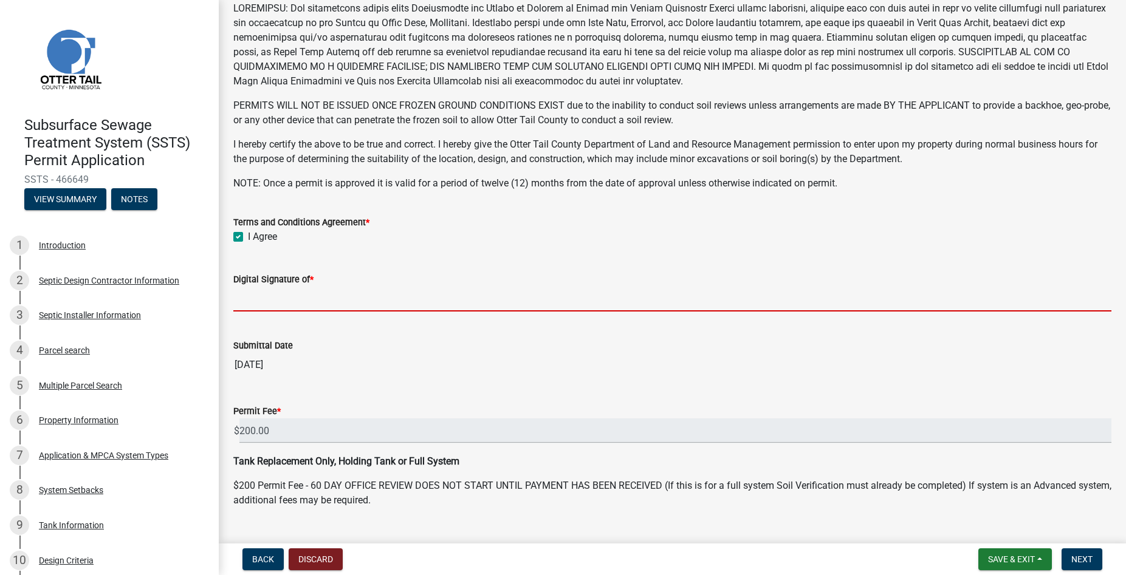
click at [263, 302] on input "Digital Signature of *" at bounding box center [672, 299] width 878 height 25
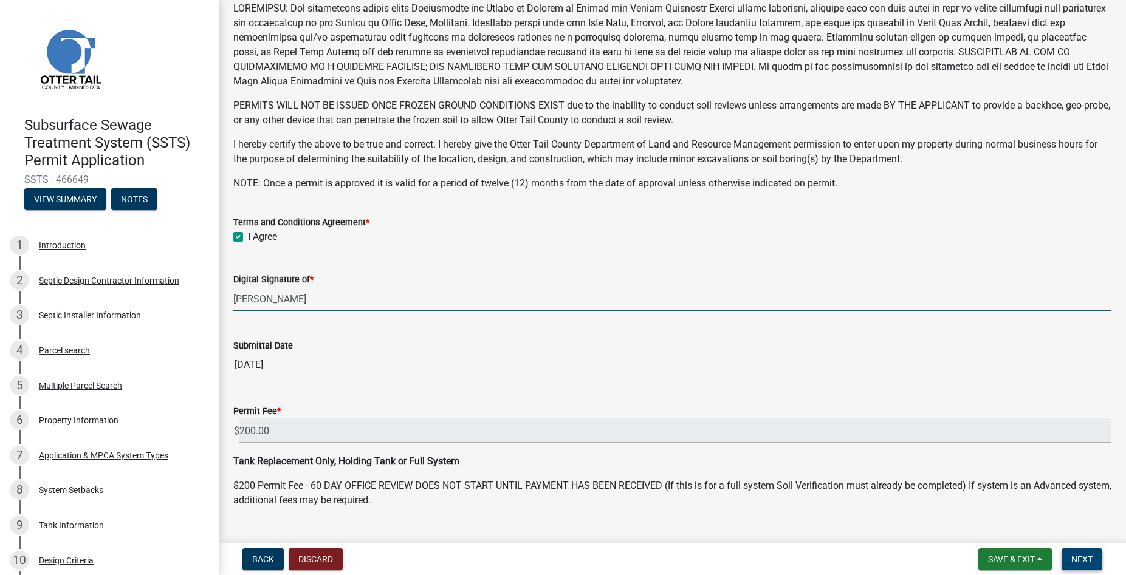
type input "Trevor Roisum"
click at [1076, 559] on span "Next" at bounding box center [1081, 560] width 21 height 10
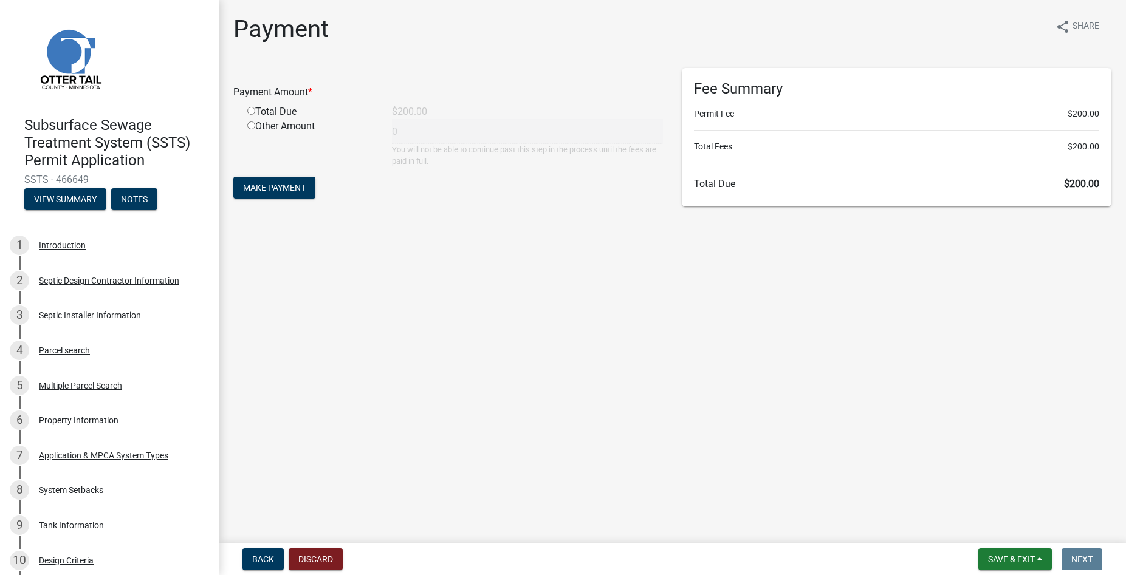
click at [252, 113] on input "radio" at bounding box center [251, 111] width 8 height 8
radio input "true"
type input "200"
click at [287, 190] on span "Make Payment" at bounding box center [274, 188] width 63 height 10
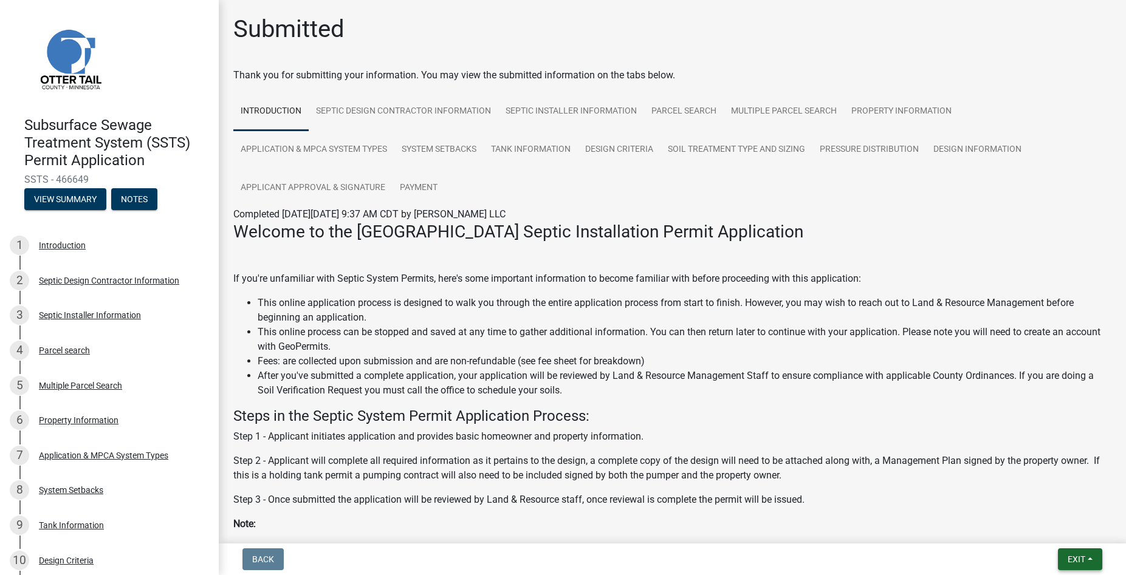
click at [1060, 554] on button "Exit" at bounding box center [1080, 560] width 44 height 22
click at [1048, 539] on button "Save & Exit" at bounding box center [1053, 527] width 97 height 29
